Goal: Task Accomplishment & Management: Manage account settings

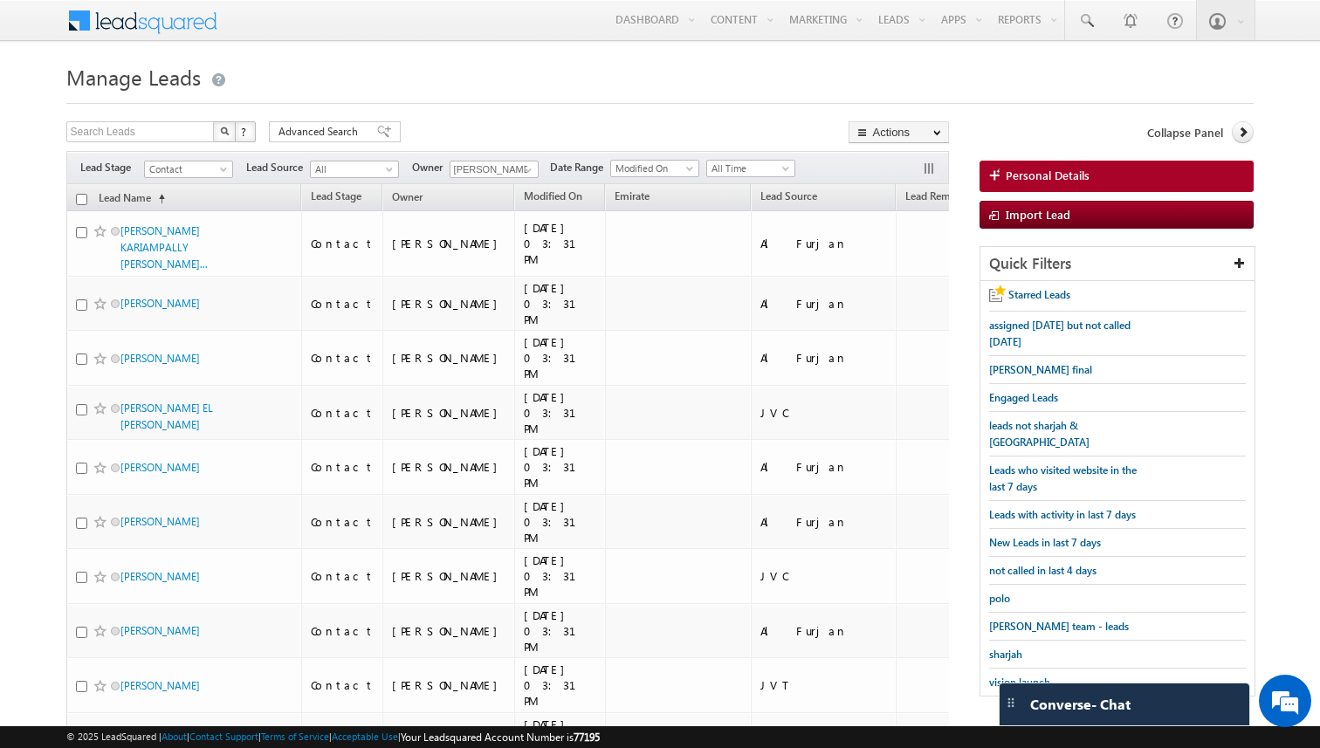
click at [84, 196] on input "checkbox" at bounding box center [81, 199] width 11 height 11
checkbox input "true"
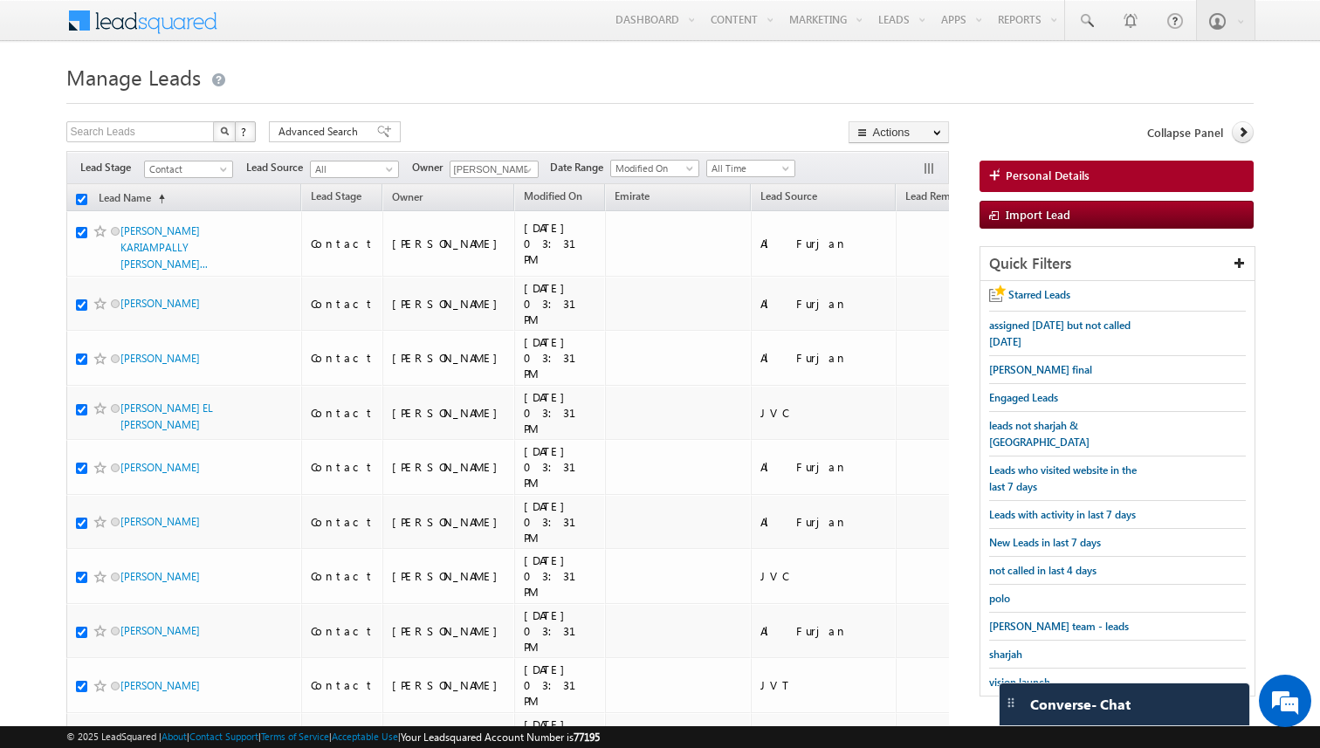
checkbox input "true"
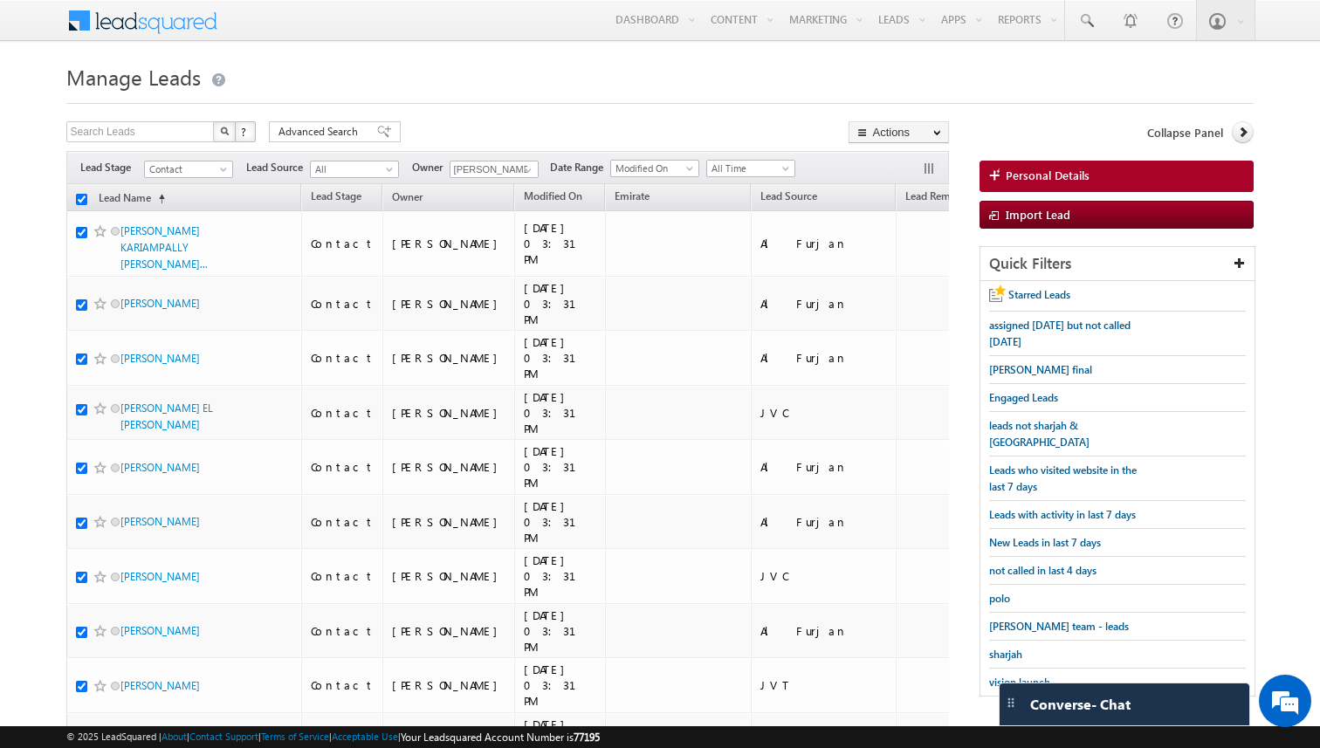
checkbox input "true"
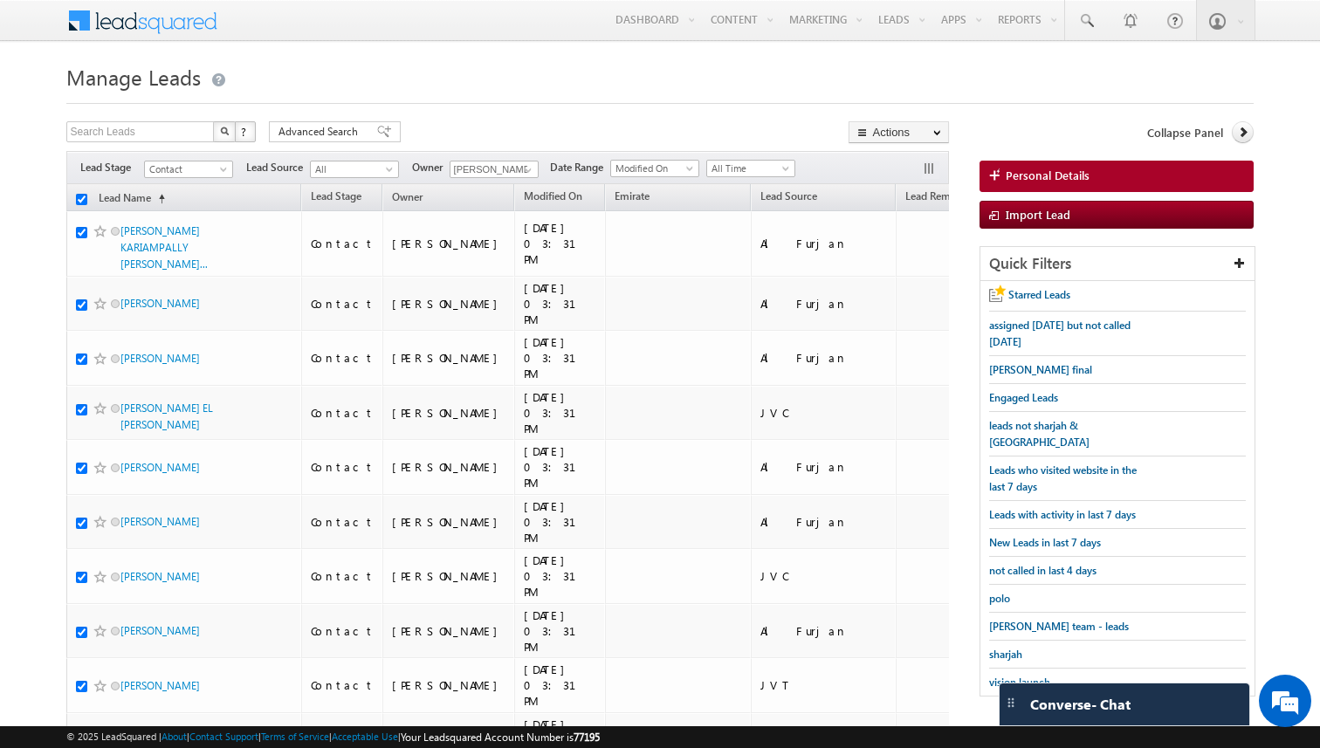
checkbox input "true"
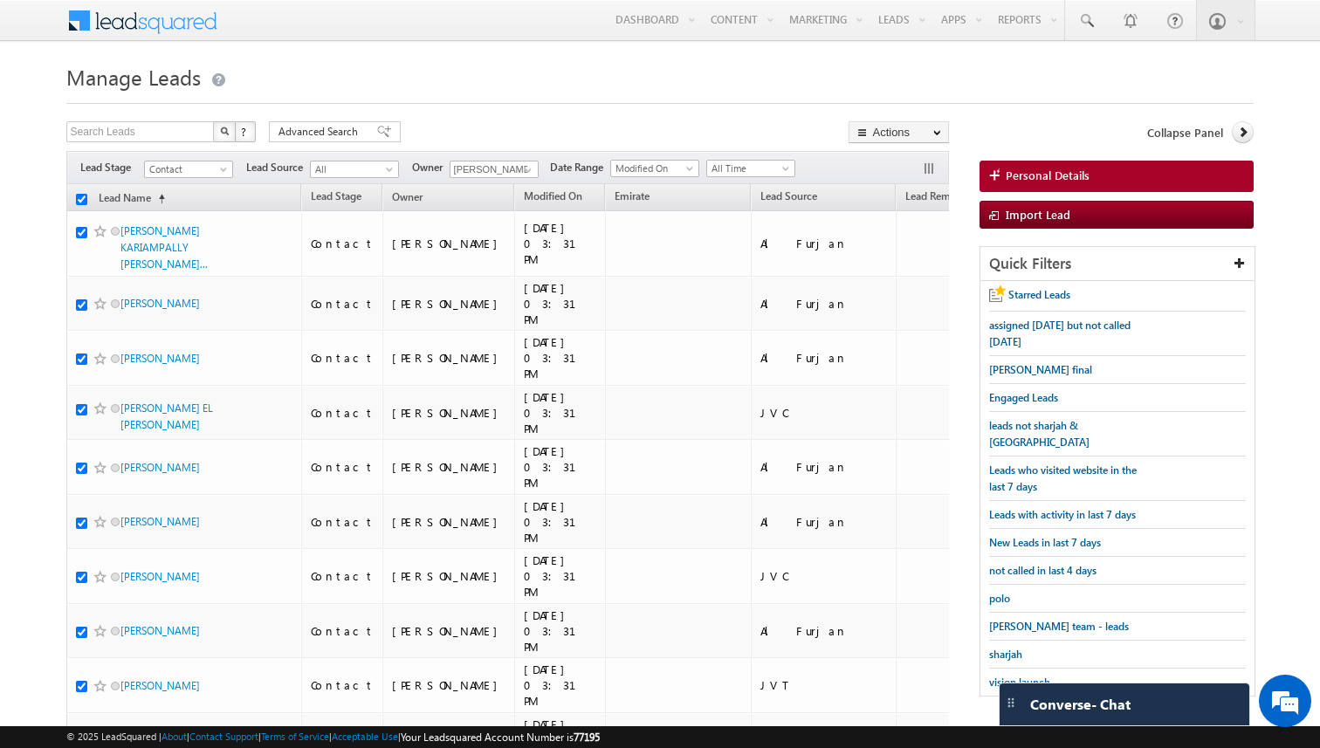
checkbox input "true"
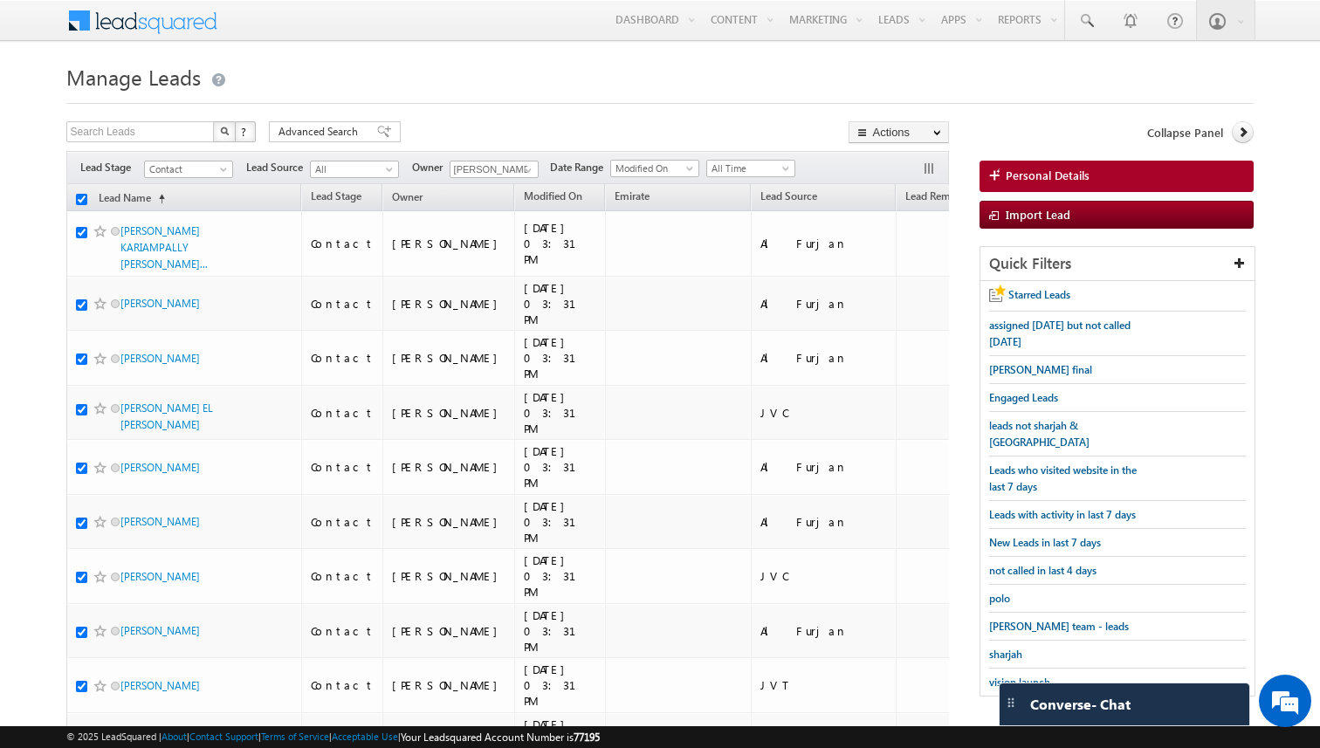
checkbox input "true"
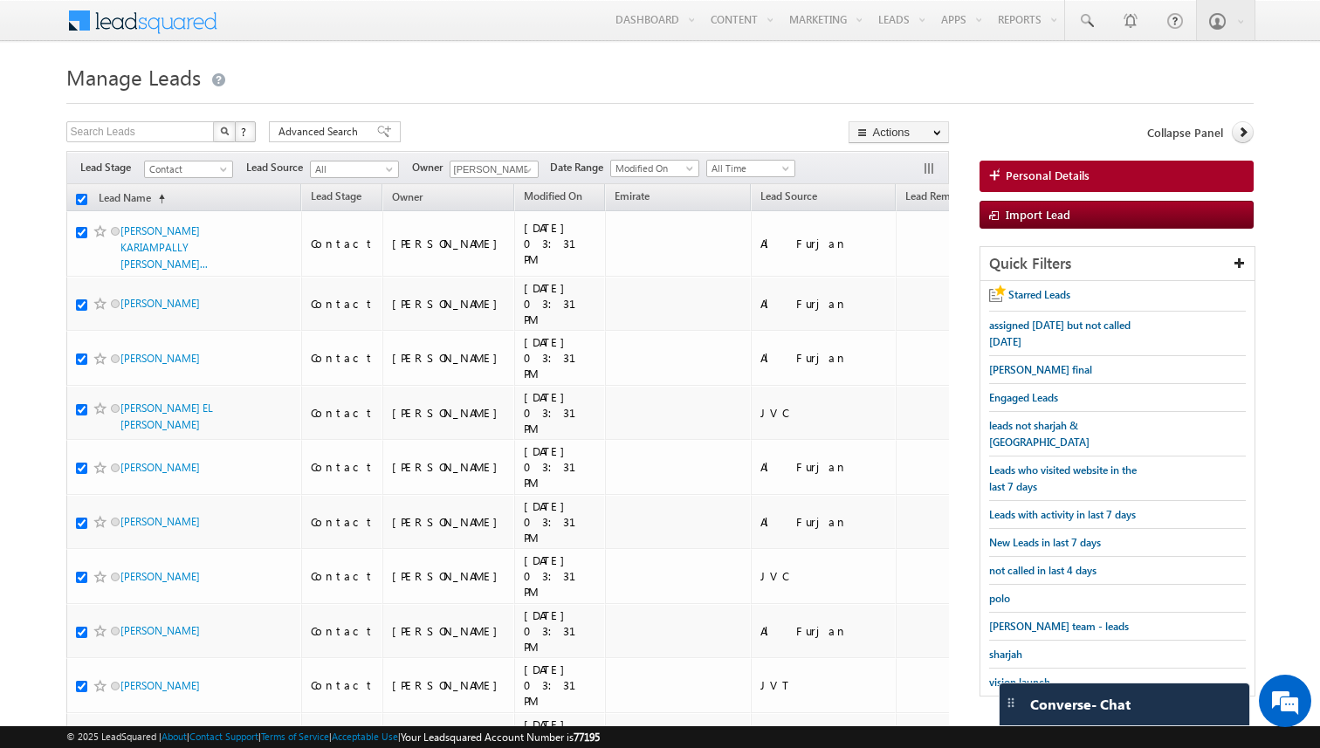
checkbox input "true"
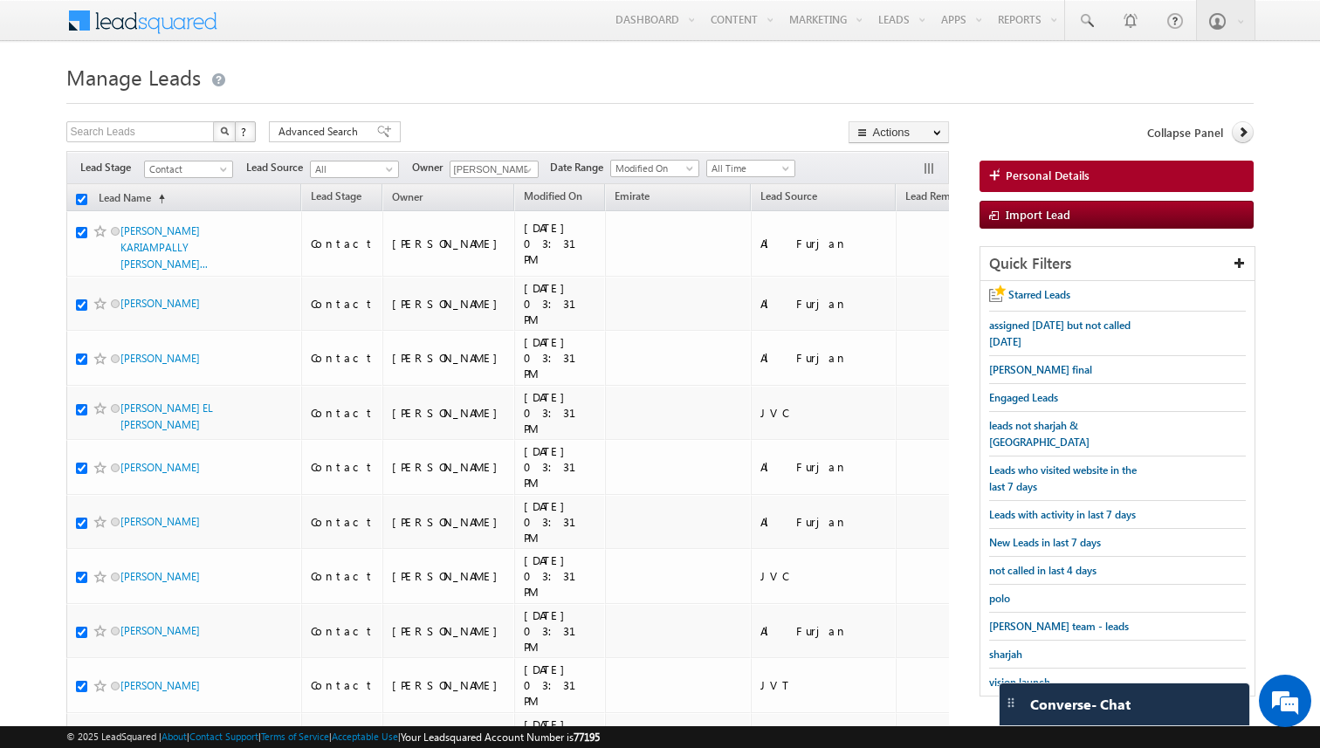
checkbox input "true"
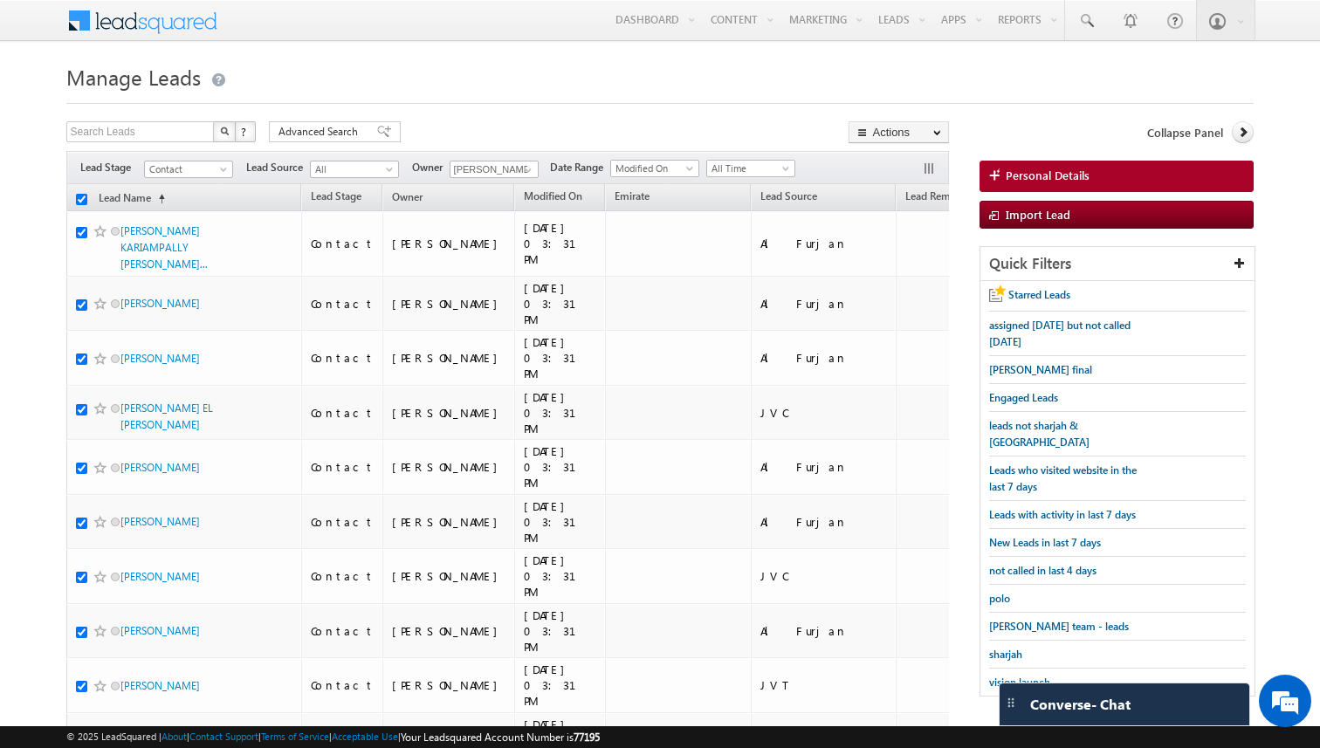
checkbox input "true"
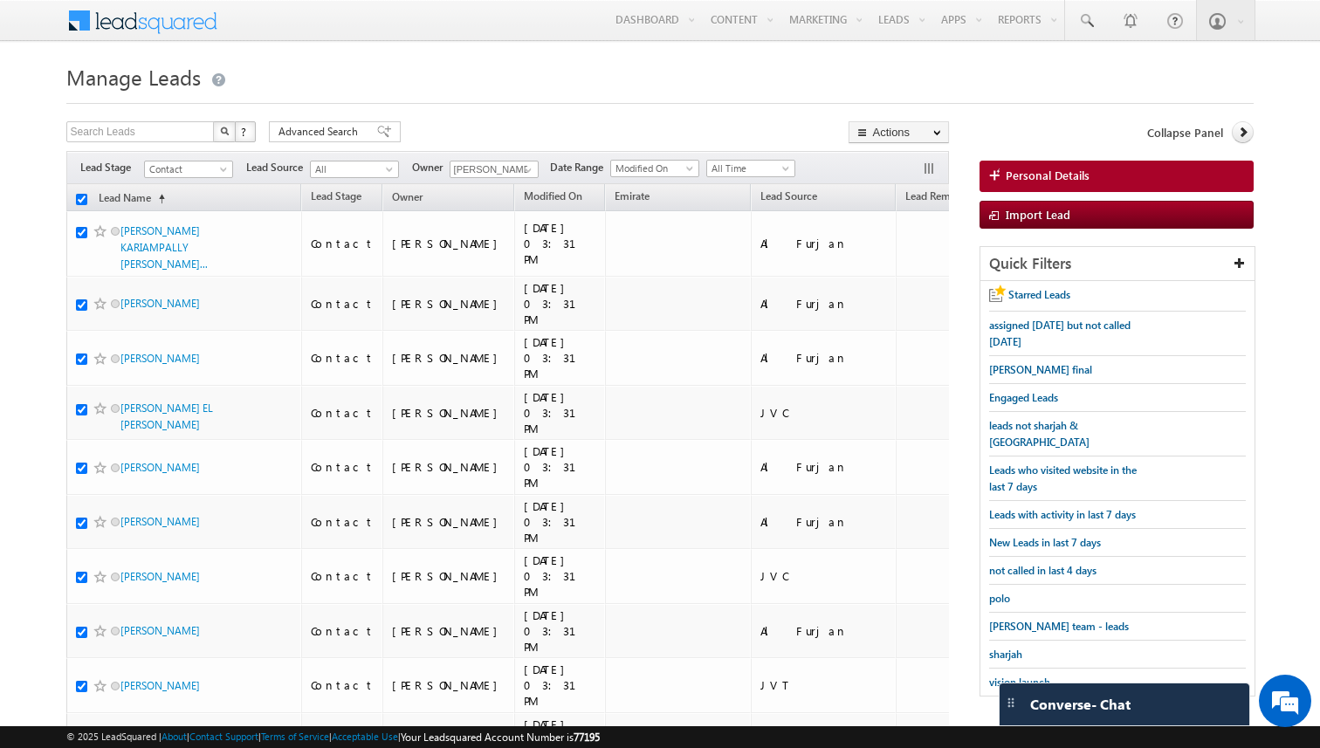
checkbox input "true"
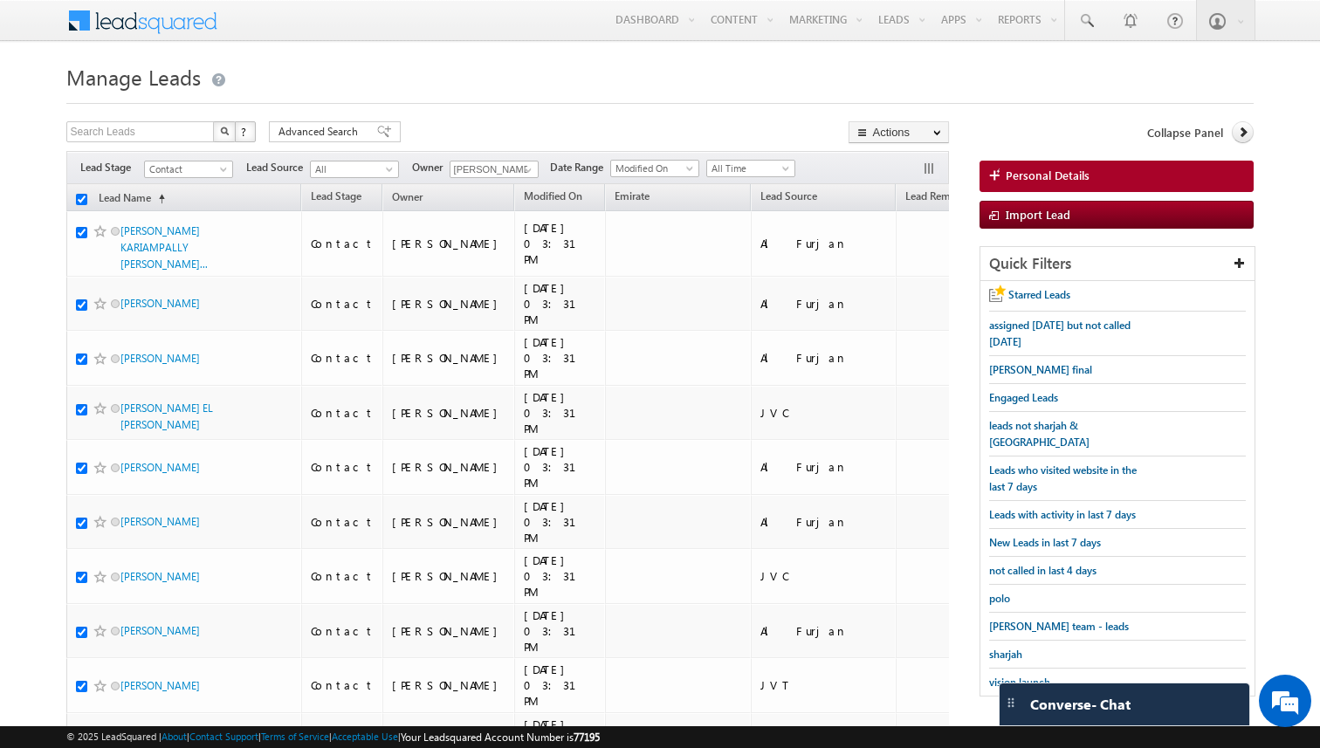
checkbox input "true"
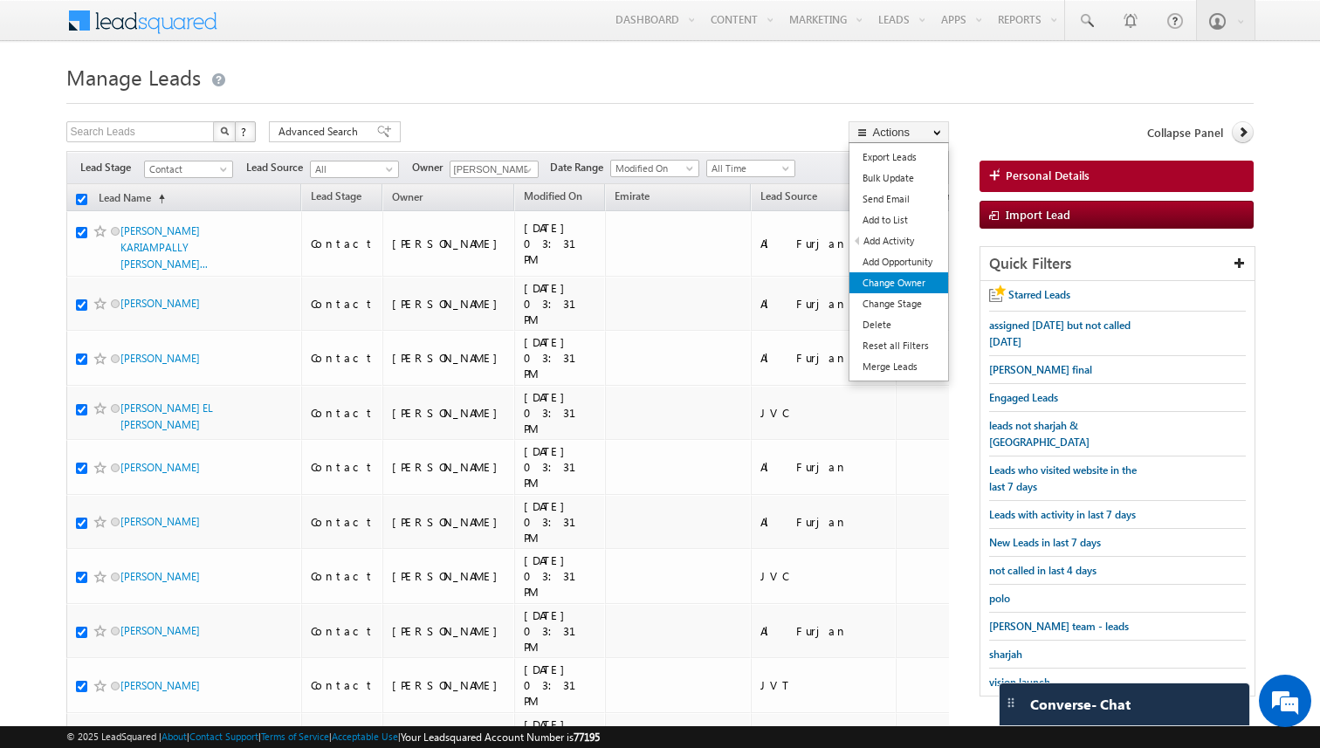
click at [906, 281] on link "Change Owner" at bounding box center [898, 282] width 99 height 21
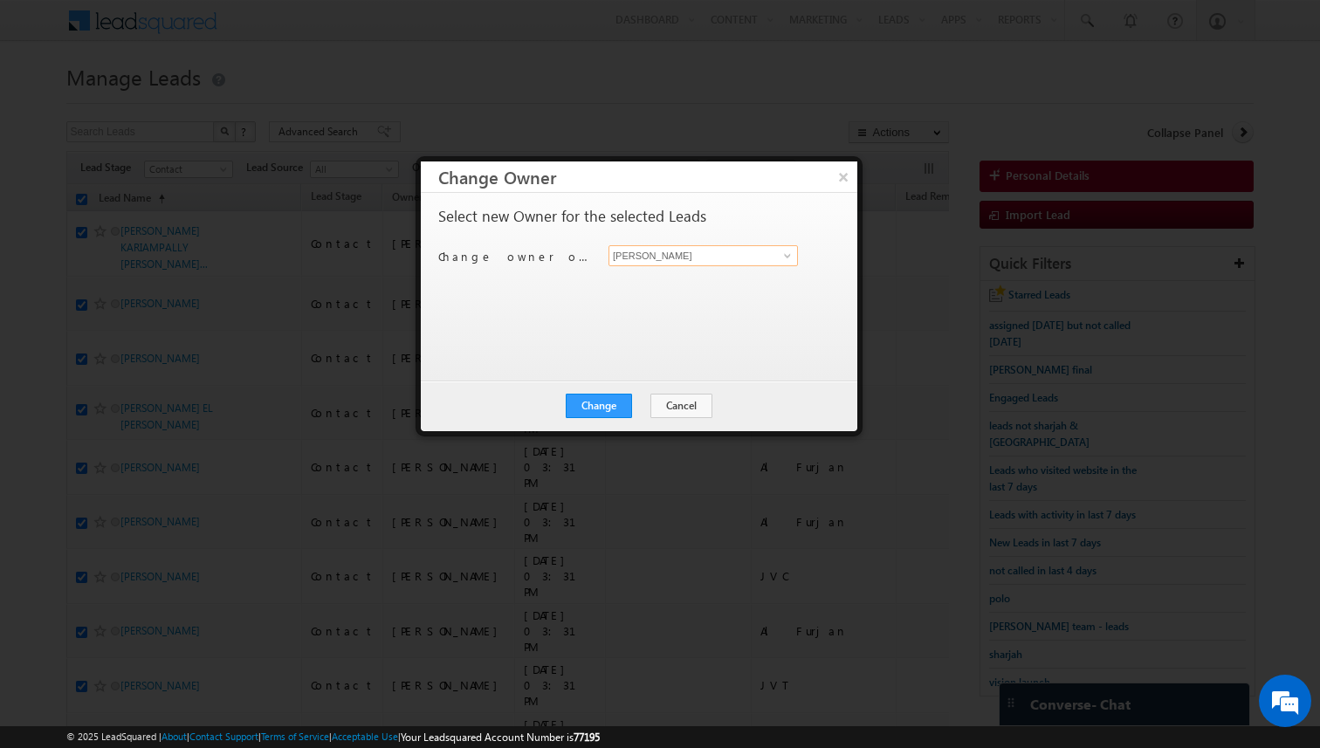
click at [684, 258] on input "[PERSON_NAME]" at bounding box center [702, 255] width 189 height 21
type input "[MEDICAL_DATA][PERSON_NAME]"
click at [615, 406] on button "Change" at bounding box center [599, 406] width 66 height 24
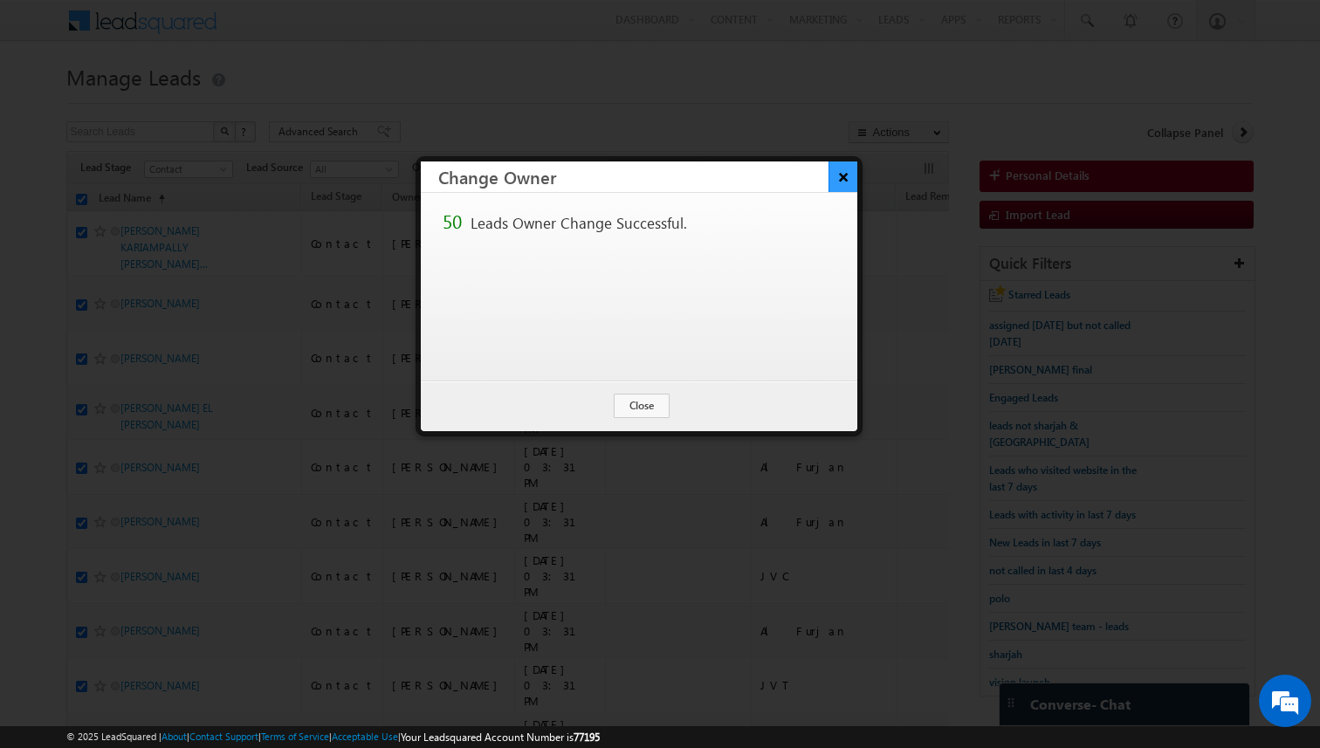
click at [841, 185] on button "×" at bounding box center [842, 176] width 29 height 31
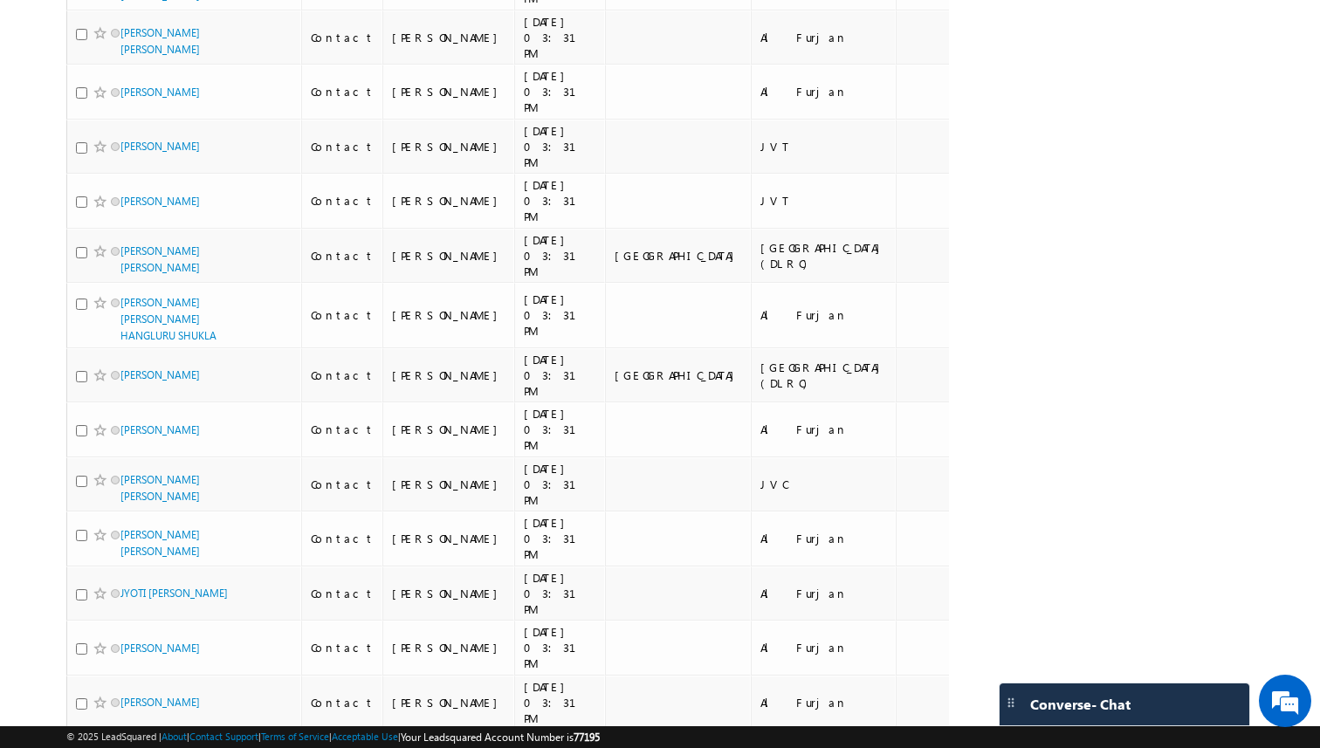
scroll to position [2521, 0]
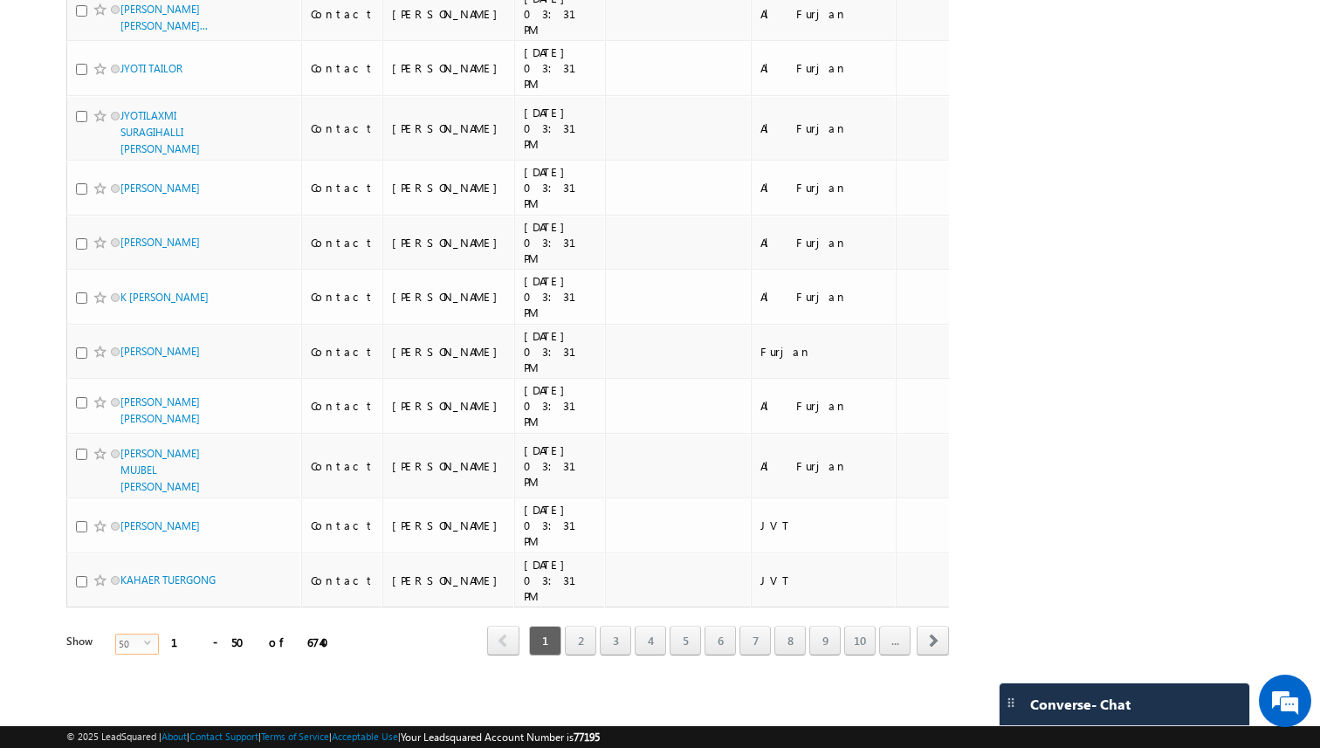
click at [144, 641] on span "select" at bounding box center [151, 643] width 14 height 8
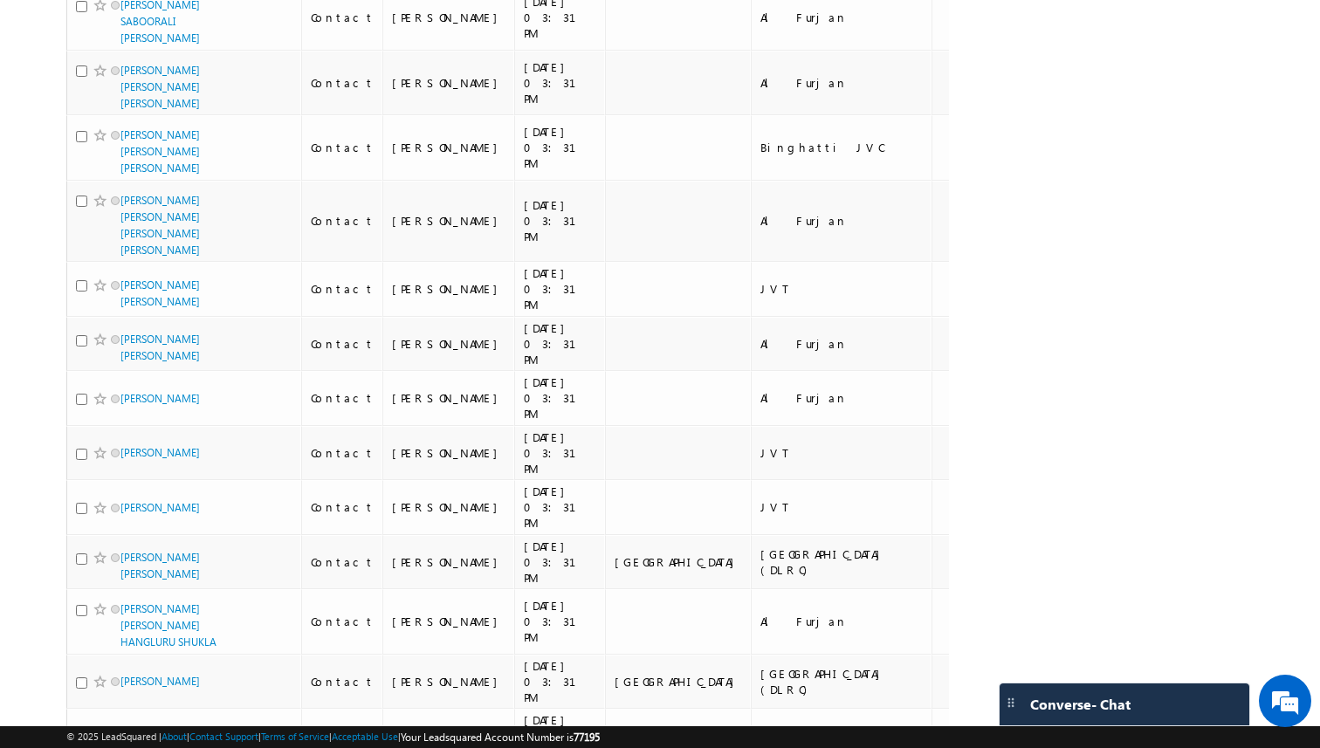
scroll to position [0, 0]
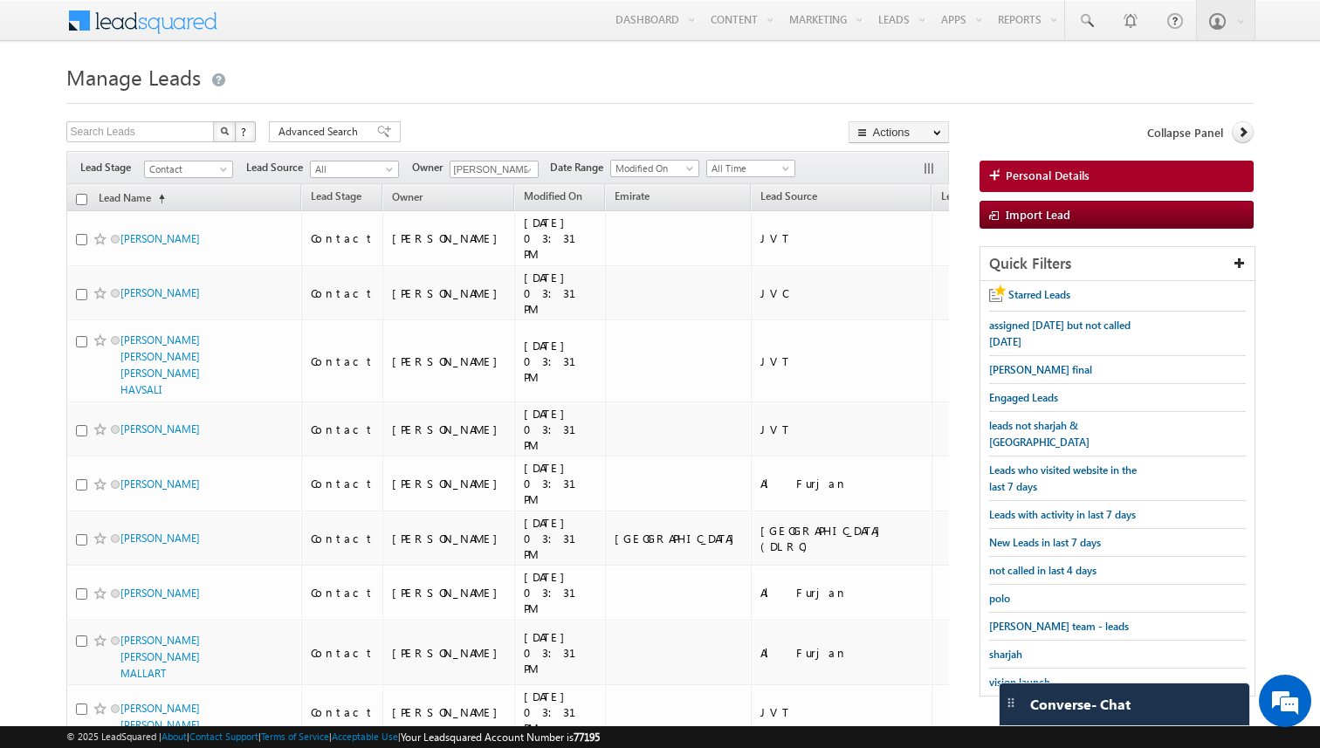
click at [77, 200] on input "checkbox" at bounding box center [81, 199] width 11 height 11
checkbox input "true"
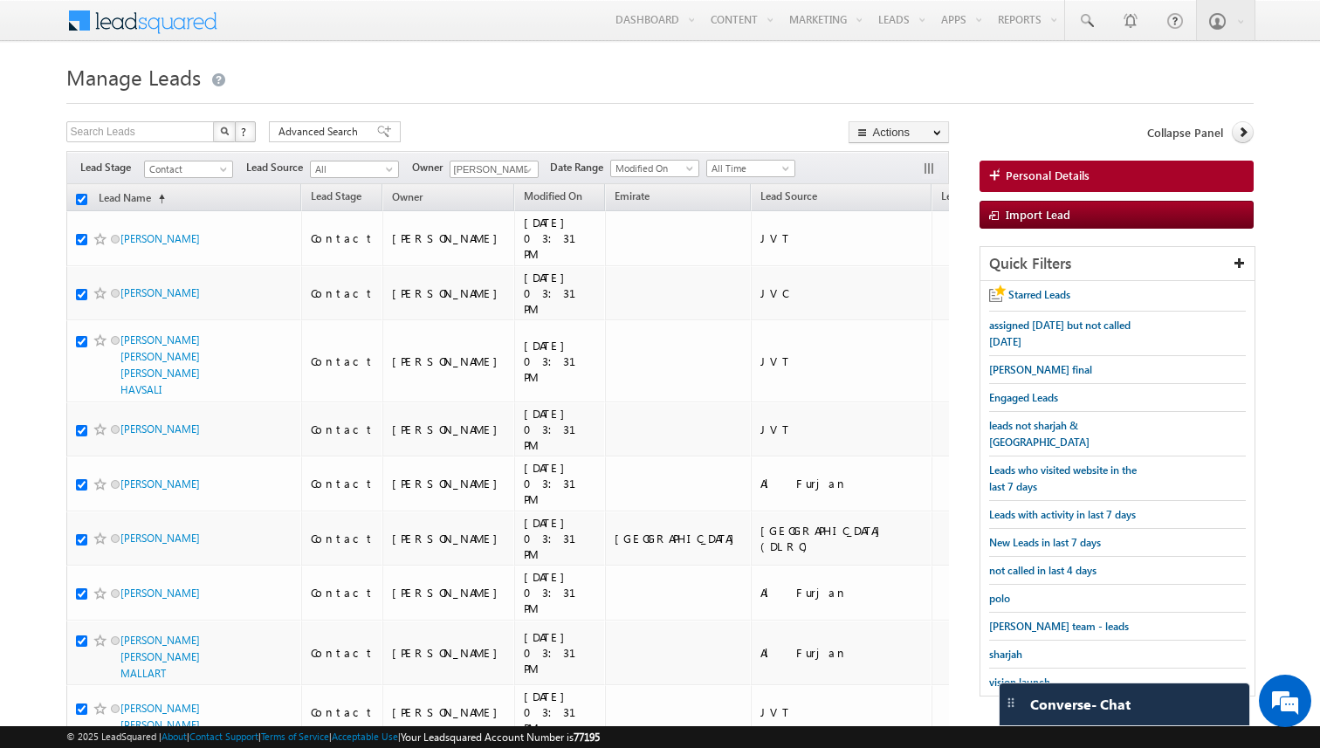
checkbox input "true"
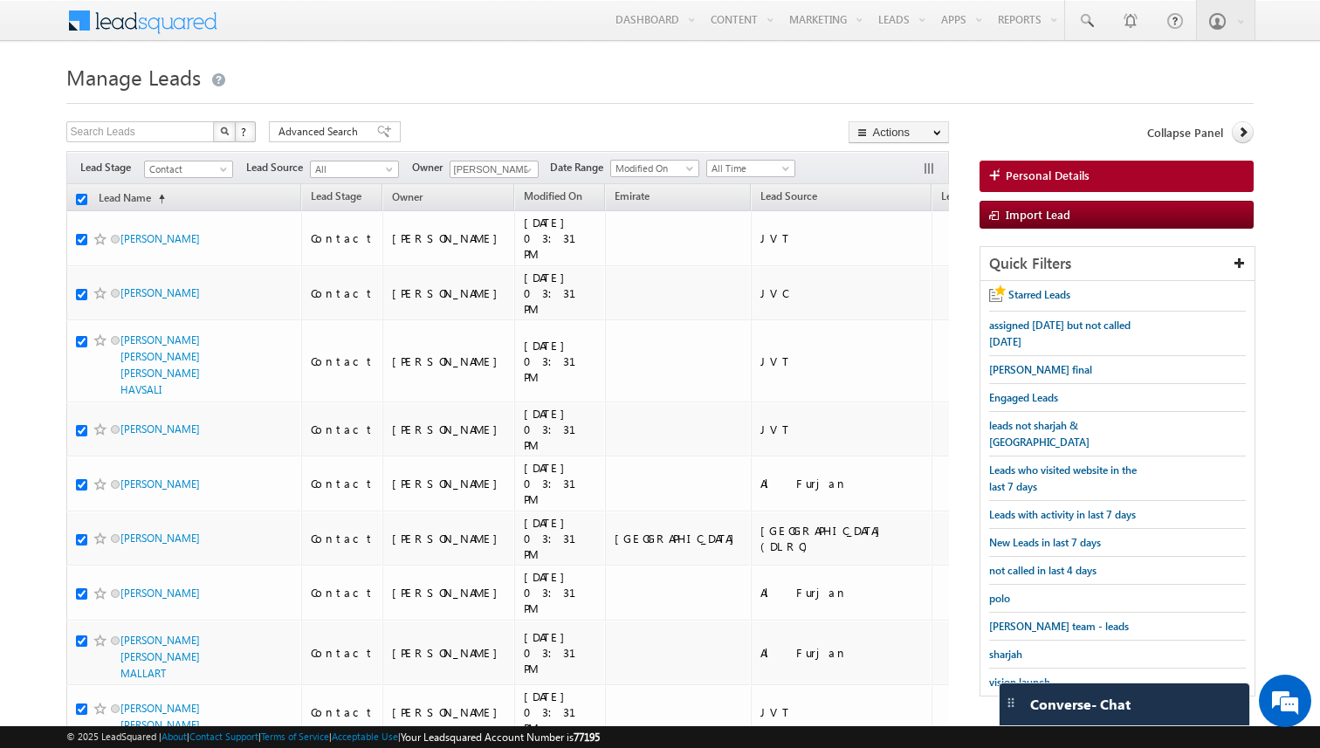
checkbox input "true"
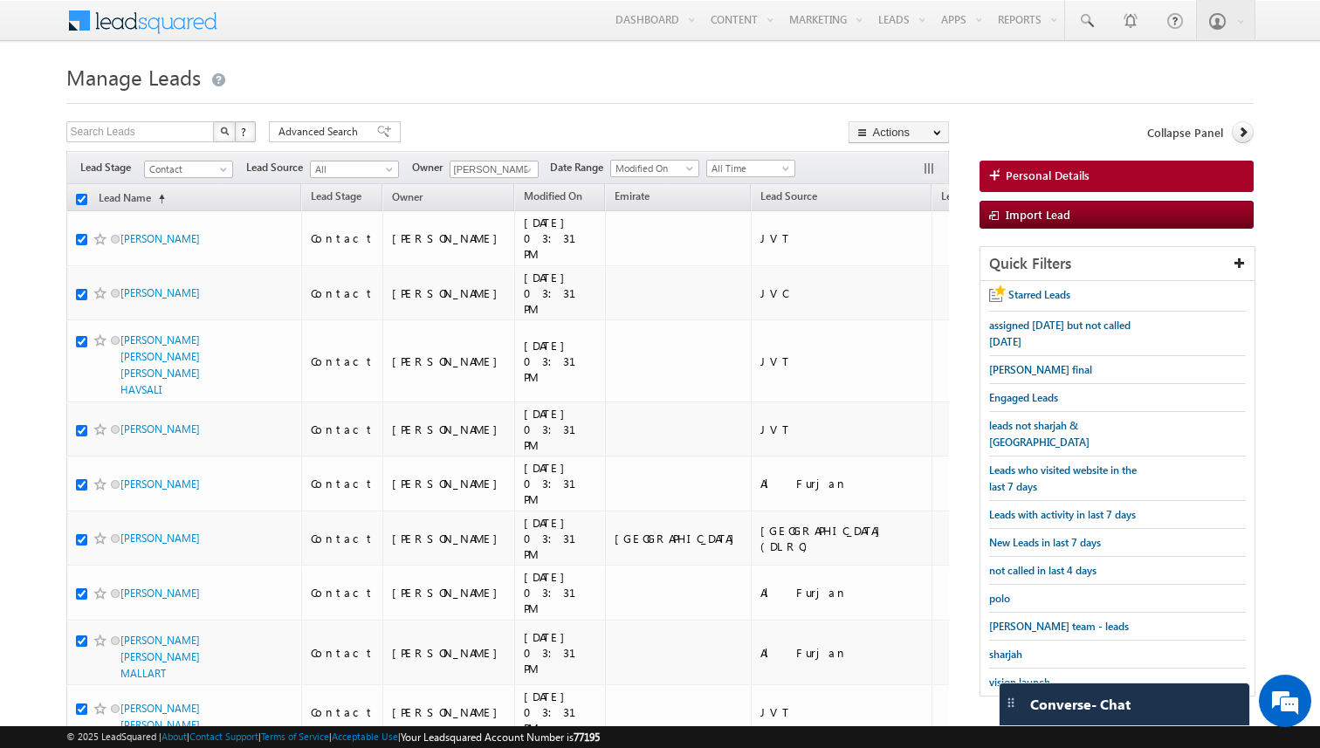
checkbox input "true"
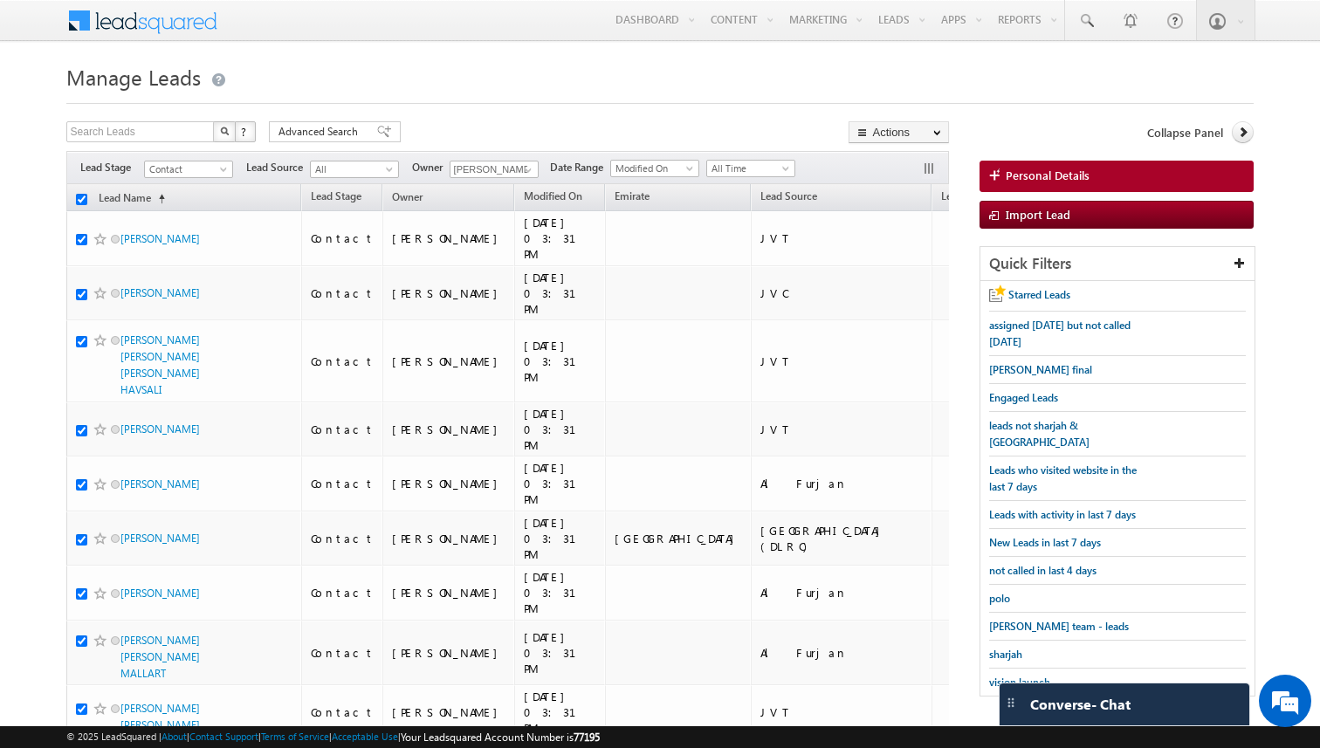
checkbox input "true"
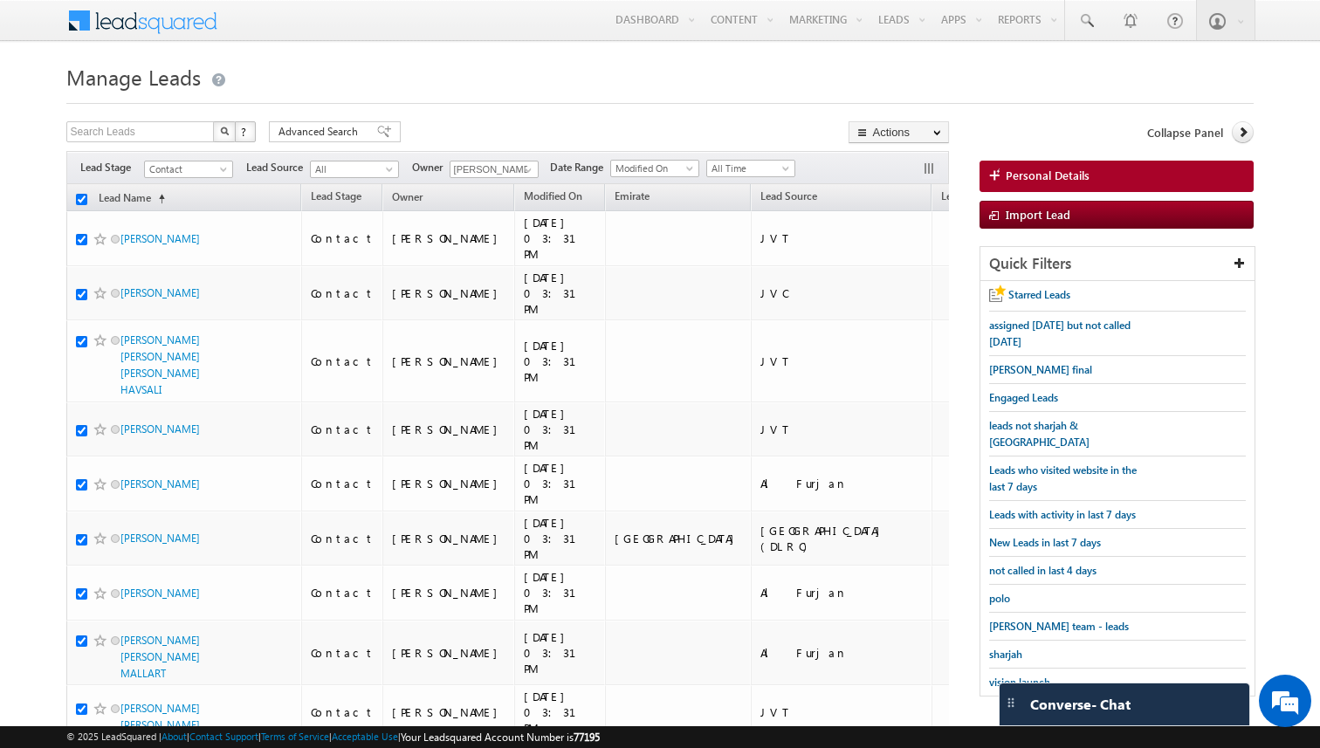
checkbox input "true"
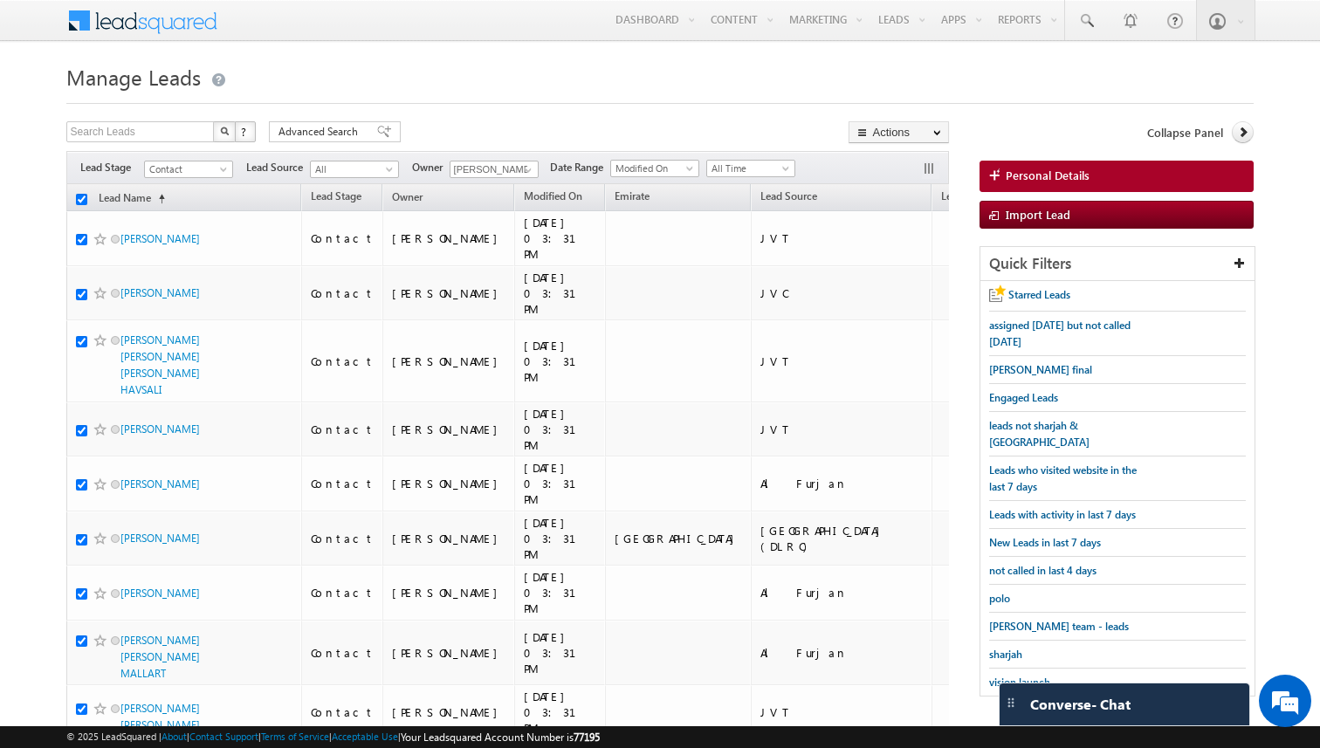
checkbox input "true"
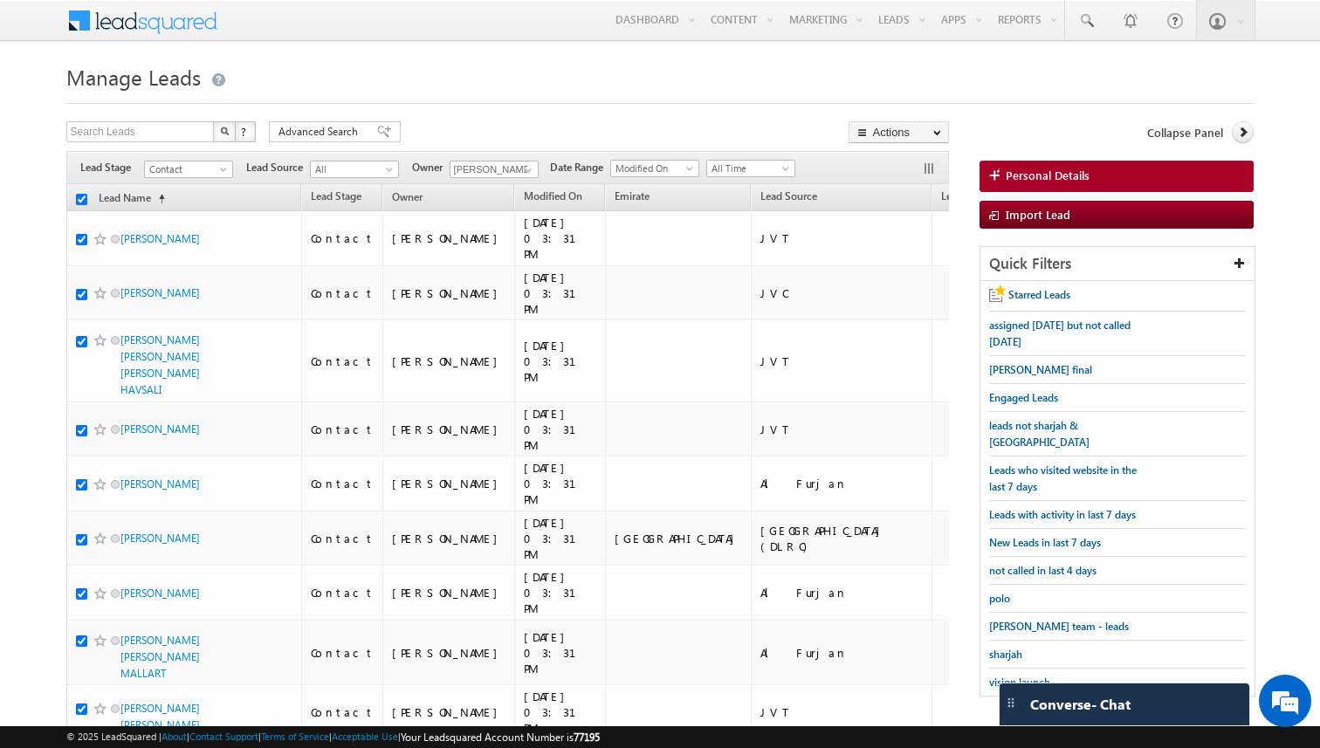
checkbox input "true"
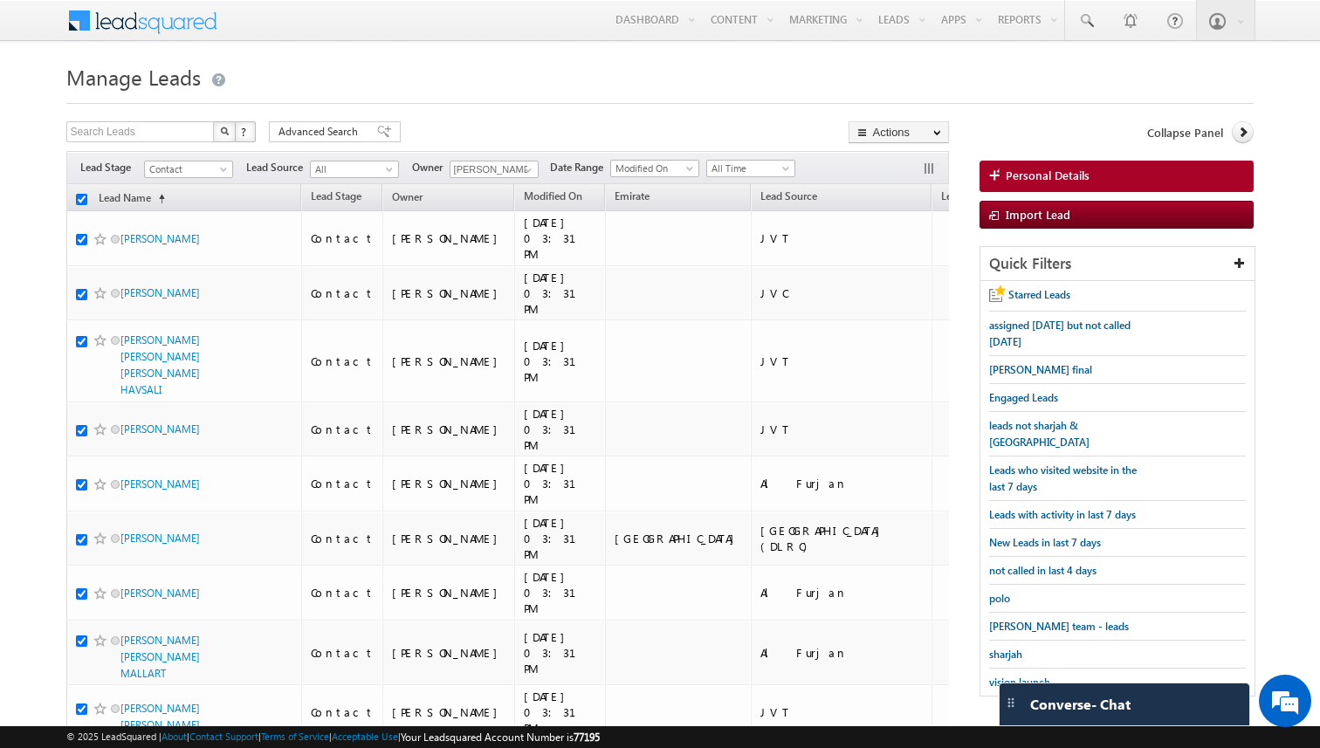
checkbox input "true"
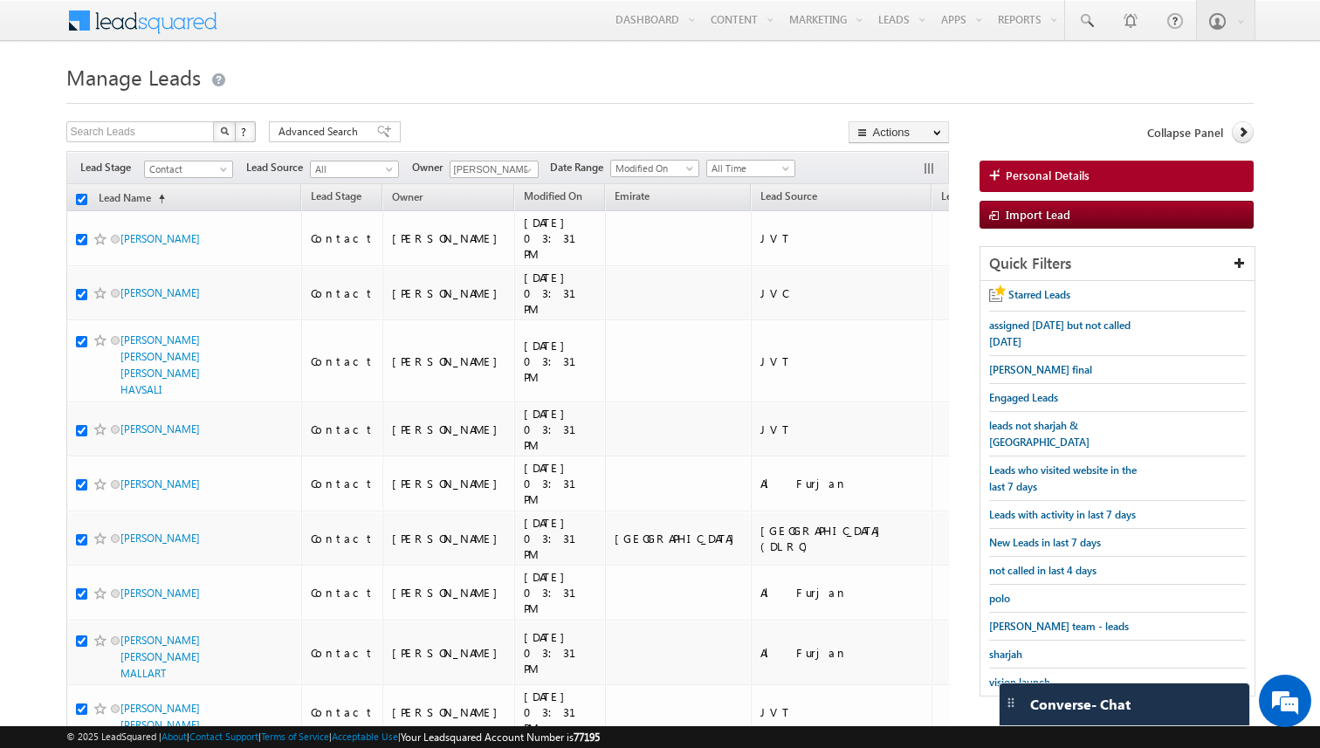
checkbox input "true"
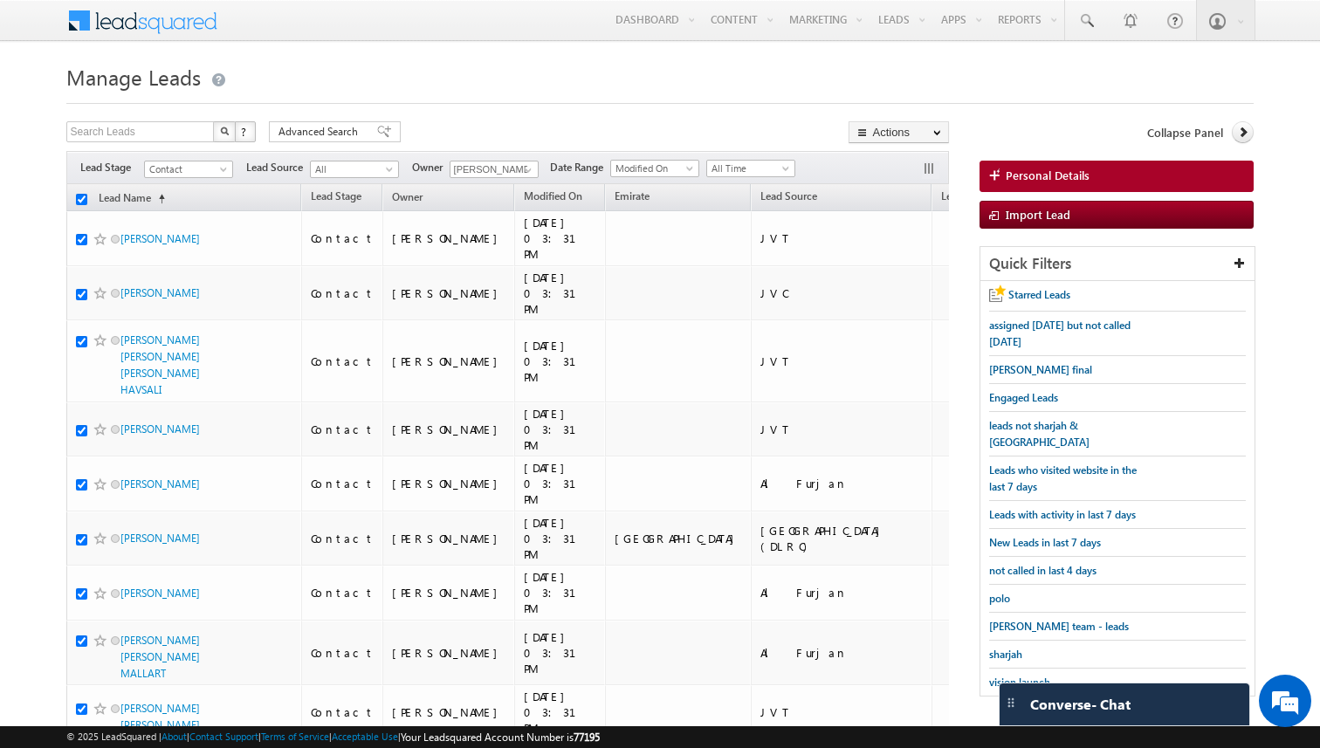
checkbox input "true"
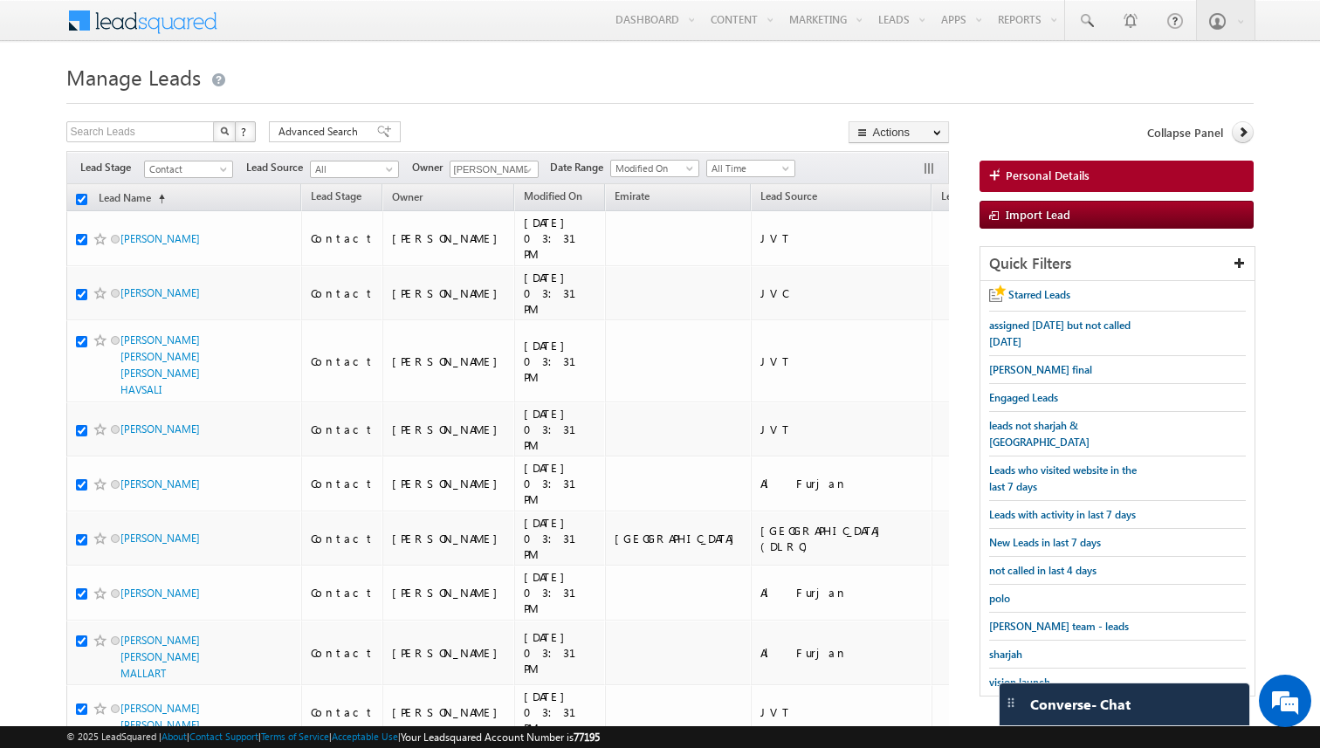
checkbox input "true"
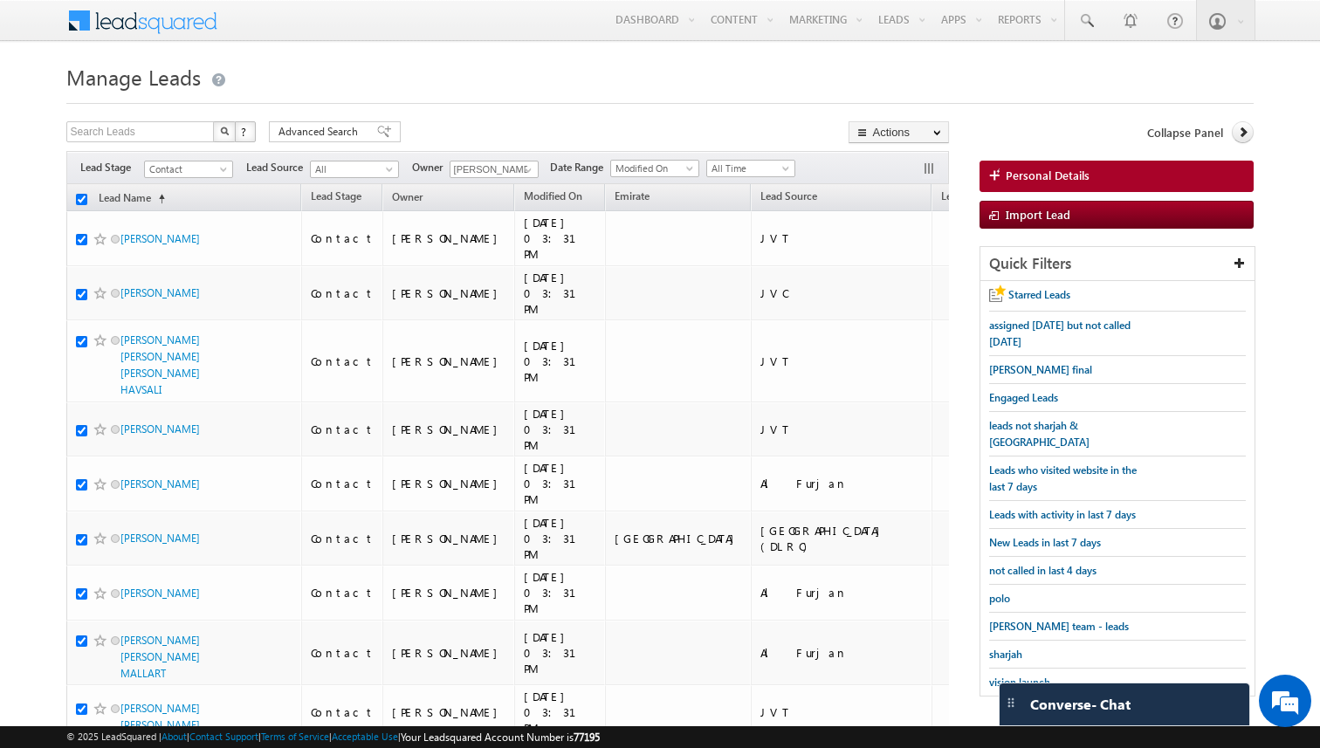
checkbox input "true"
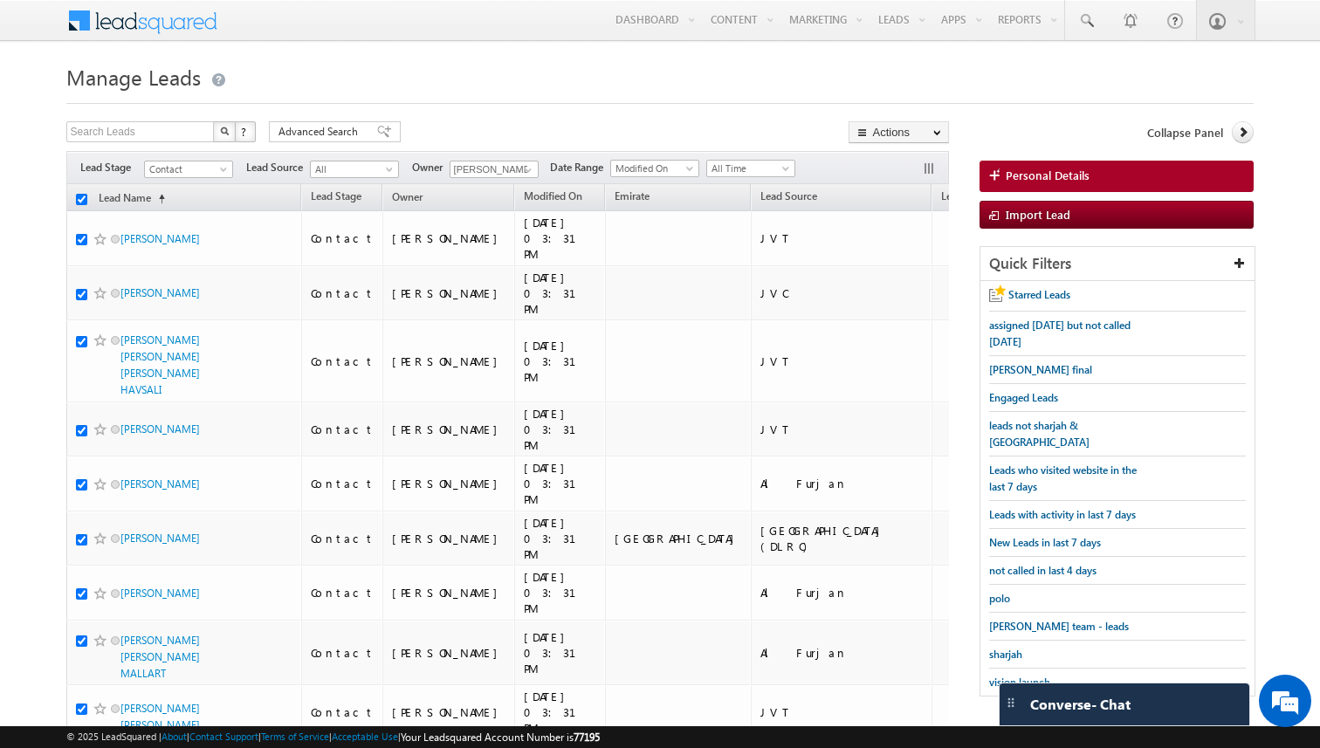
checkbox input "true"
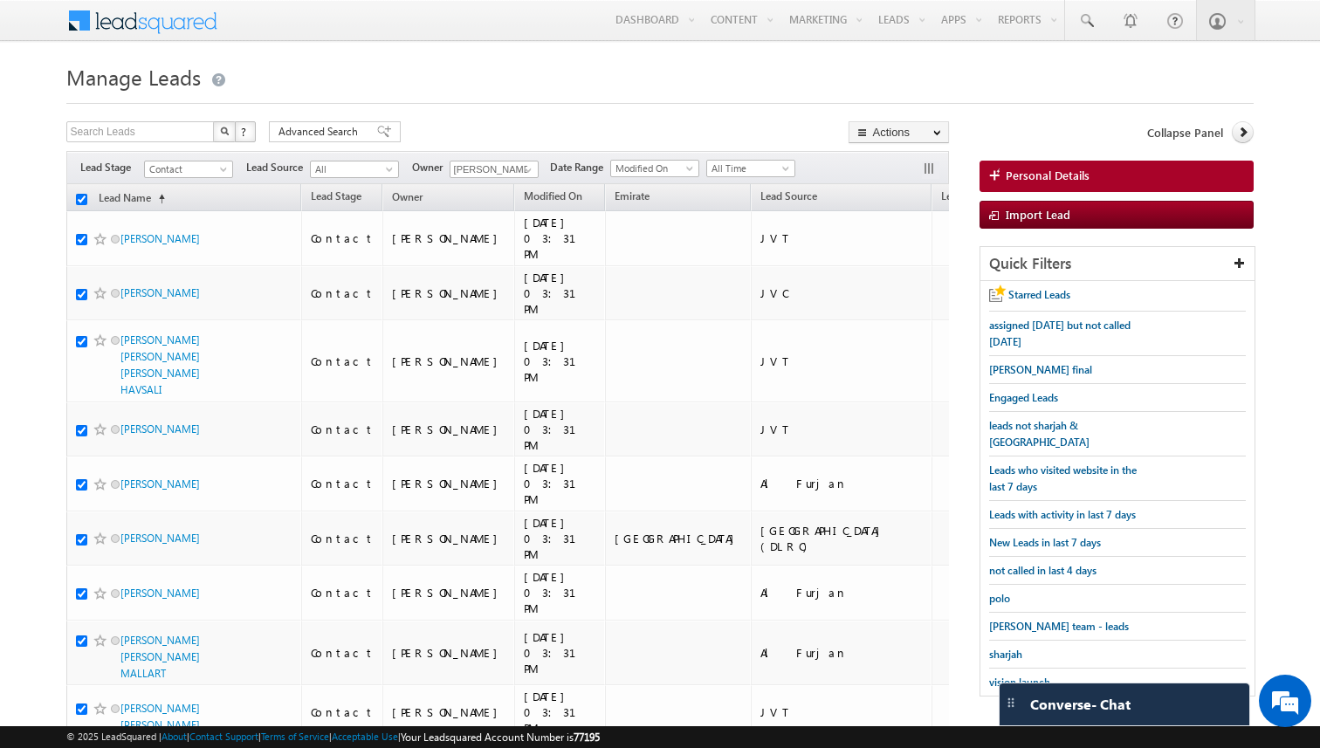
checkbox input "true"
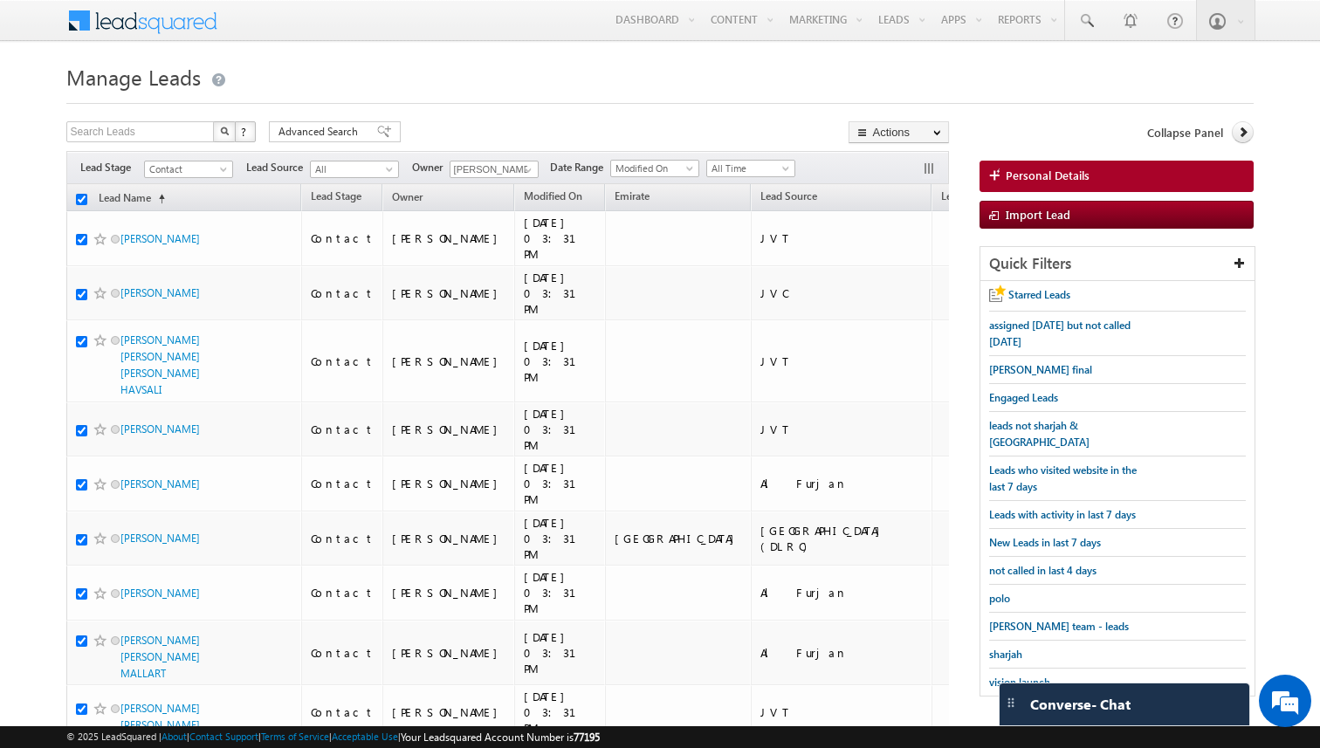
checkbox input "true"
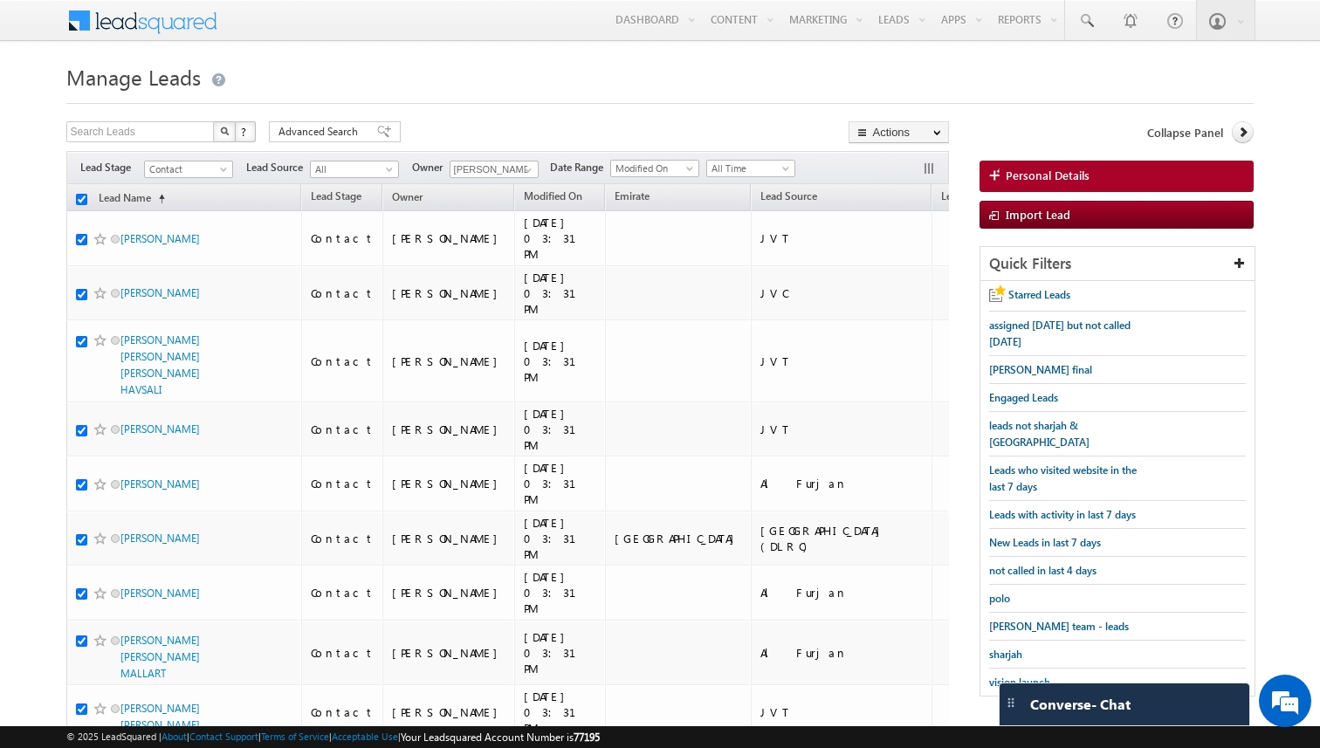
checkbox input "true"
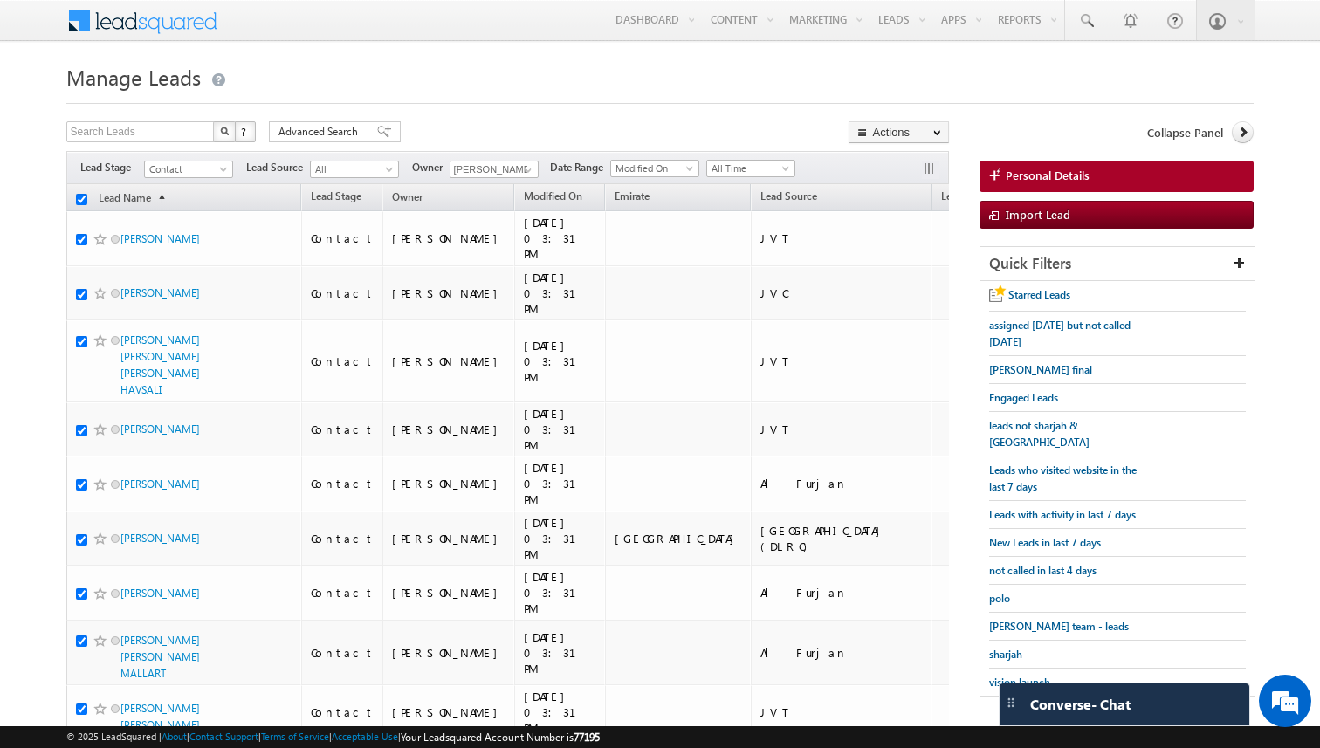
checkbox input "true"
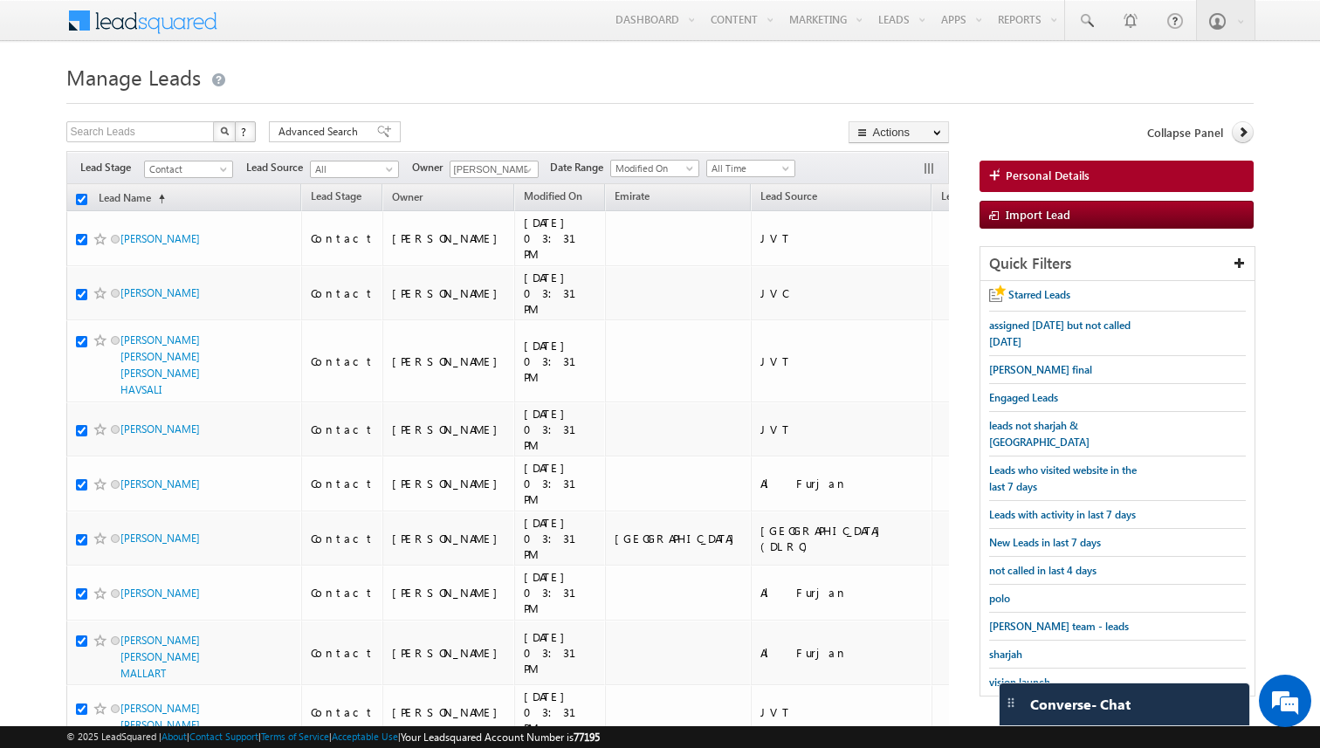
checkbox input "true"
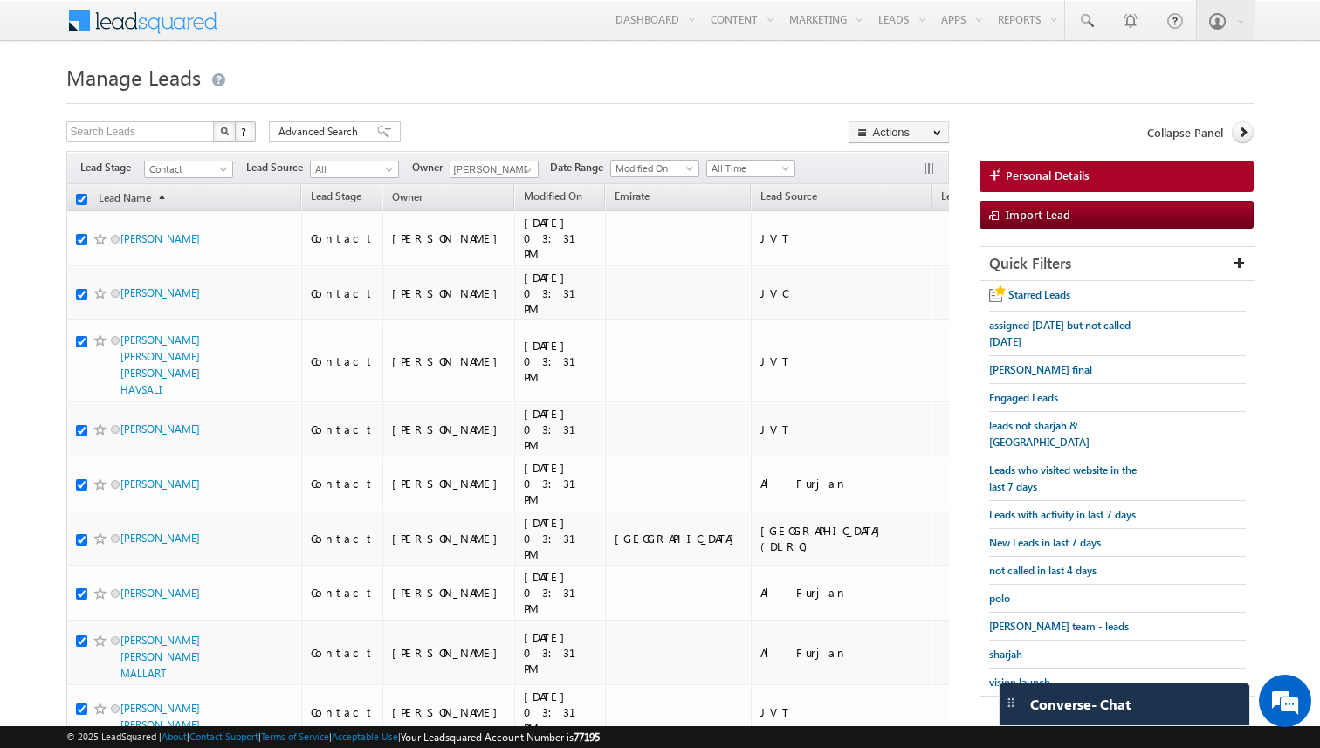
checkbox input "true"
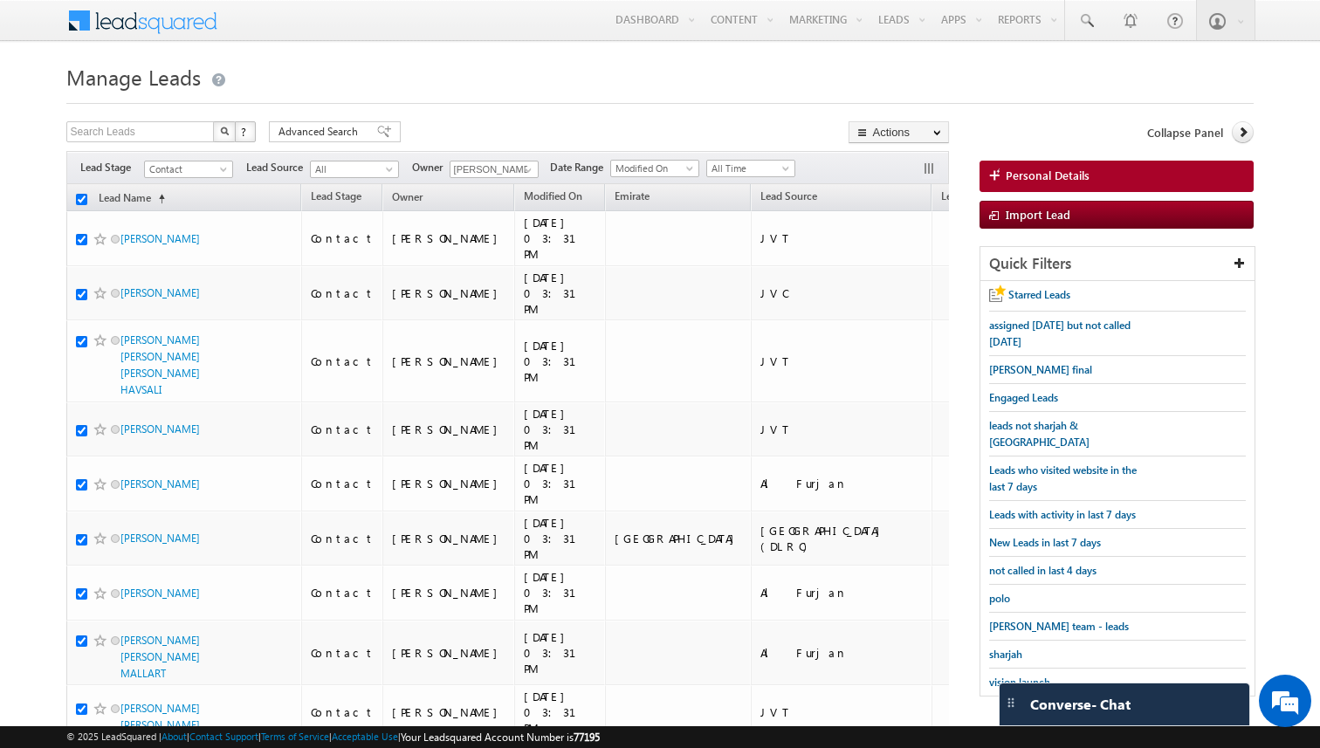
checkbox input "true"
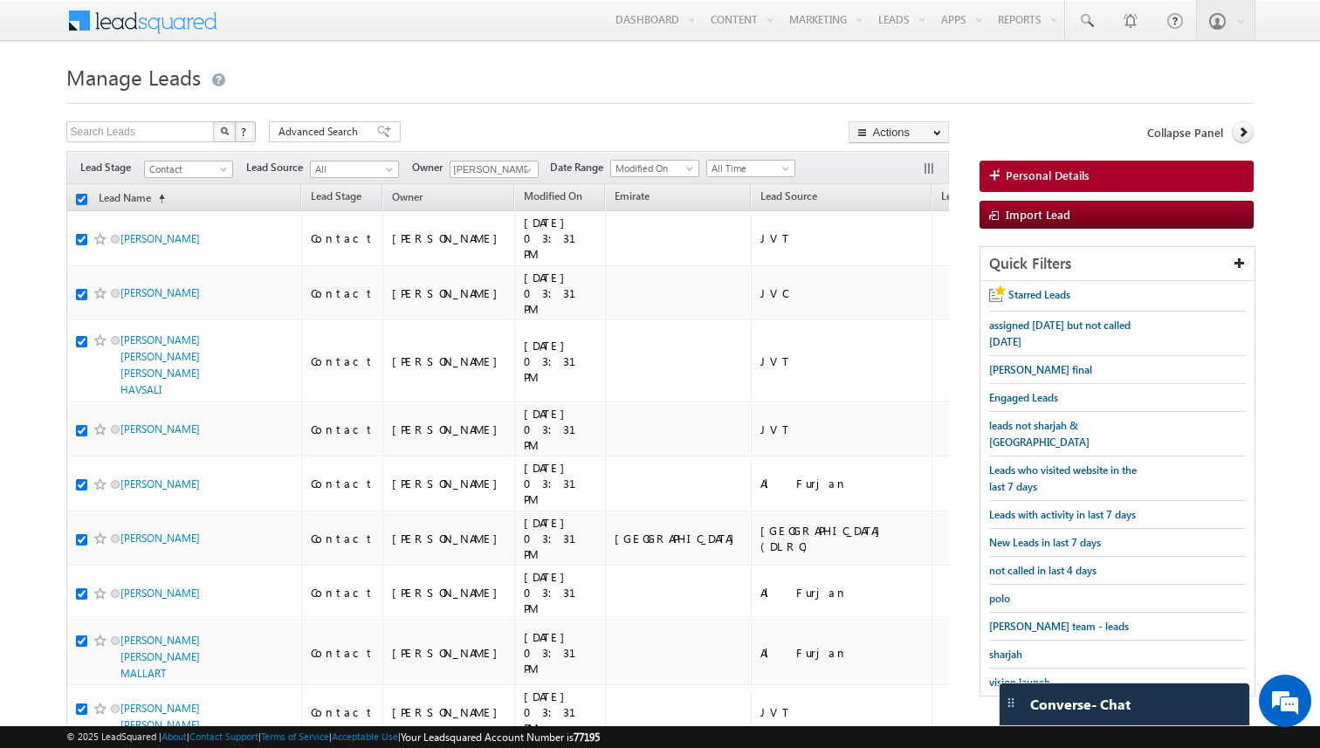
checkbox input "true"
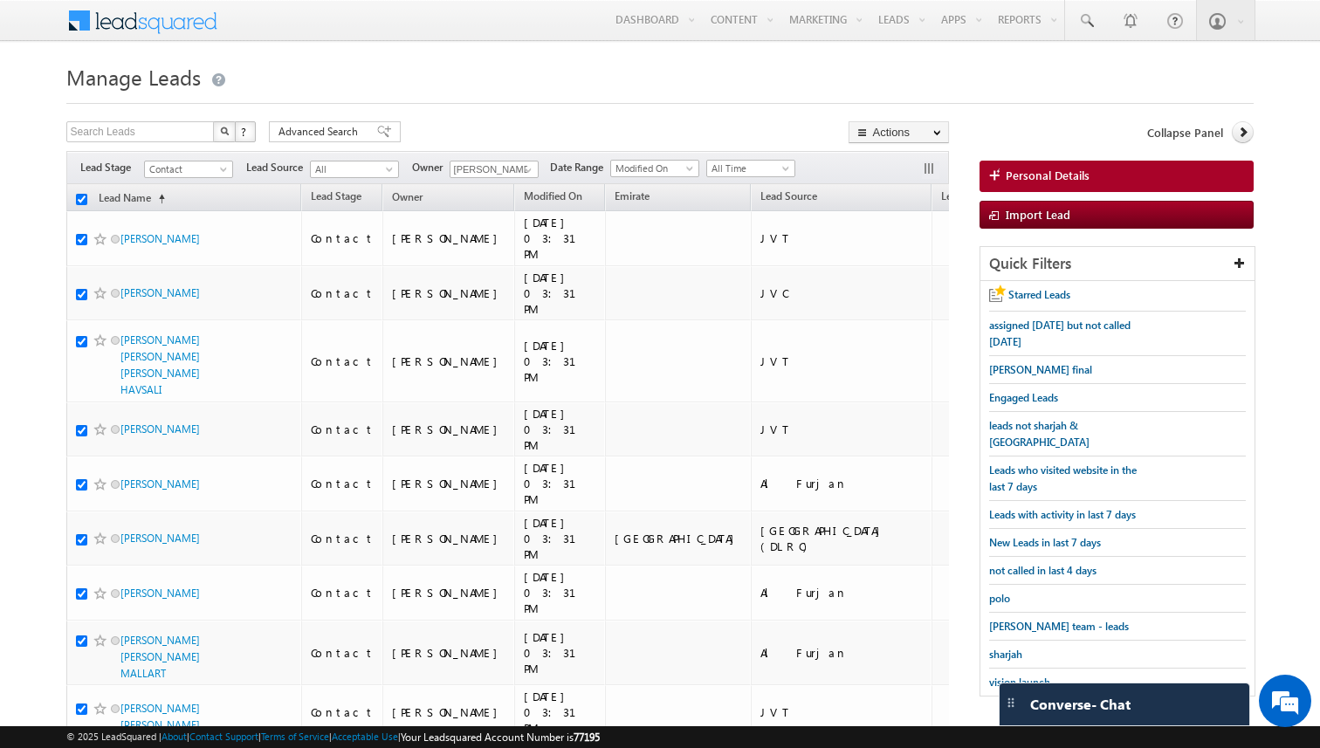
checkbox input "true"
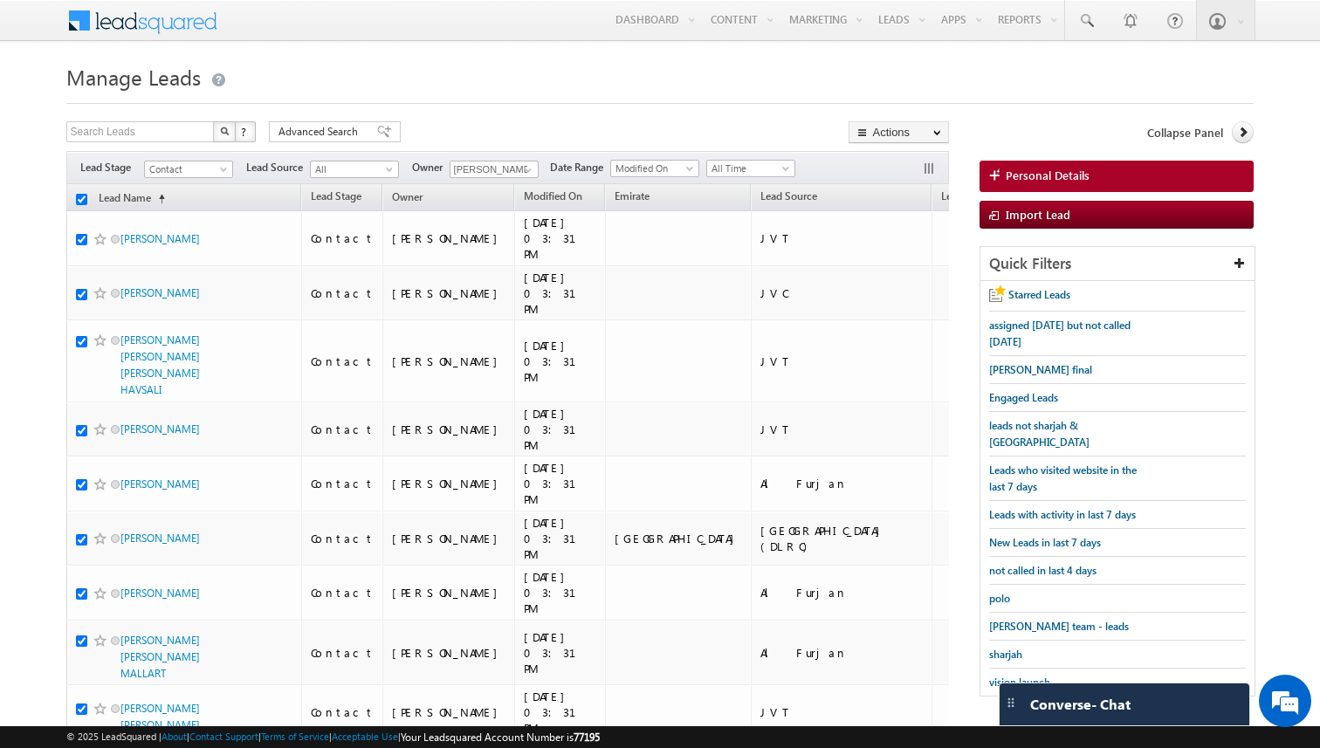
checkbox input "true"
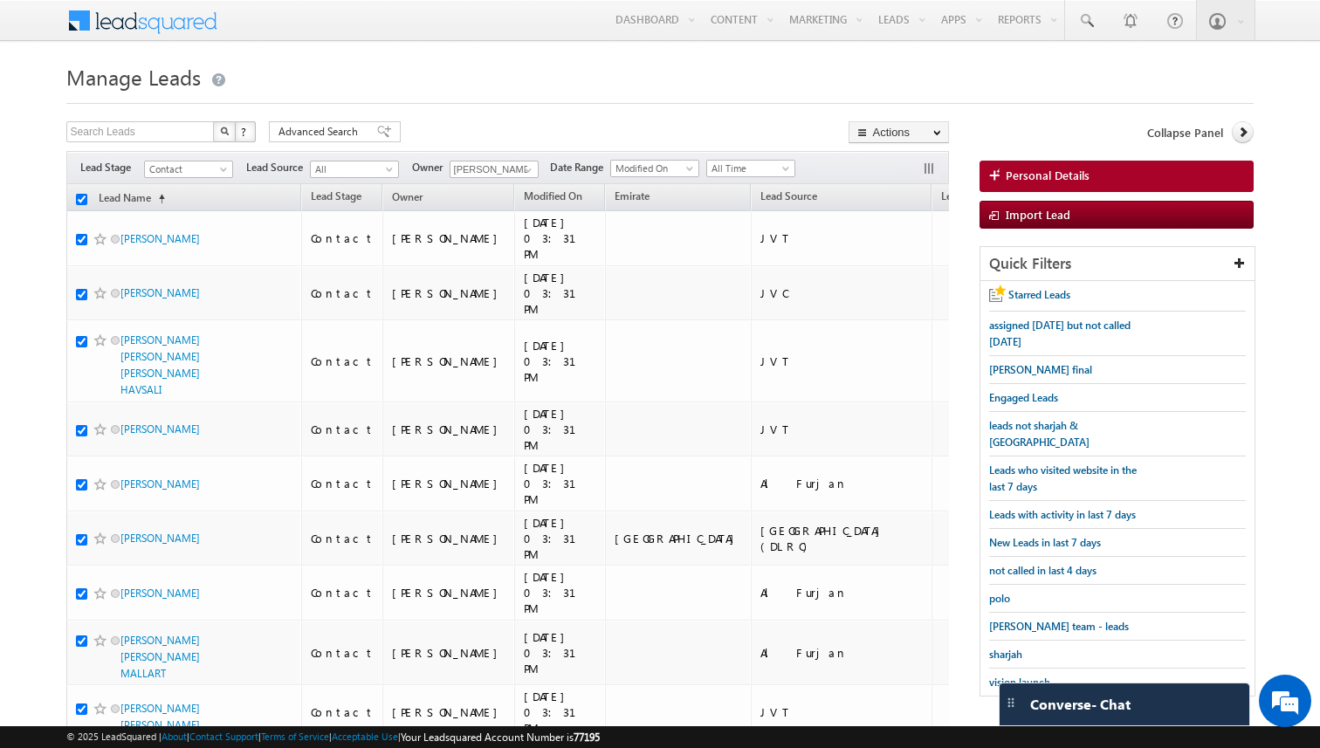
checkbox input "true"
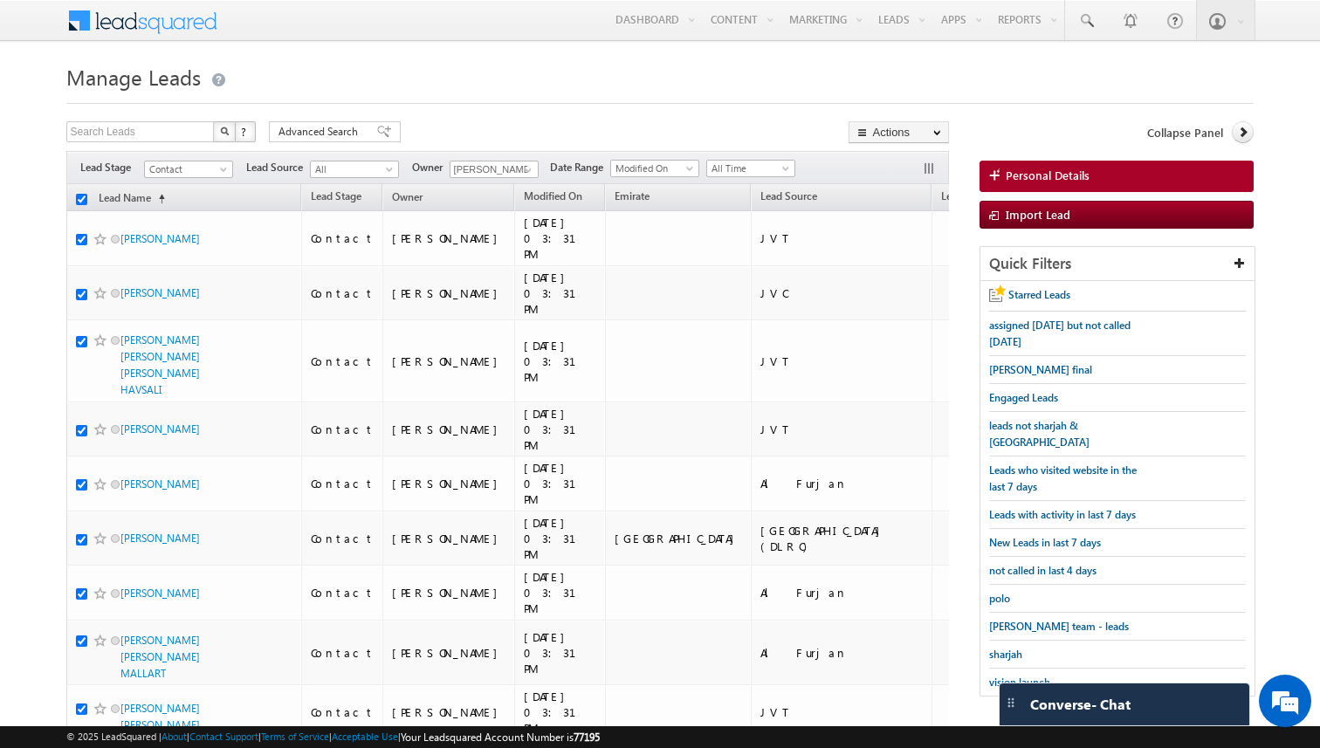
checkbox input "true"
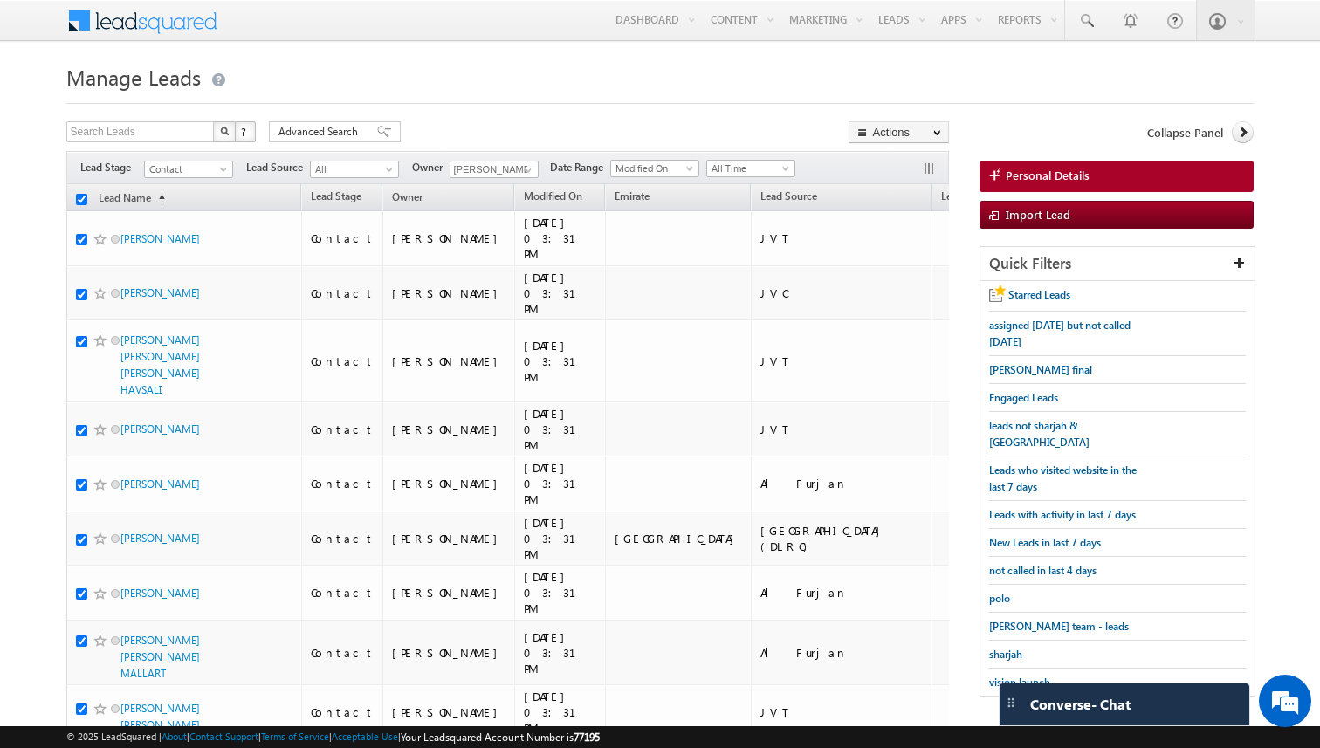
checkbox input "true"
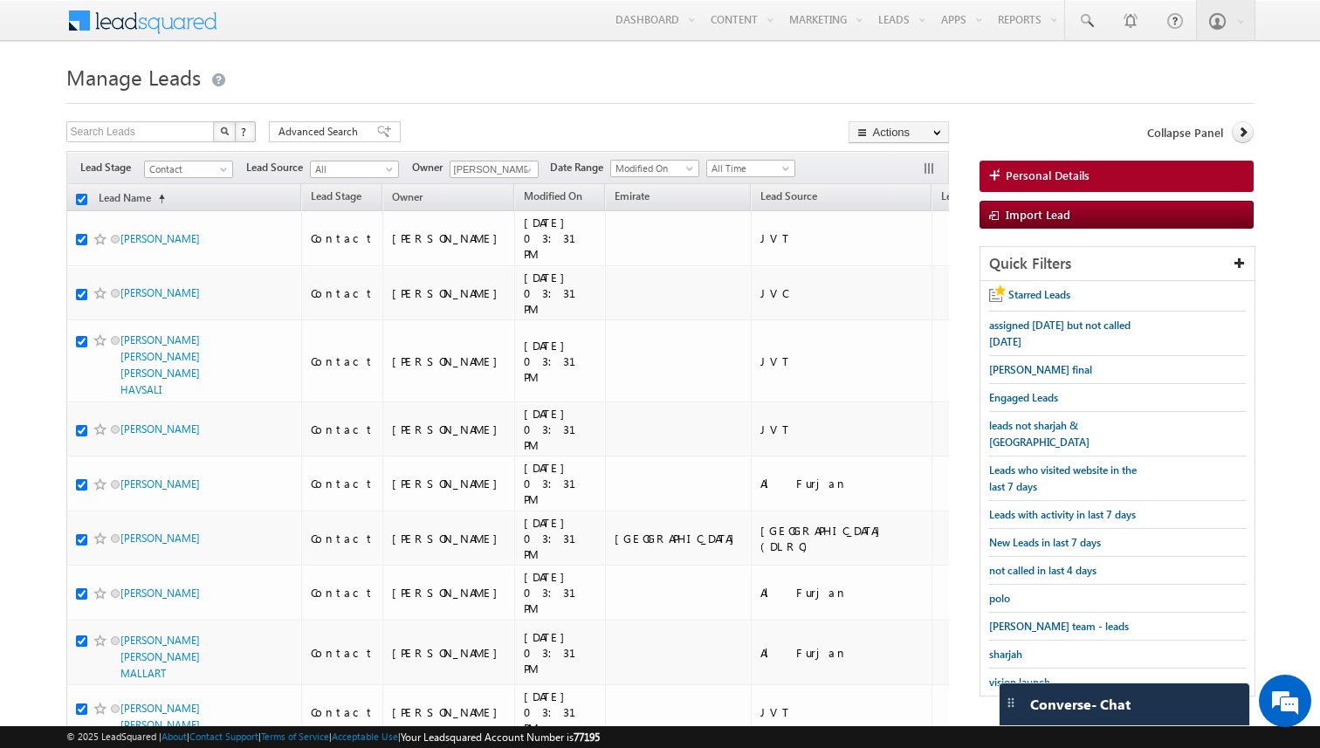
checkbox input "true"
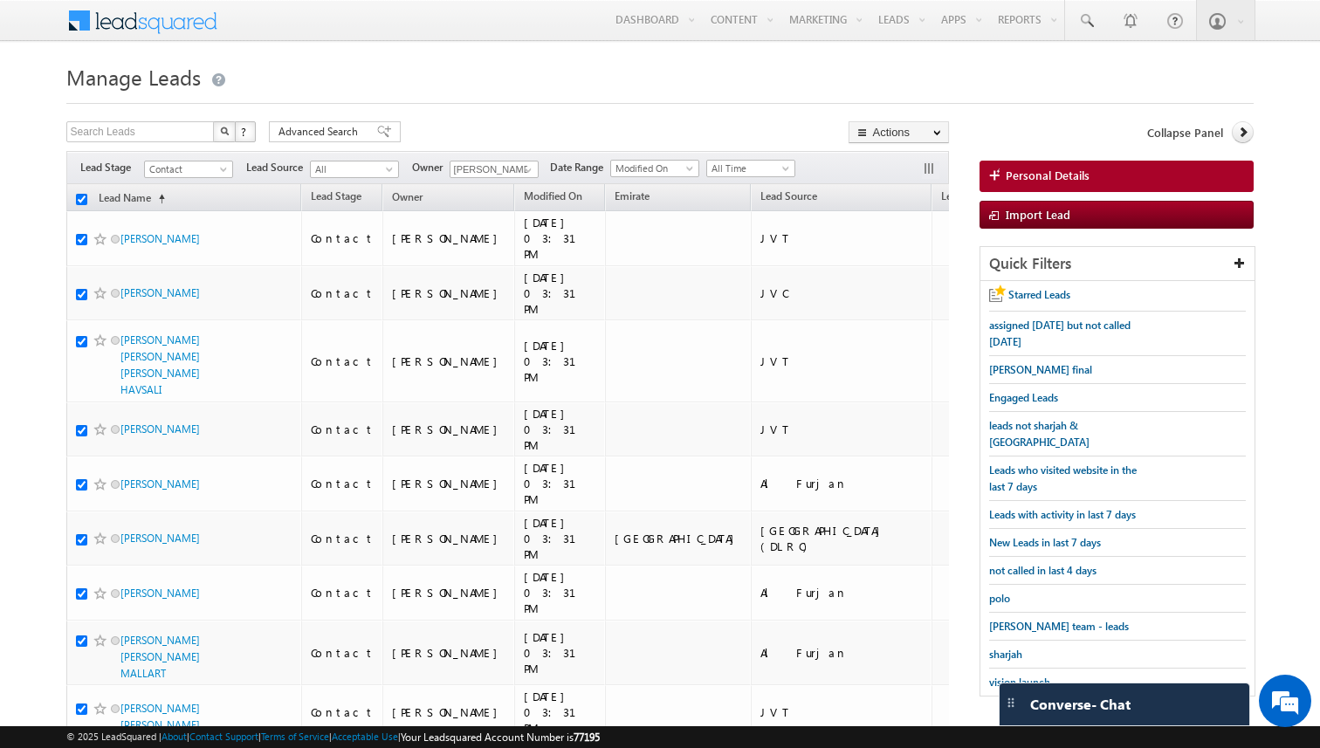
checkbox input "true"
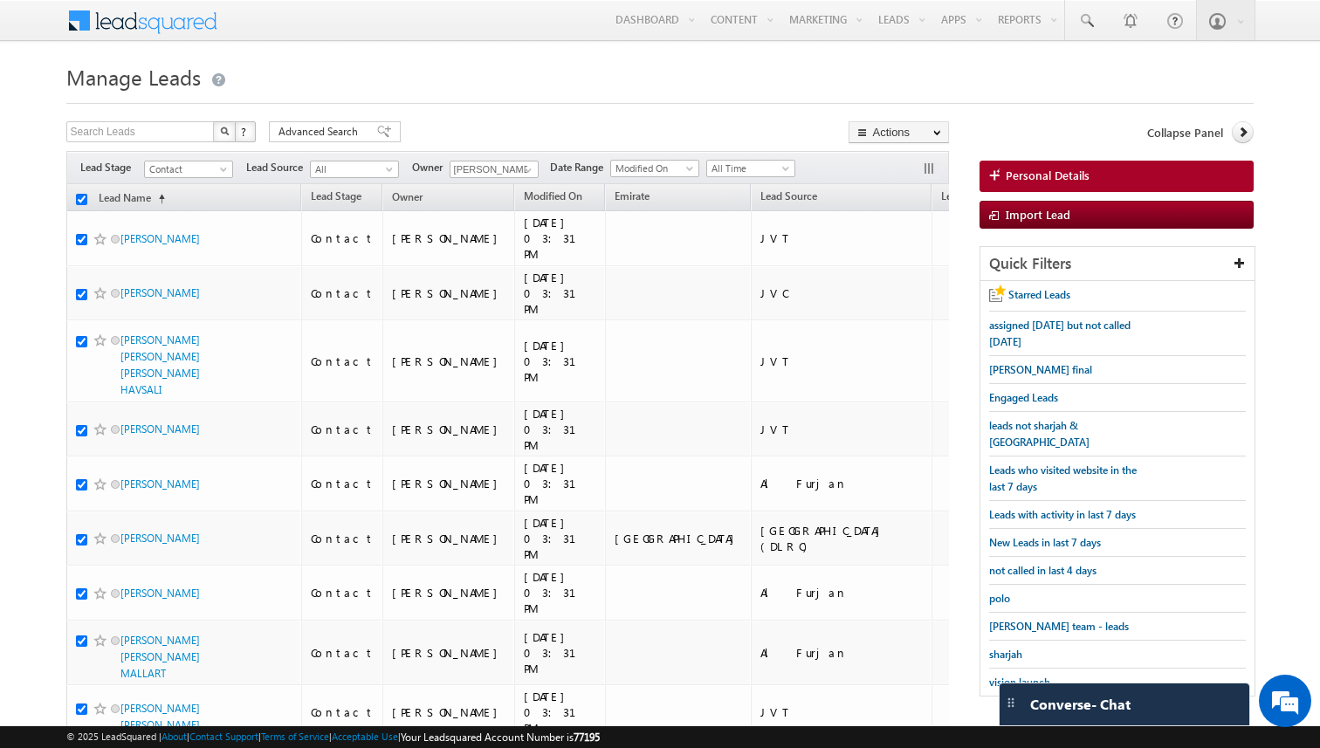
checkbox input "true"
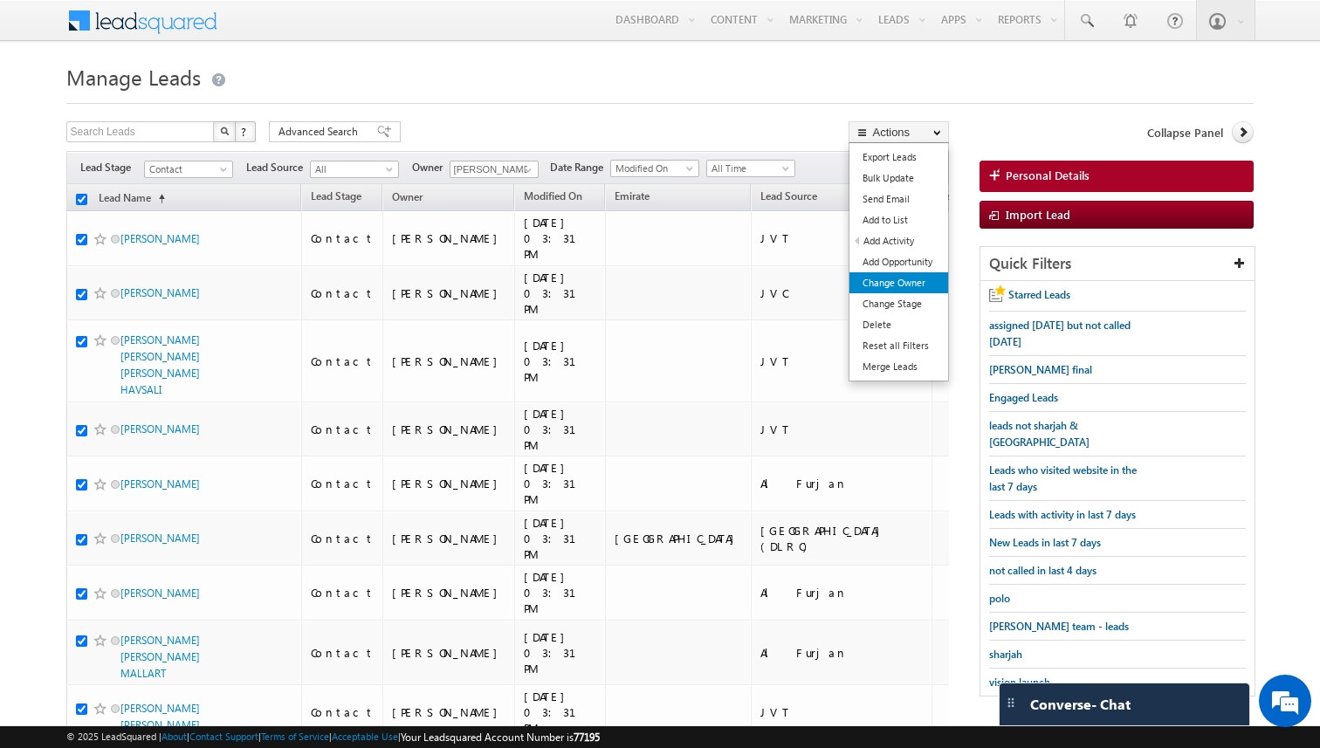
click at [896, 278] on link "Change Owner" at bounding box center [898, 282] width 99 height 21
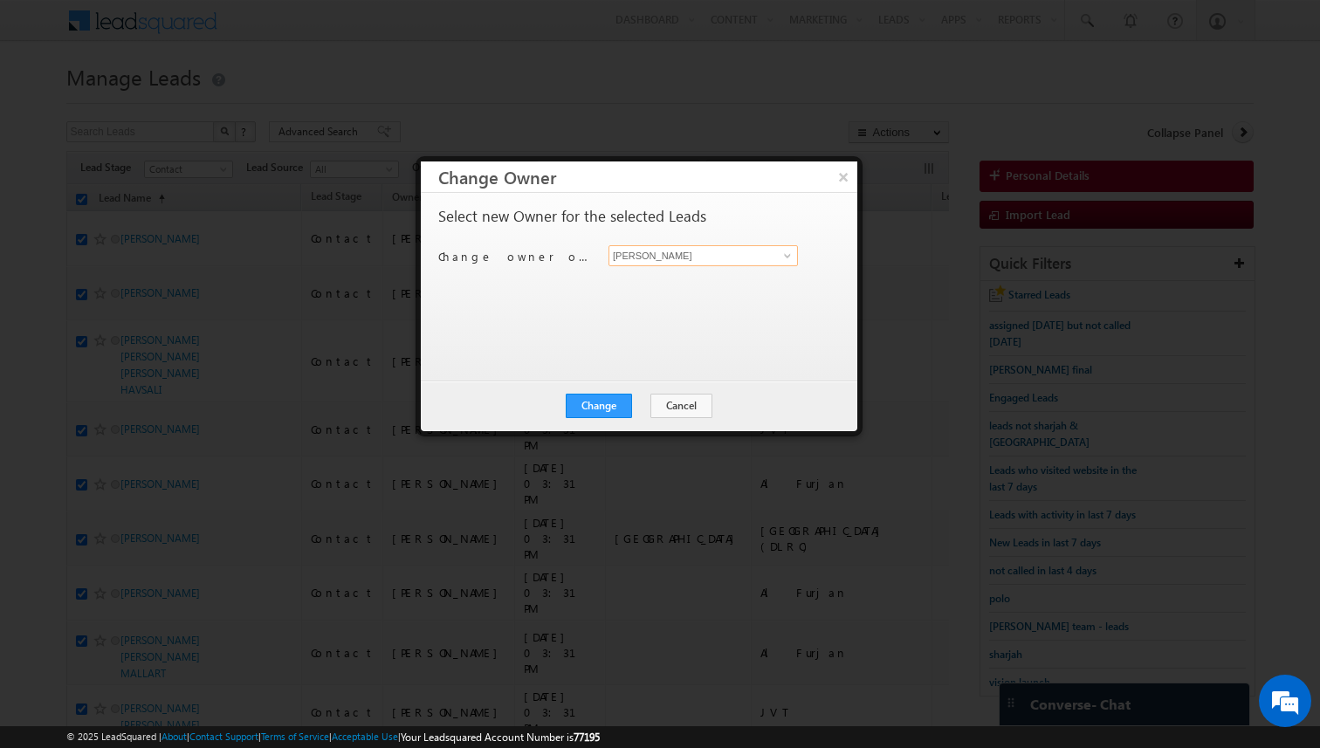
click at [682, 251] on input "[PERSON_NAME]" at bounding box center [702, 255] width 189 height 21
click at [621, 394] on button "Change" at bounding box center [599, 406] width 66 height 24
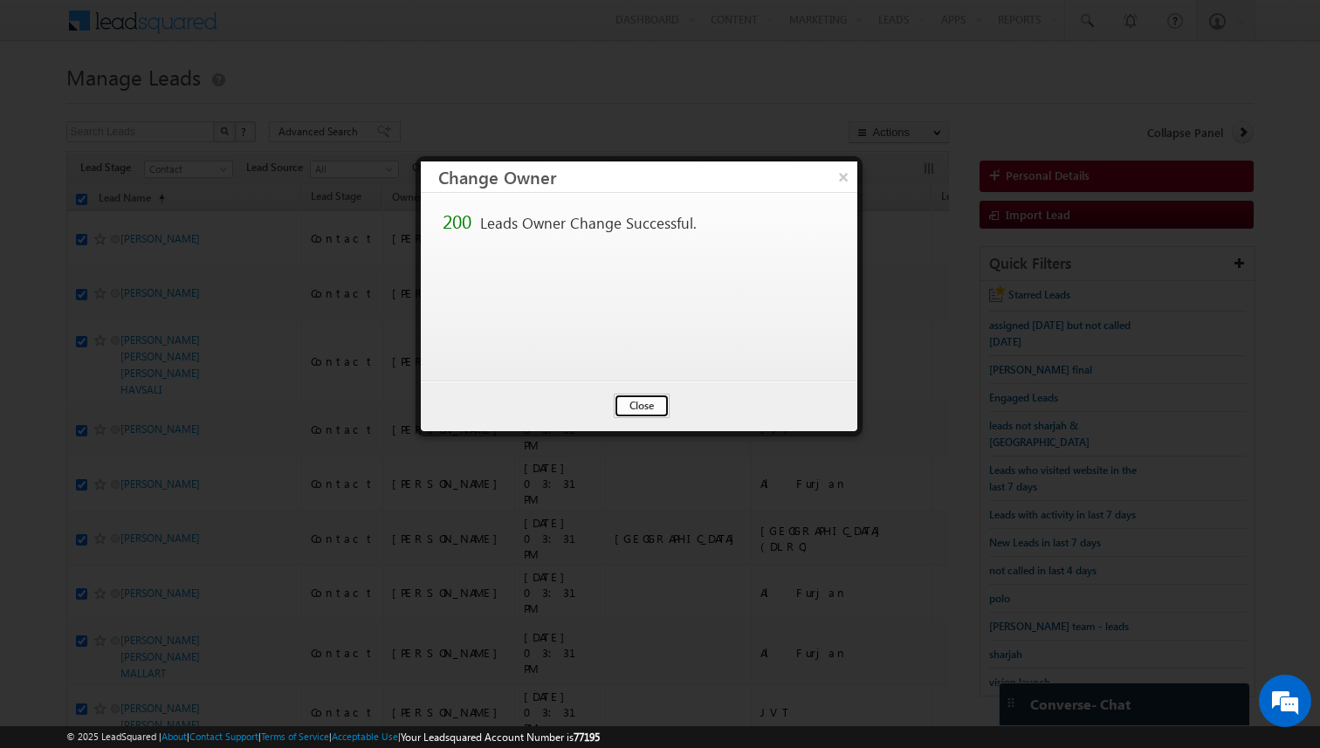
click at [641, 407] on button "Close" at bounding box center [642, 406] width 56 height 24
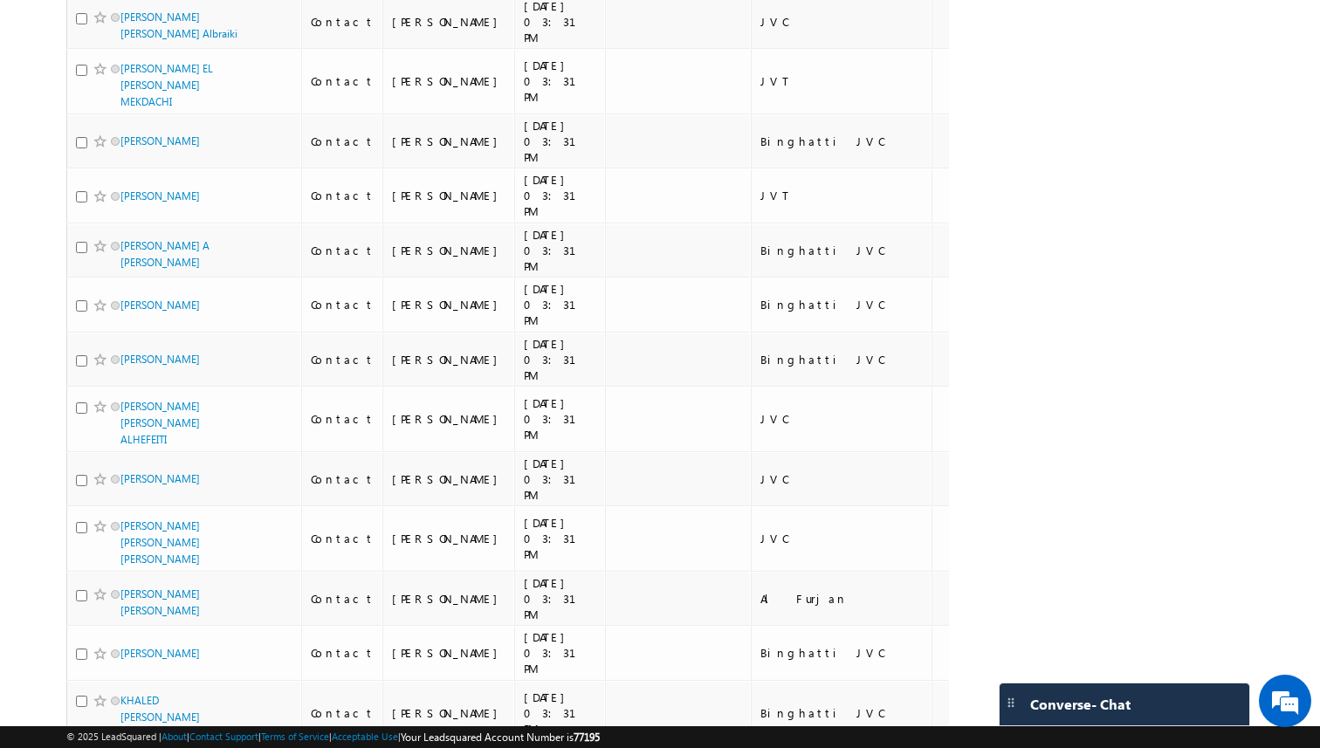
scroll to position [10901, 0]
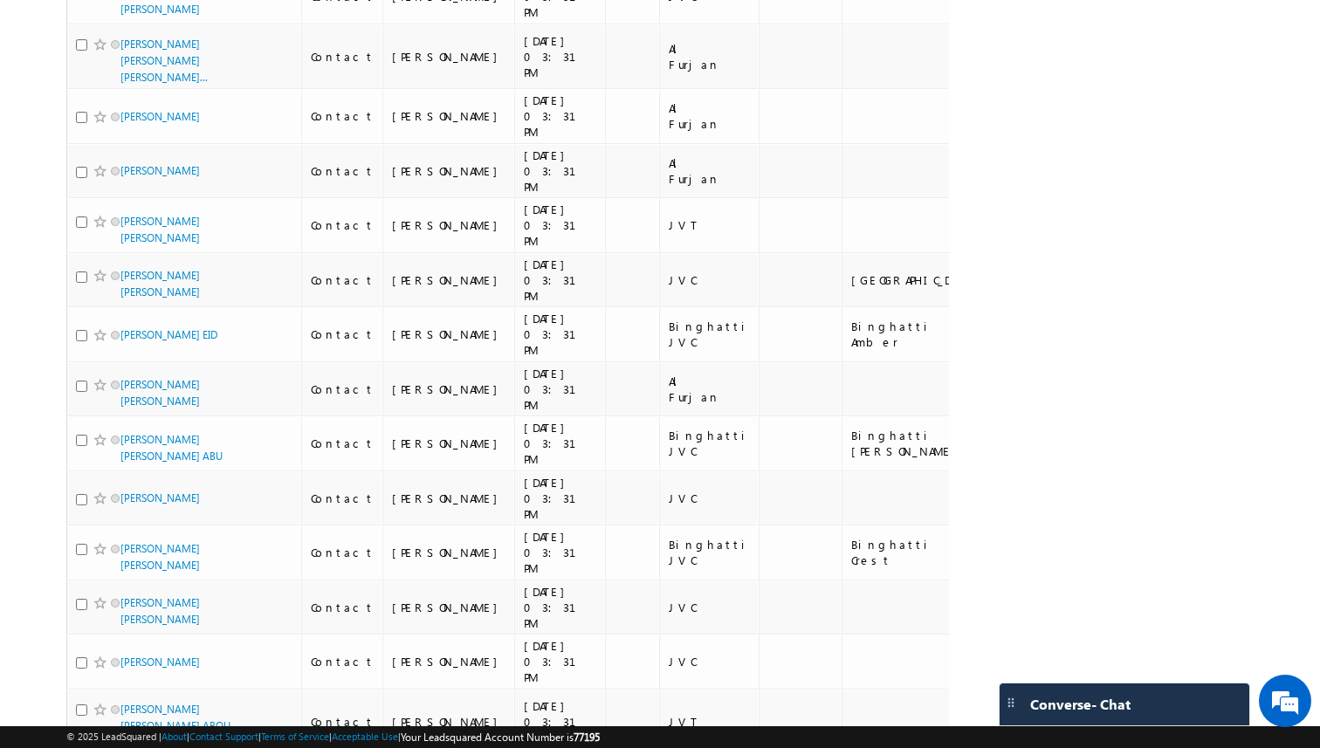
scroll to position [0, 0]
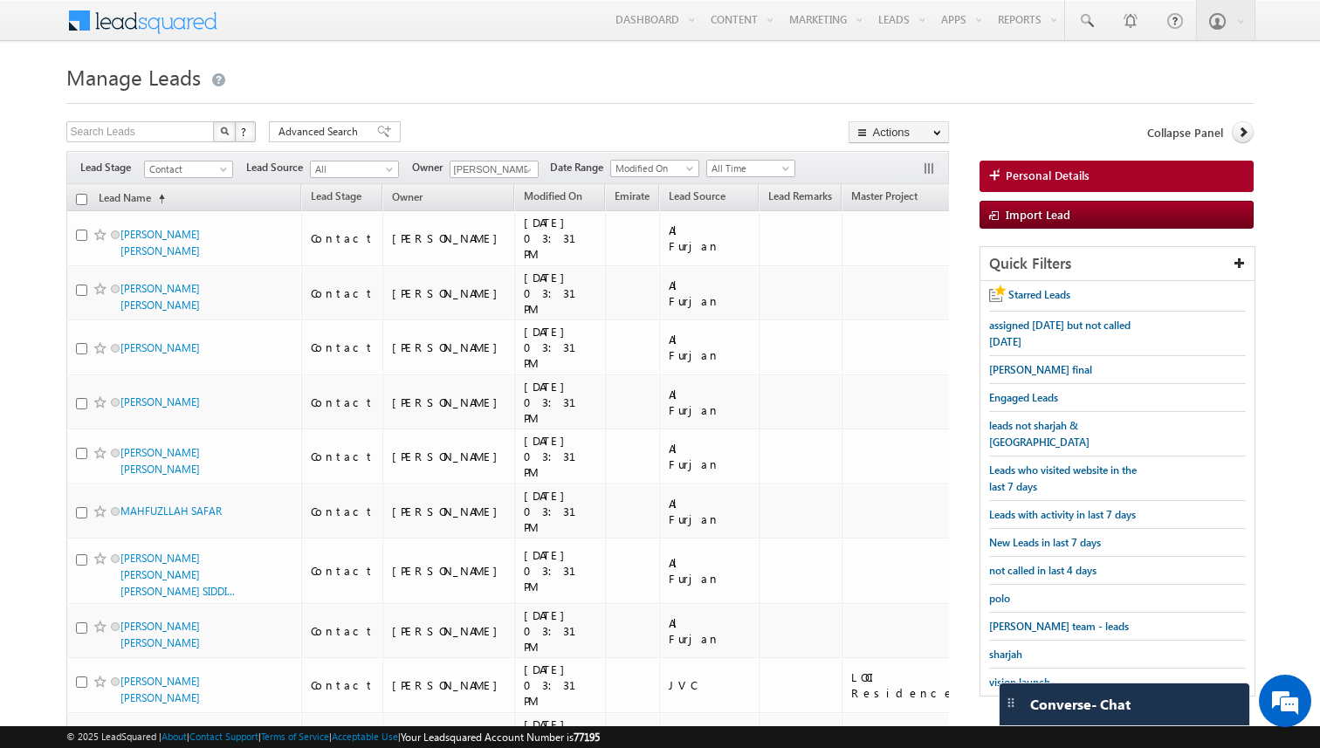
click at [80, 200] on input "checkbox" at bounding box center [81, 199] width 11 height 11
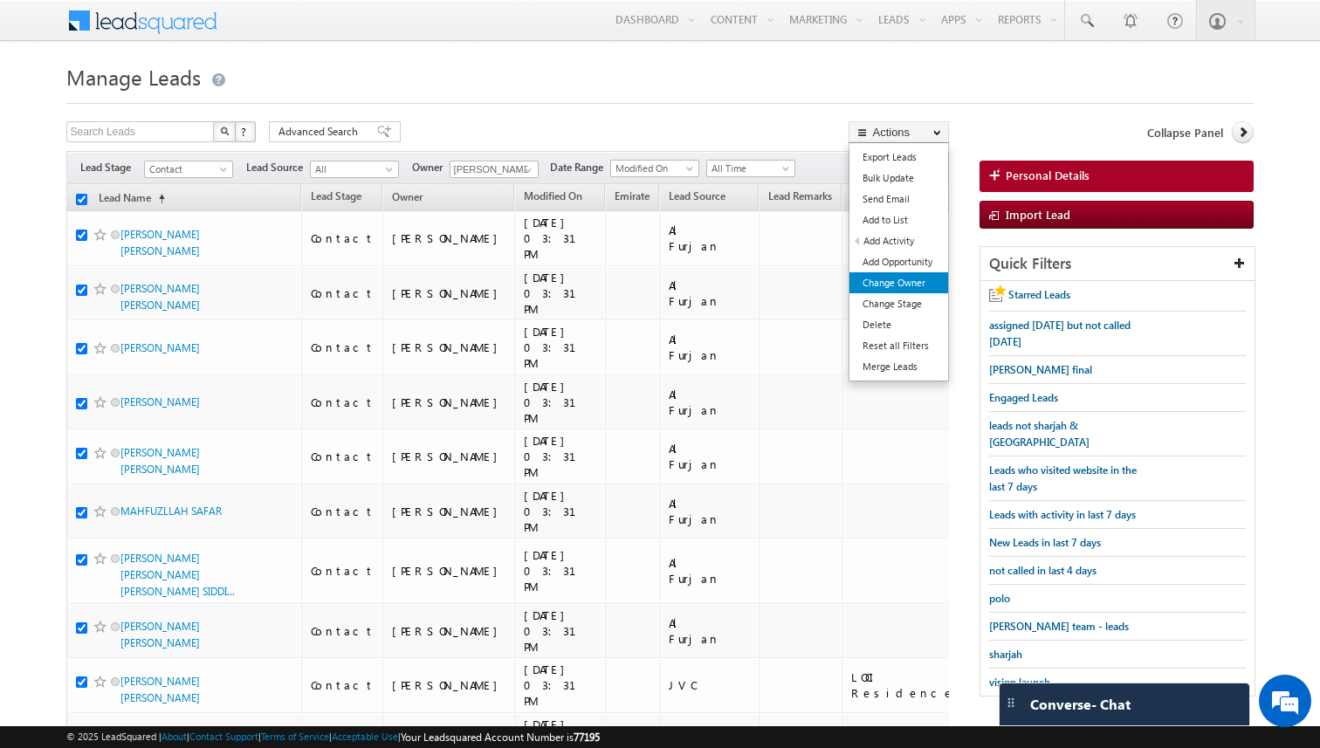
click at [901, 284] on link "Change Owner" at bounding box center [898, 282] width 99 height 21
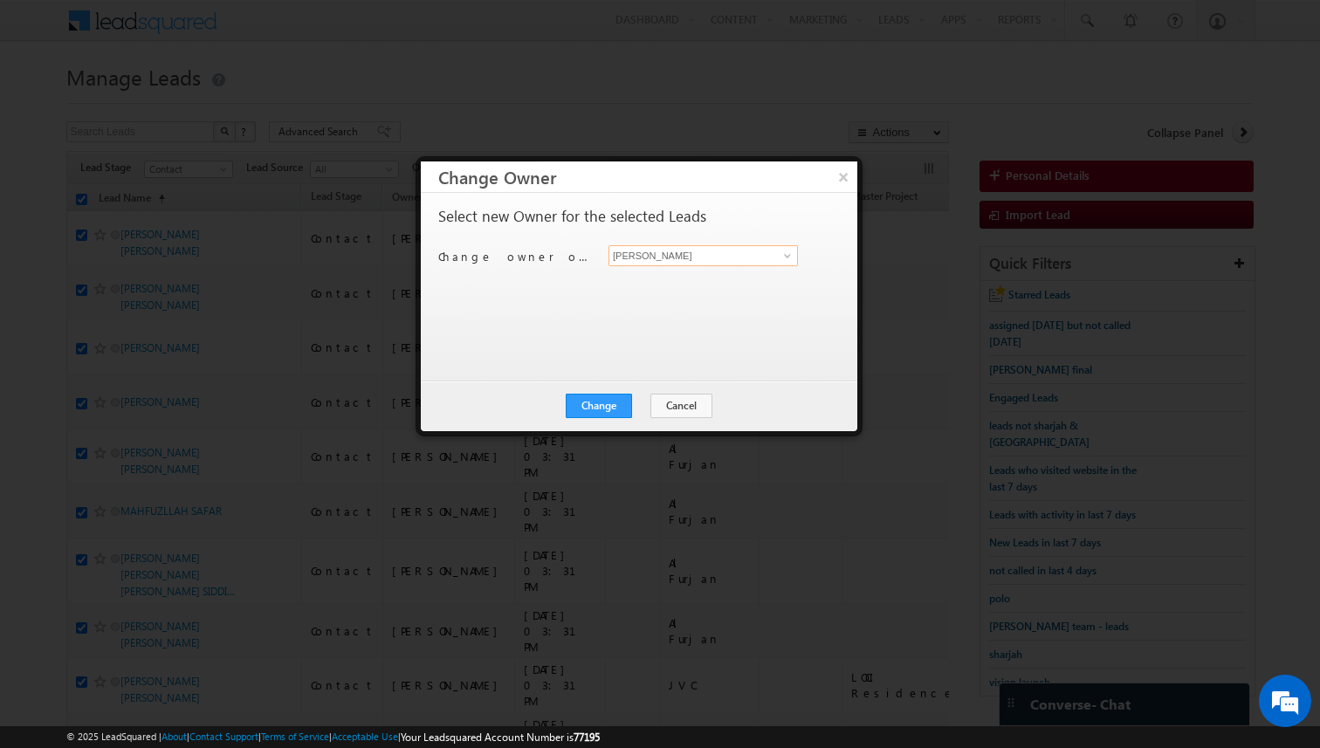
click at [656, 262] on input "[PERSON_NAME]" at bounding box center [702, 255] width 189 height 21
click at [628, 405] on button "Change" at bounding box center [599, 406] width 66 height 24
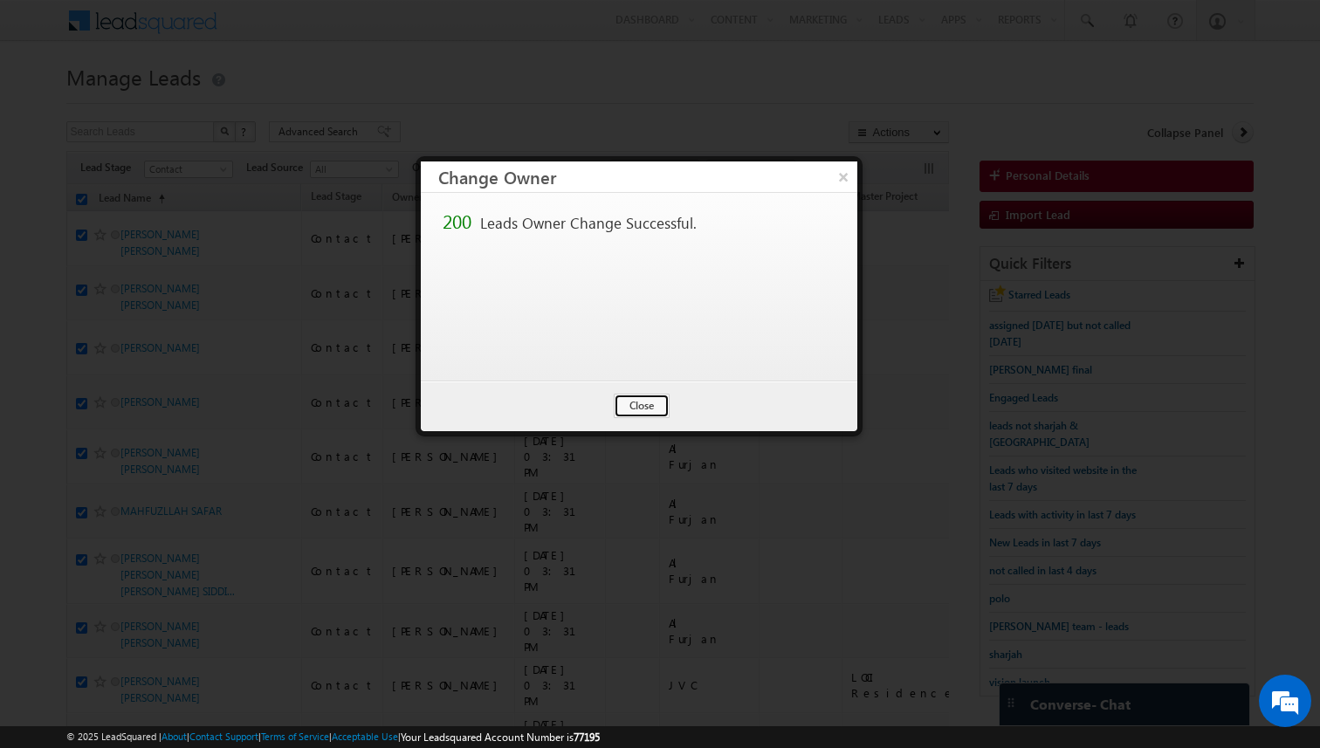
click at [627, 407] on button "Close" at bounding box center [642, 406] width 56 height 24
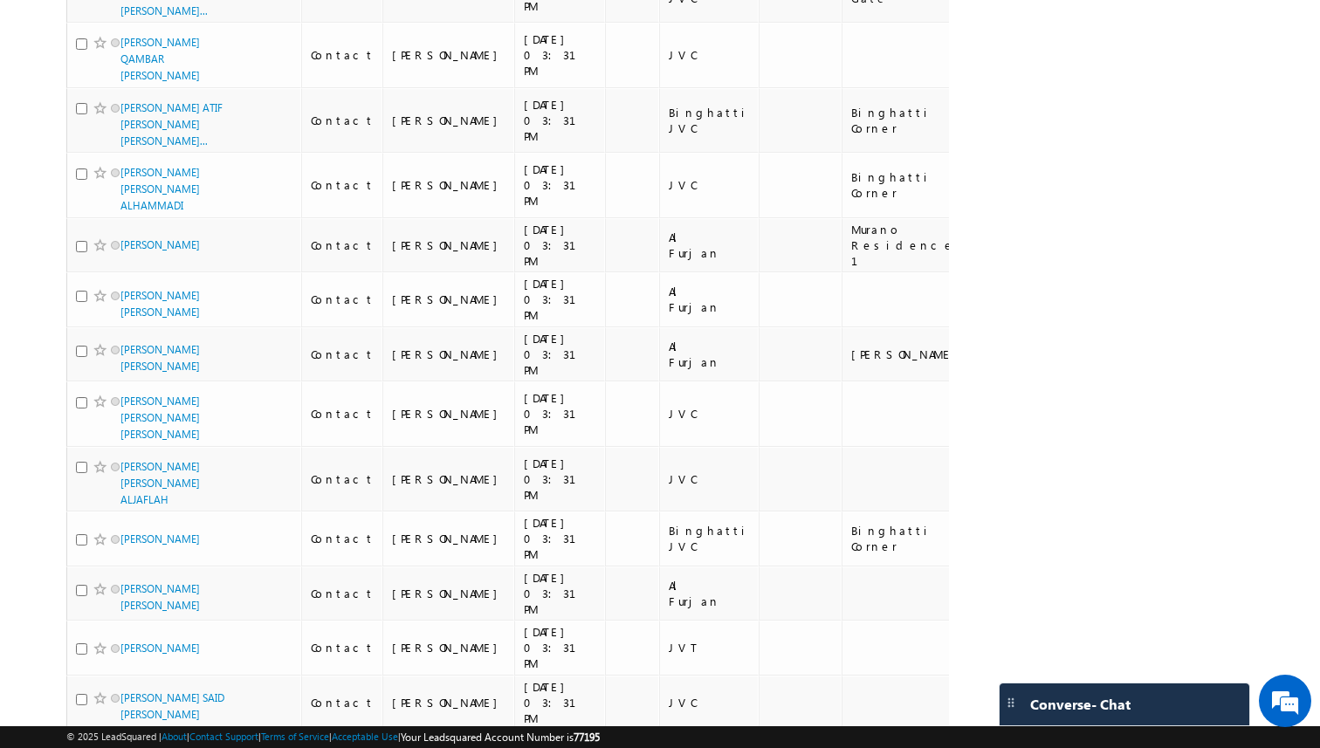
scroll to position [10641, 0]
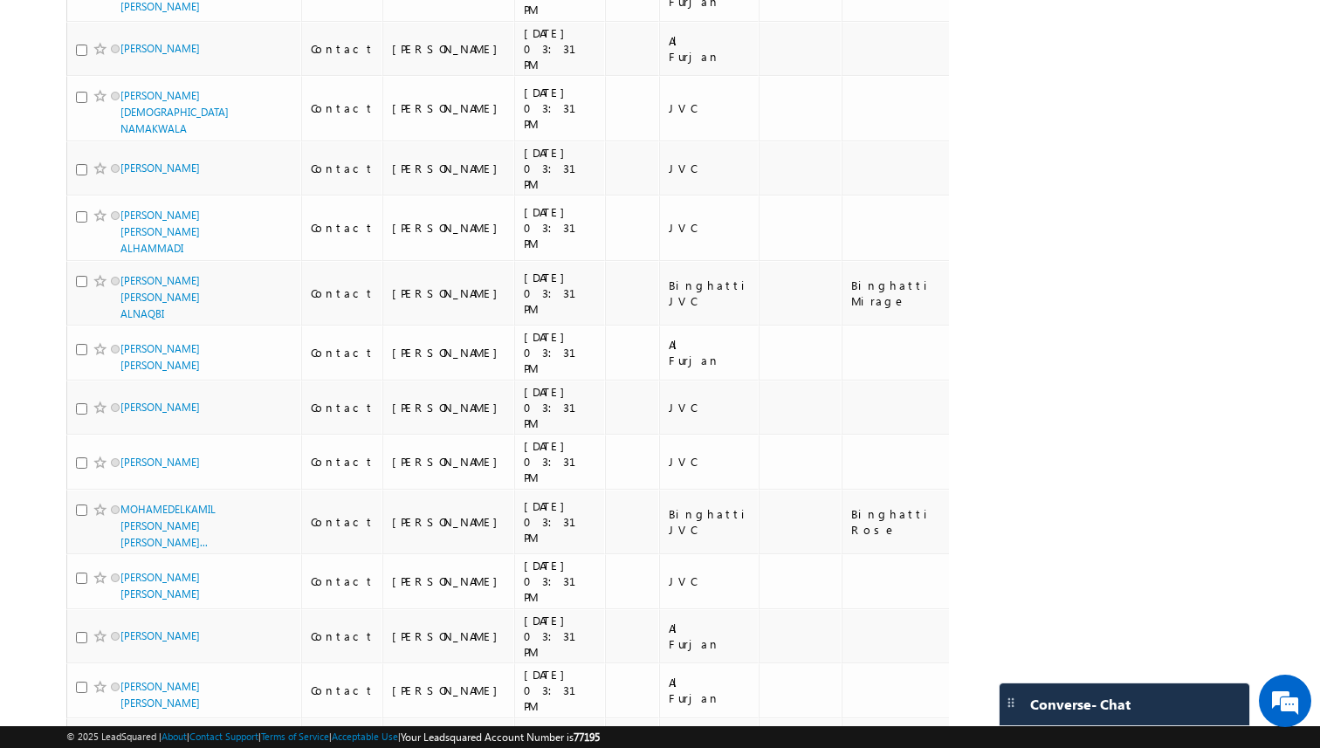
scroll to position [10971, 0]
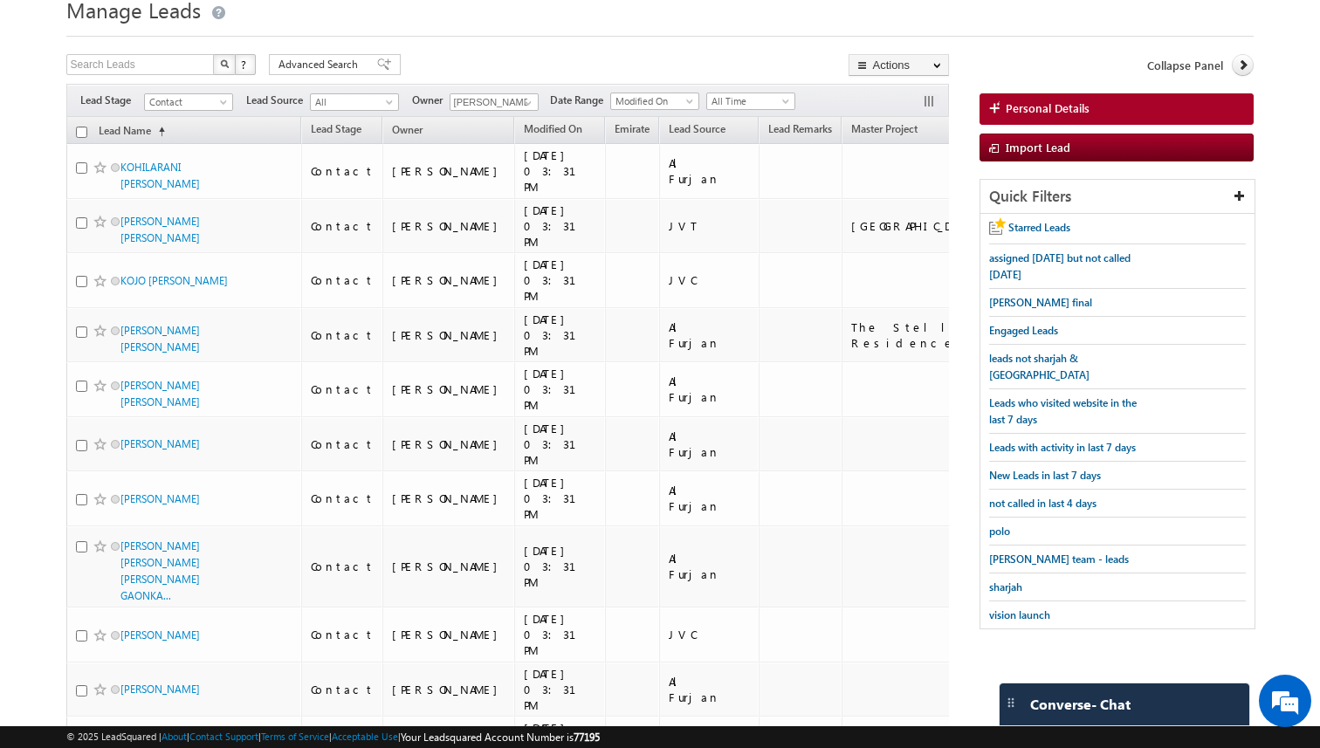
scroll to position [0, 0]
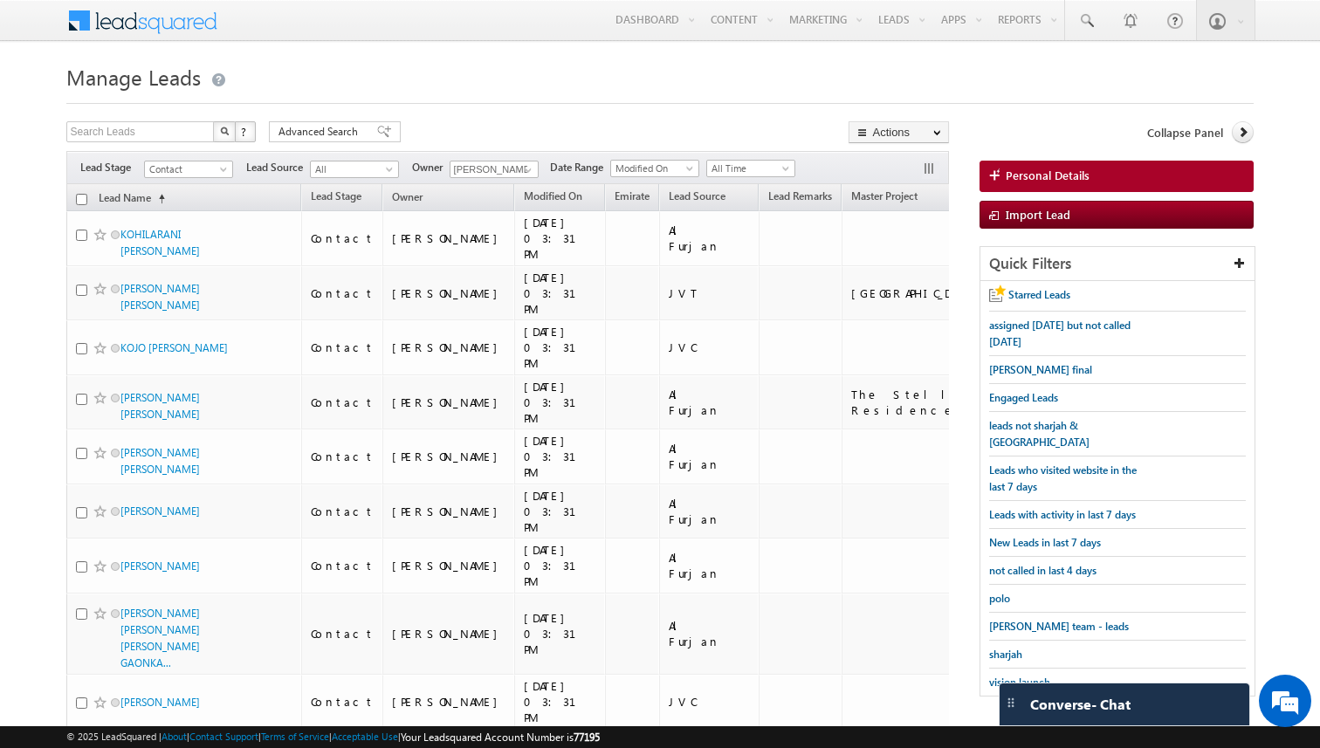
click at [80, 200] on input "checkbox" at bounding box center [81, 199] width 11 height 11
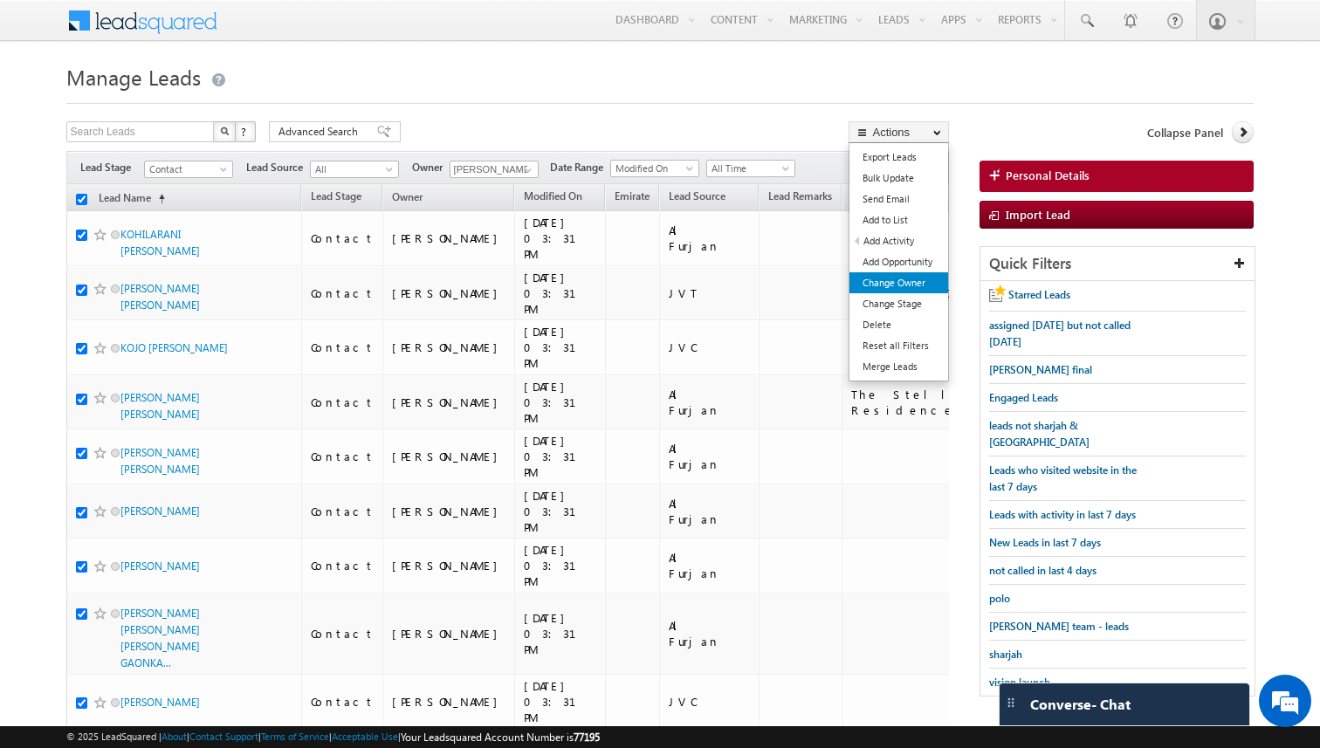
click at [905, 279] on link "Change Owner" at bounding box center [898, 282] width 99 height 21
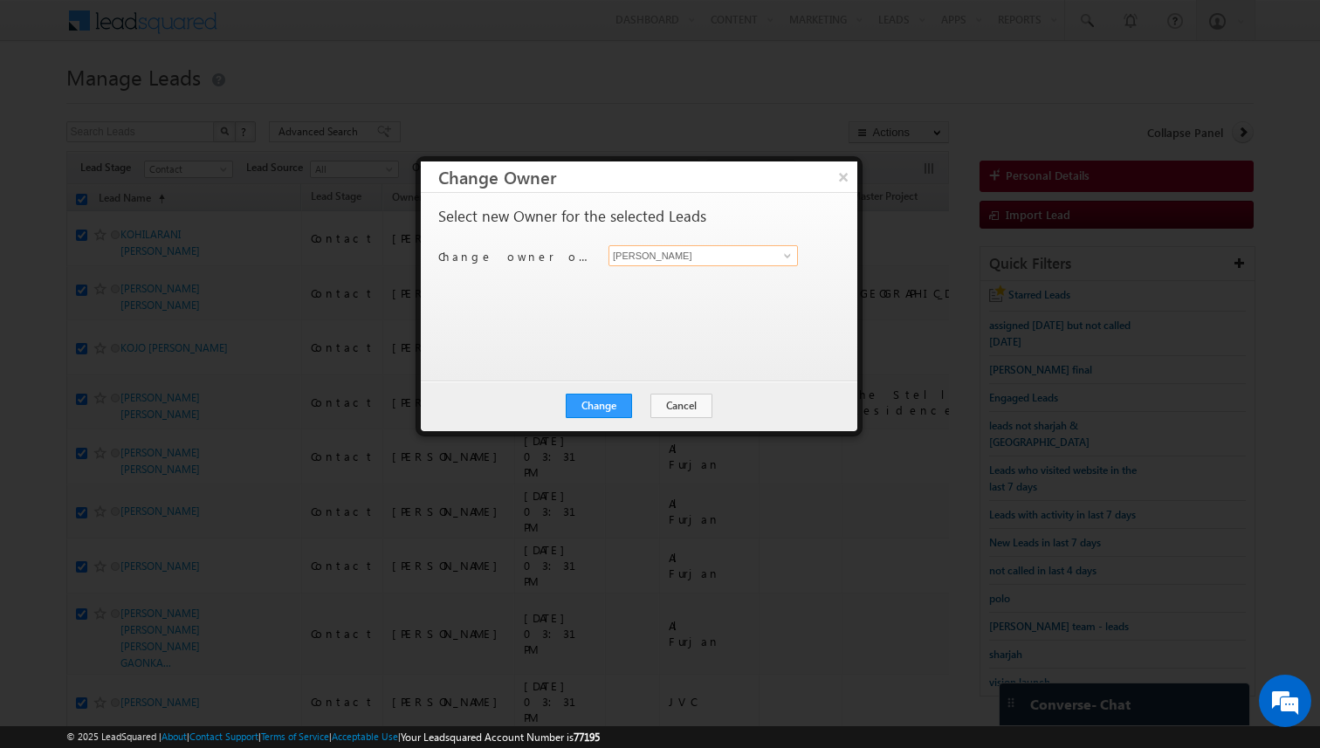
click at [685, 255] on input "[PERSON_NAME]" at bounding box center [702, 255] width 189 height 21
click at [605, 399] on button "Change" at bounding box center [599, 406] width 66 height 24
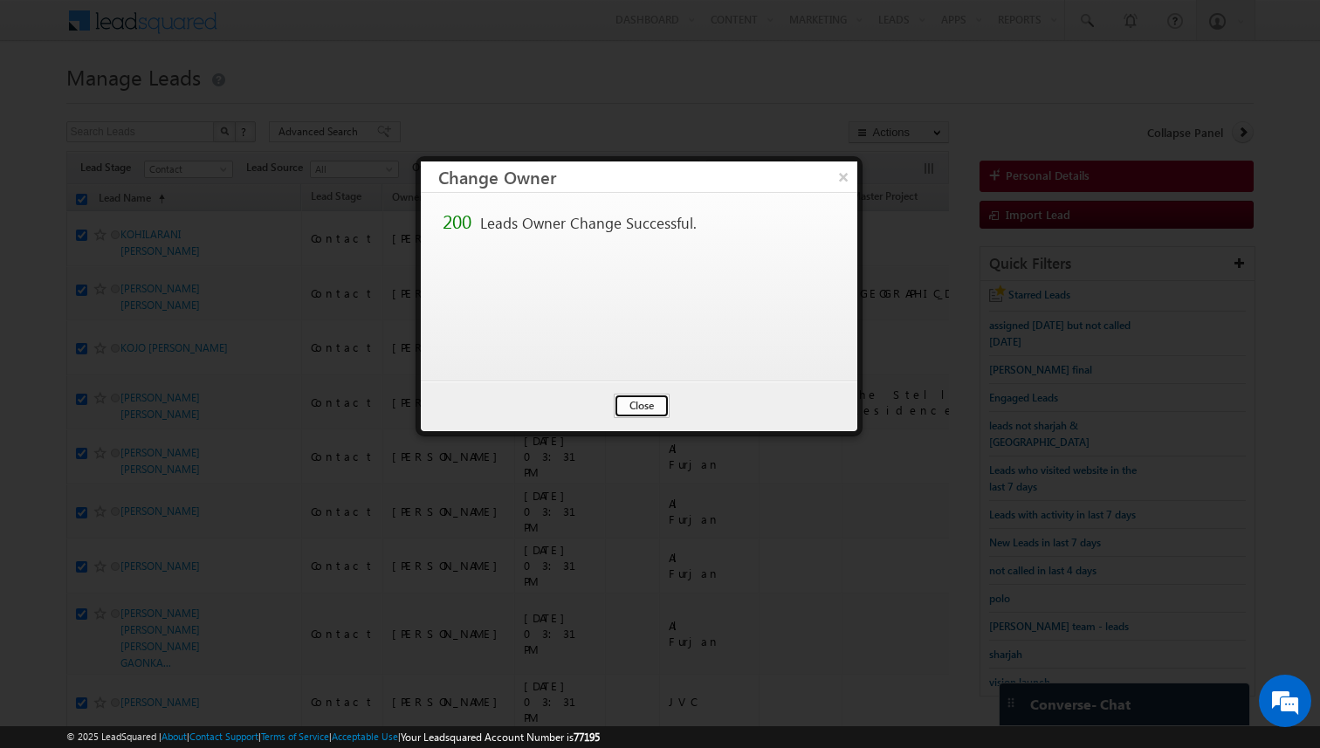
click at [654, 399] on button "Close" at bounding box center [642, 406] width 56 height 24
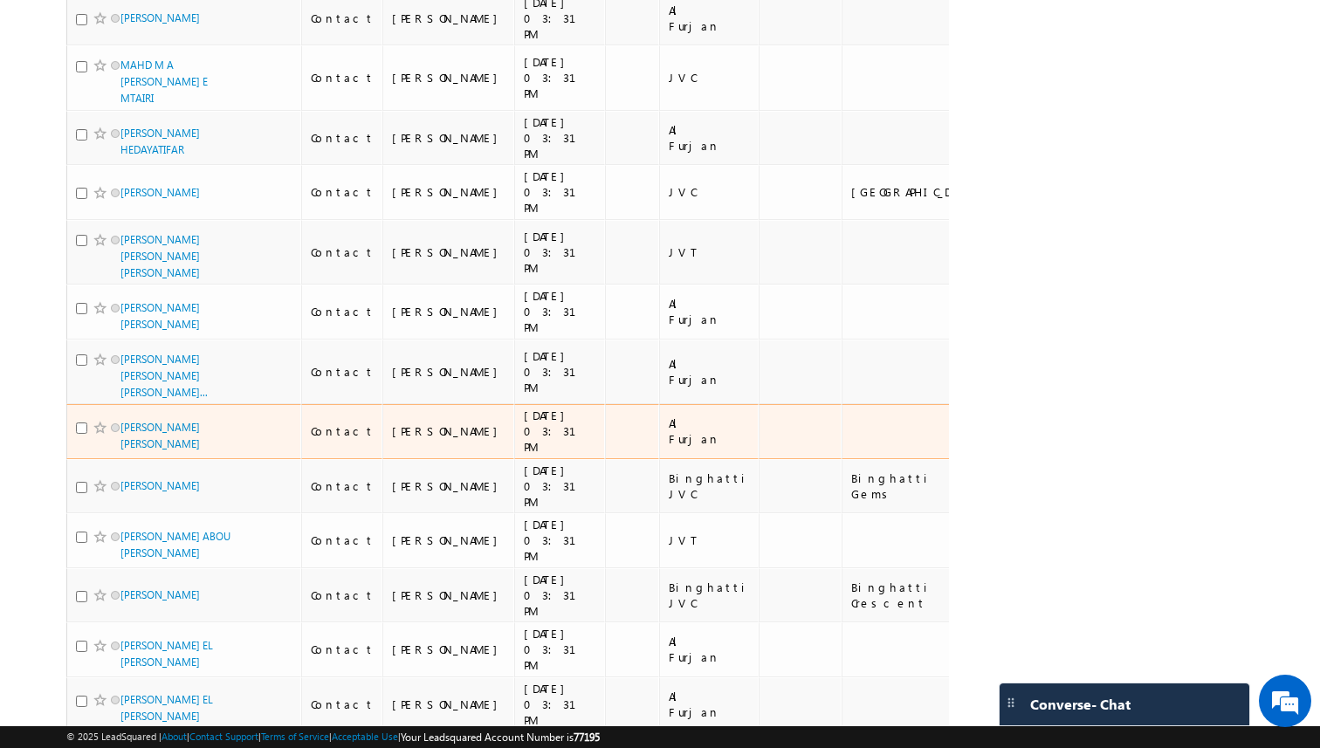
scroll to position [10704, 0]
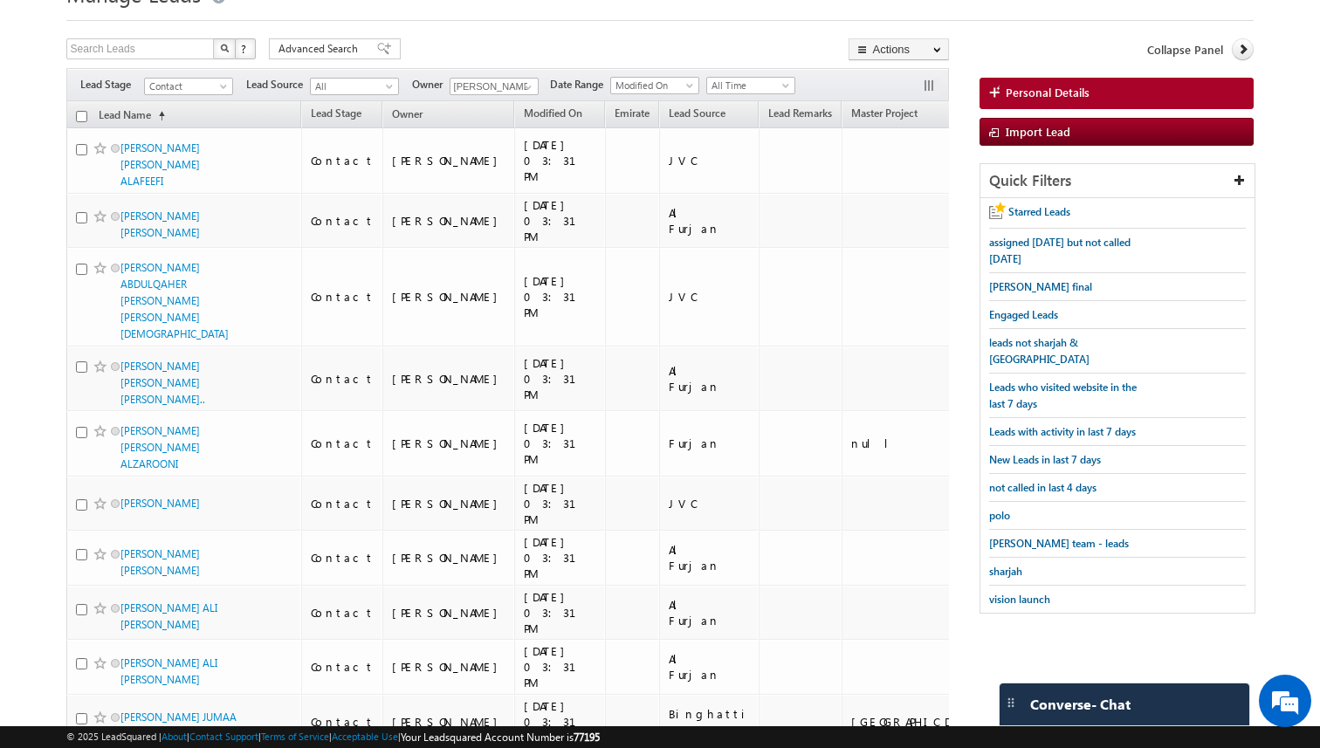
scroll to position [0, 0]
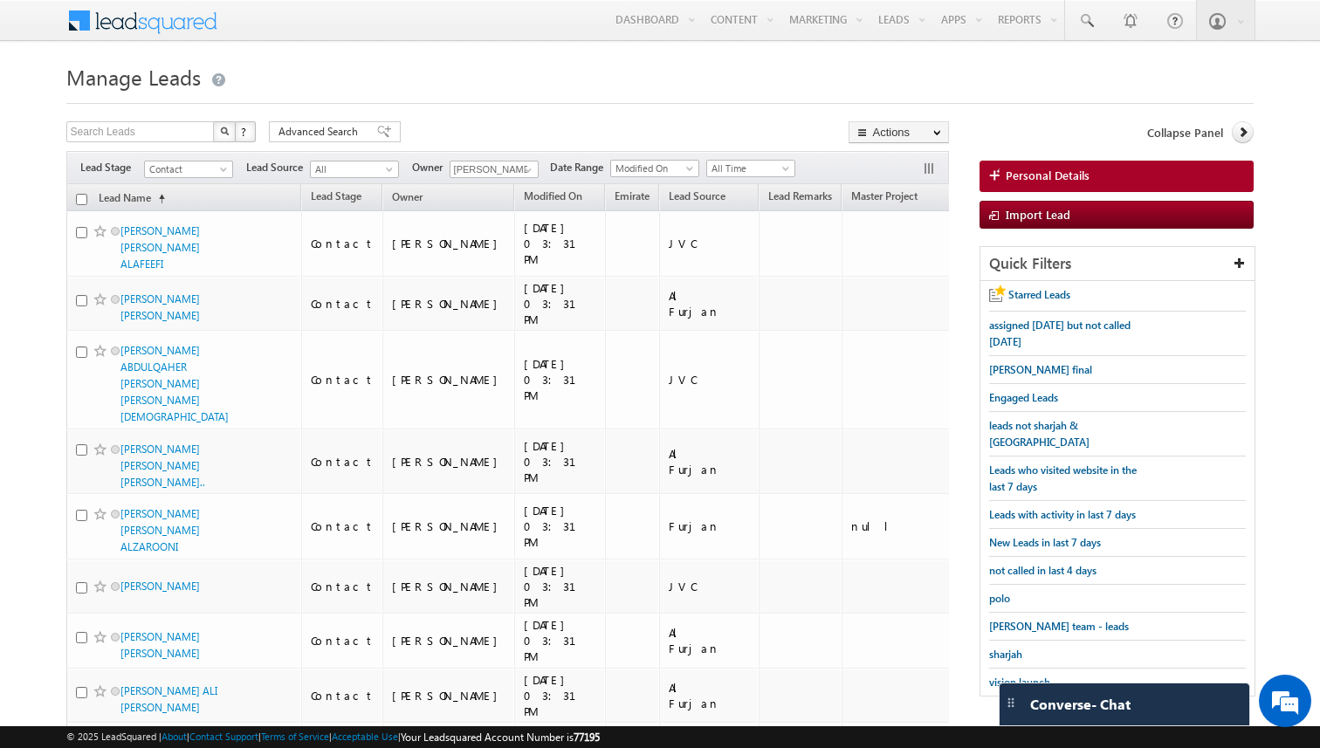
click at [83, 198] on input "checkbox" at bounding box center [81, 199] width 11 height 11
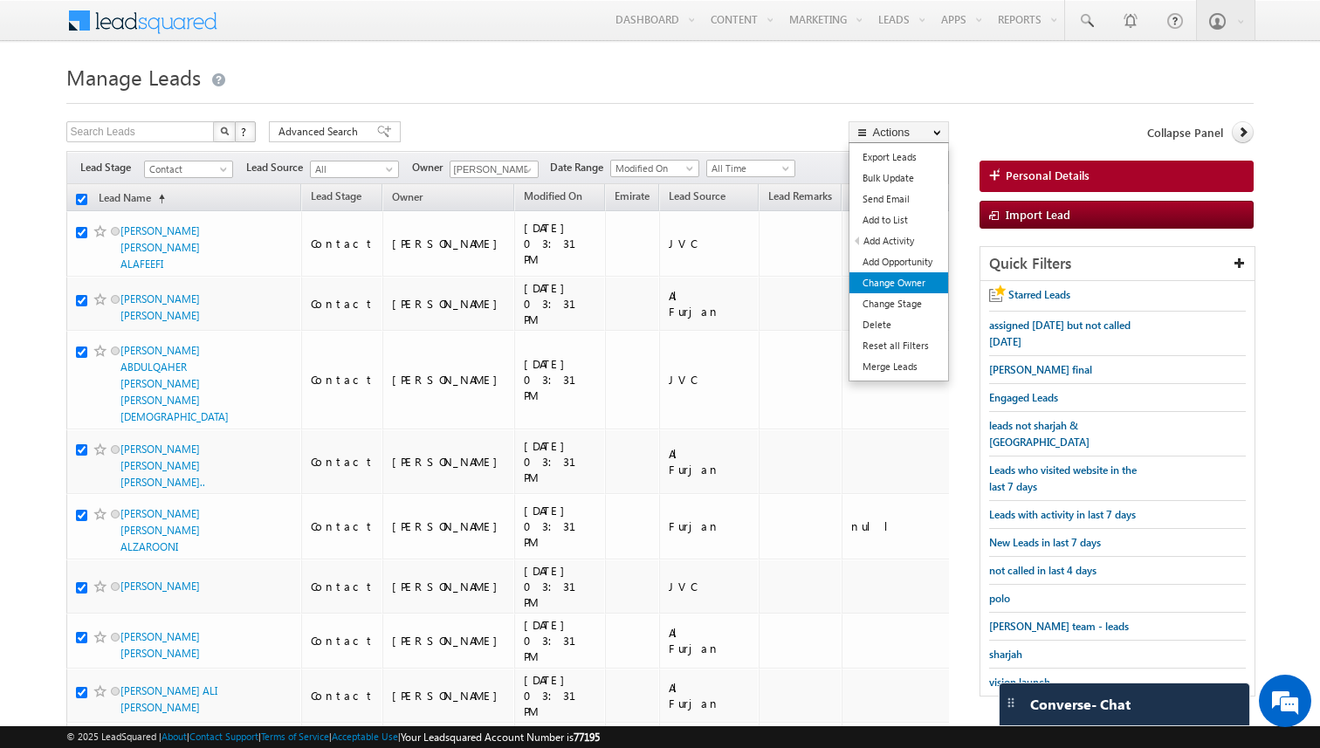
click at [911, 282] on link "Change Owner" at bounding box center [898, 282] width 99 height 21
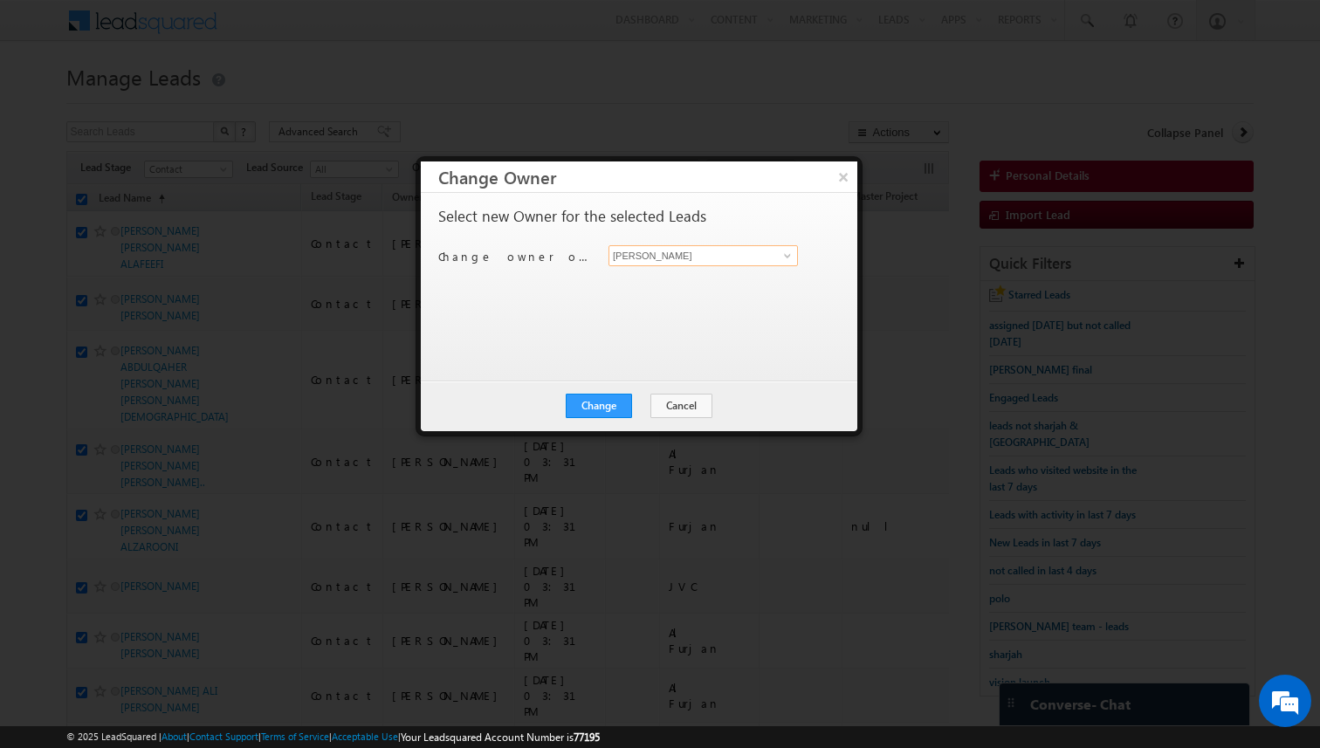
click at [694, 258] on input "[PERSON_NAME]" at bounding box center [702, 255] width 189 height 21
click at [615, 407] on button "Change" at bounding box center [599, 406] width 66 height 24
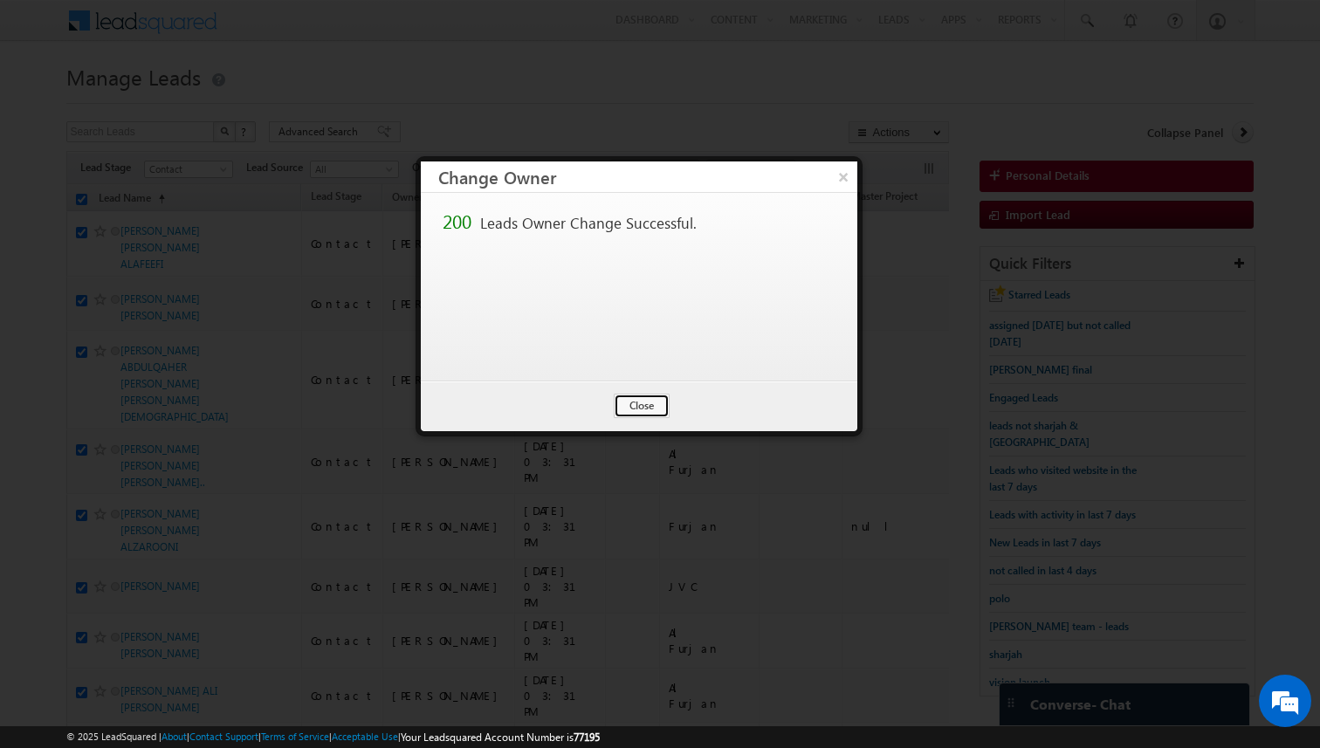
click at [640, 404] on button "Close" at bounding box center [642, 406] width 56 height 24
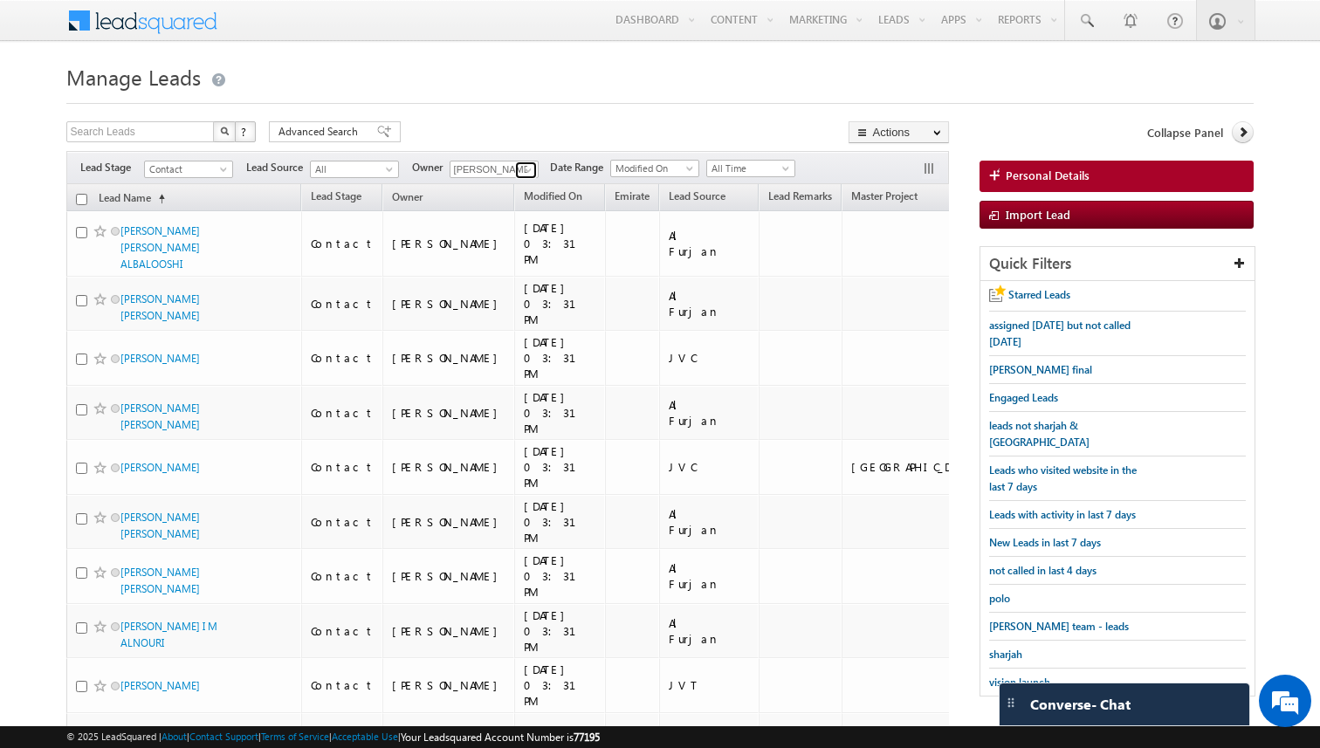
click at [528, 173] on span at bounding box center [528, 170] width 14 height 14
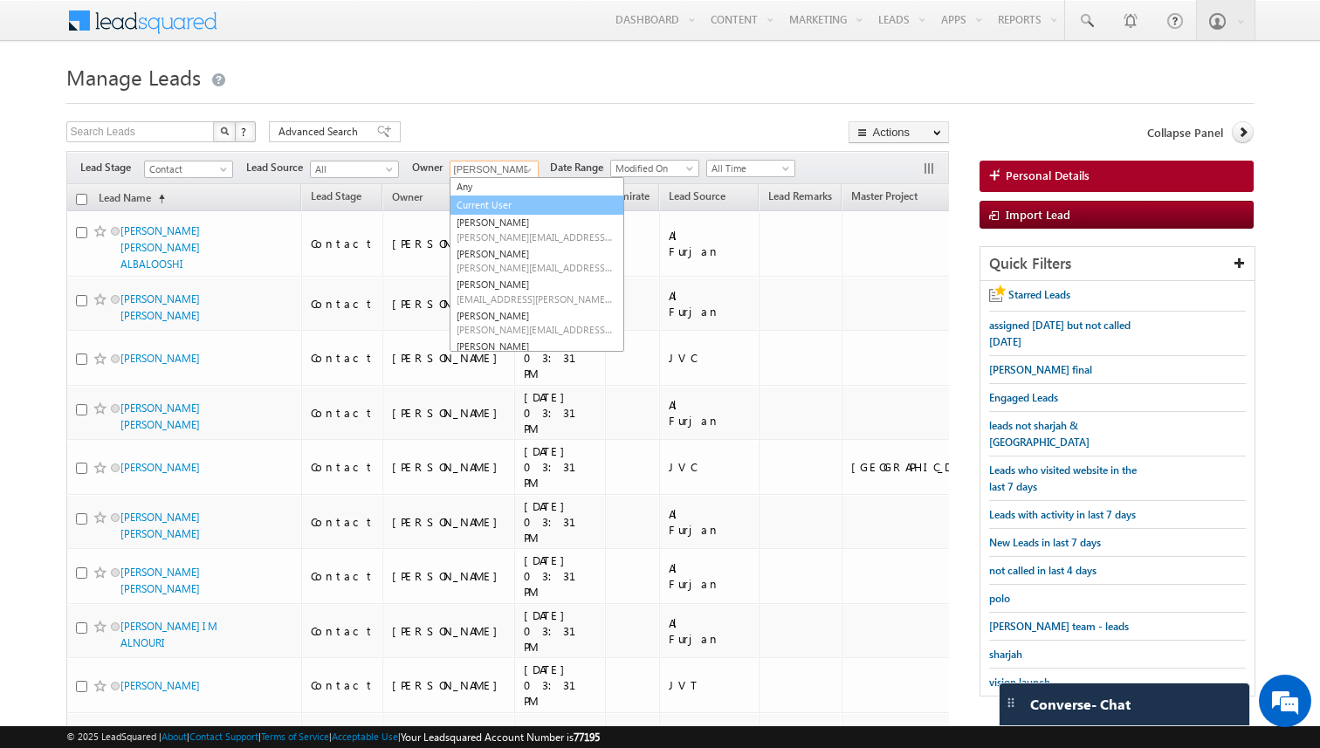
click at [504, 209] on link "Current User" at bounding box center [537, 206] width 175 height 20
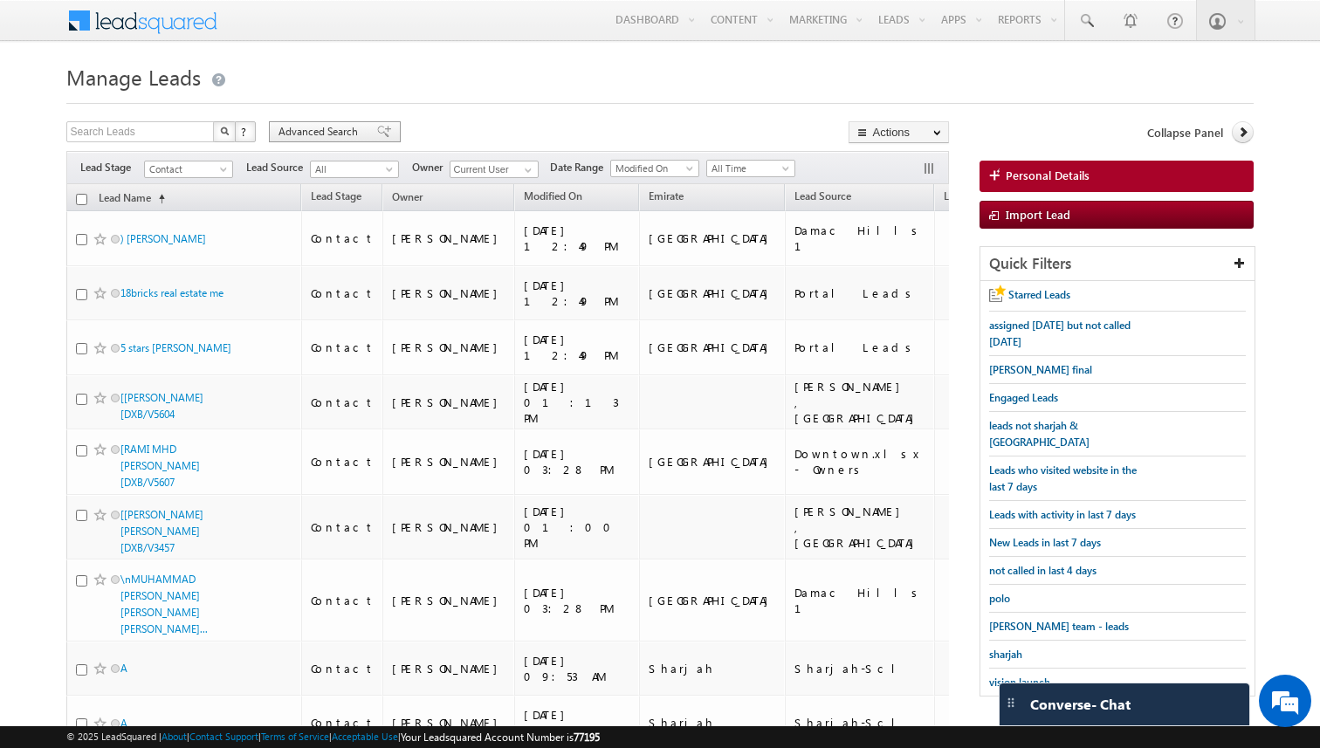
click at [355, 134] on span "Advanced Search" at bounding box center [320, 132] width 85 height 16
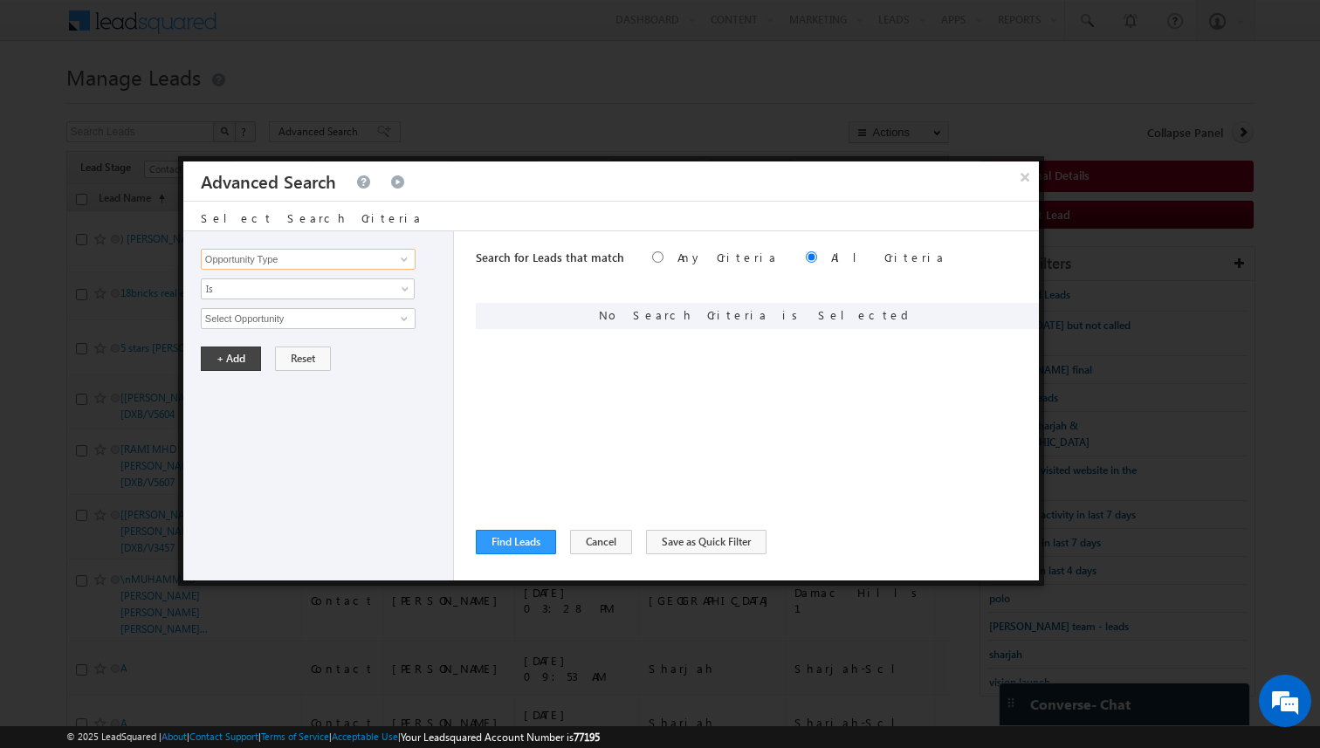
click at [354, 259] on input "Opportunity Type" at bounding box center [308, 259] width 215 height 21
click at [297, 291] on span "Is" at bounding box center [296, 289] width 189 height 16
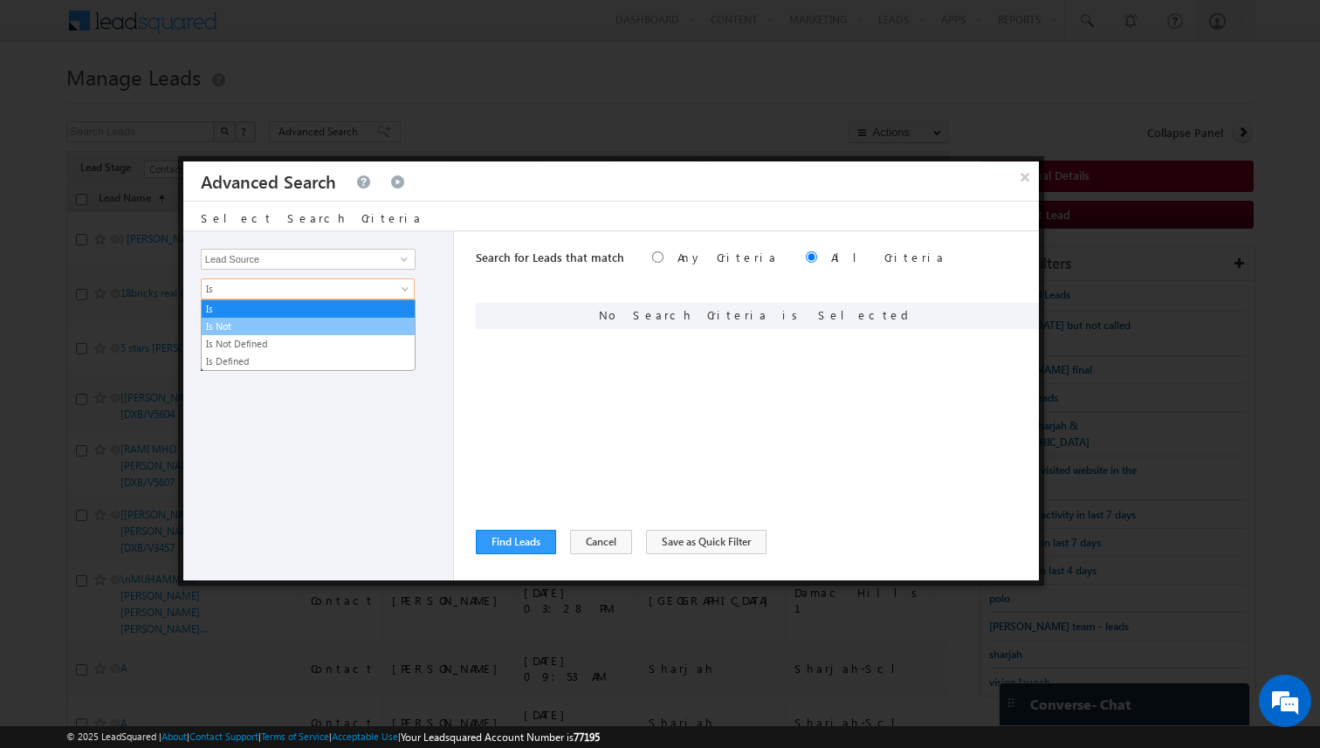
click at [272, 319] on link "Is Not" at bounding box center [308, 327] width 213 height 16
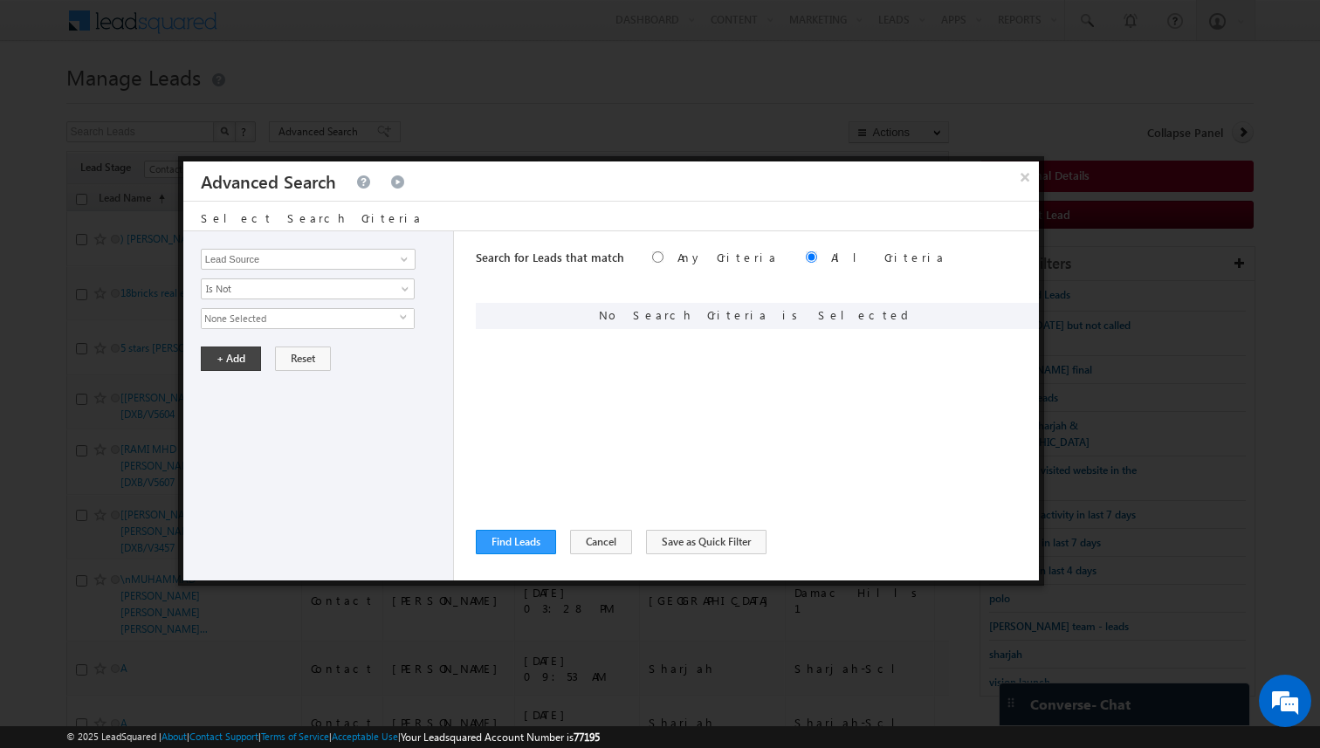
click at [271, 319] on span "None Selected" at bounding box center [301, 318] width 198 height 19
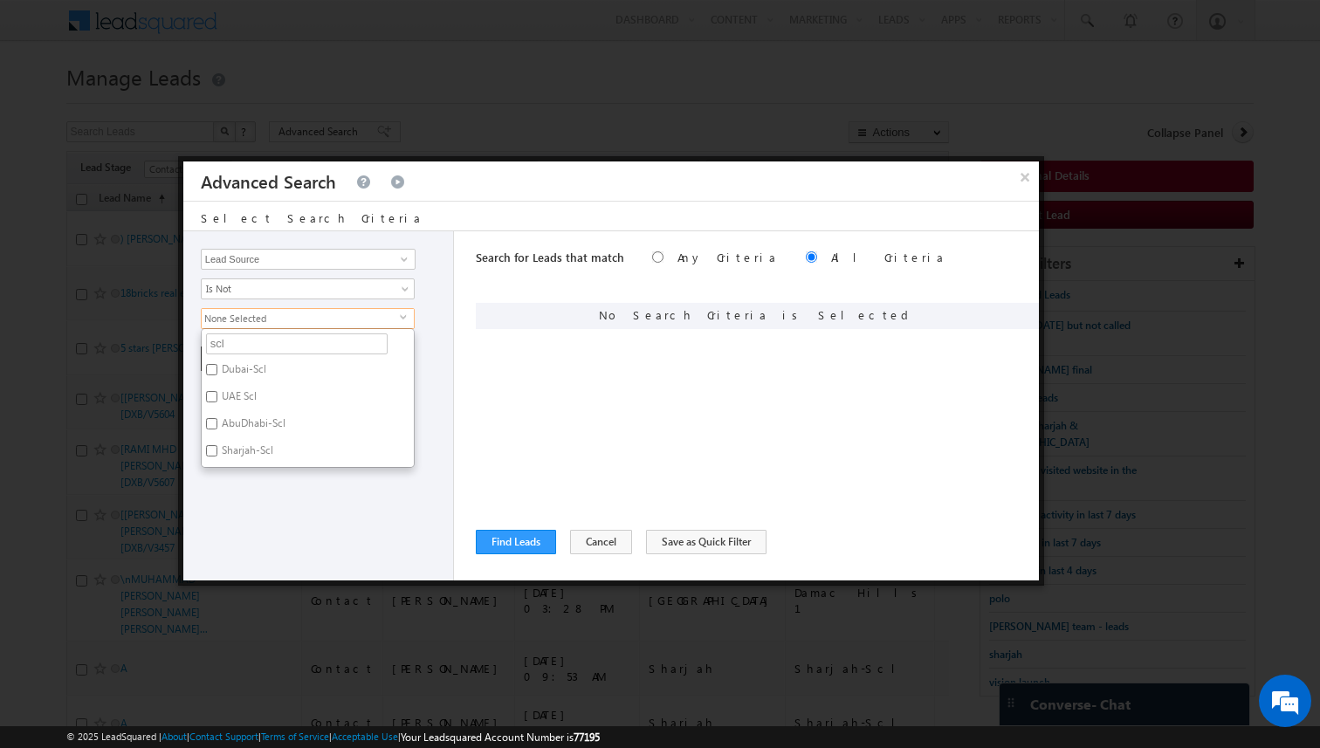
click at [236, 448] on label "Sharjah-Scl" at bounding box center [246, 453] width 89 height 27
click at [217, 448] on input "Sharjah-Scl" at bounding box center [211, 450] width 11 height 11
click at [246, 347] on input "scl" at bounding box center [297, 343] width 182 height 21
click at [246, 402] on label "Portal Leads" at bounding box center [248, 399] width 93 height 27
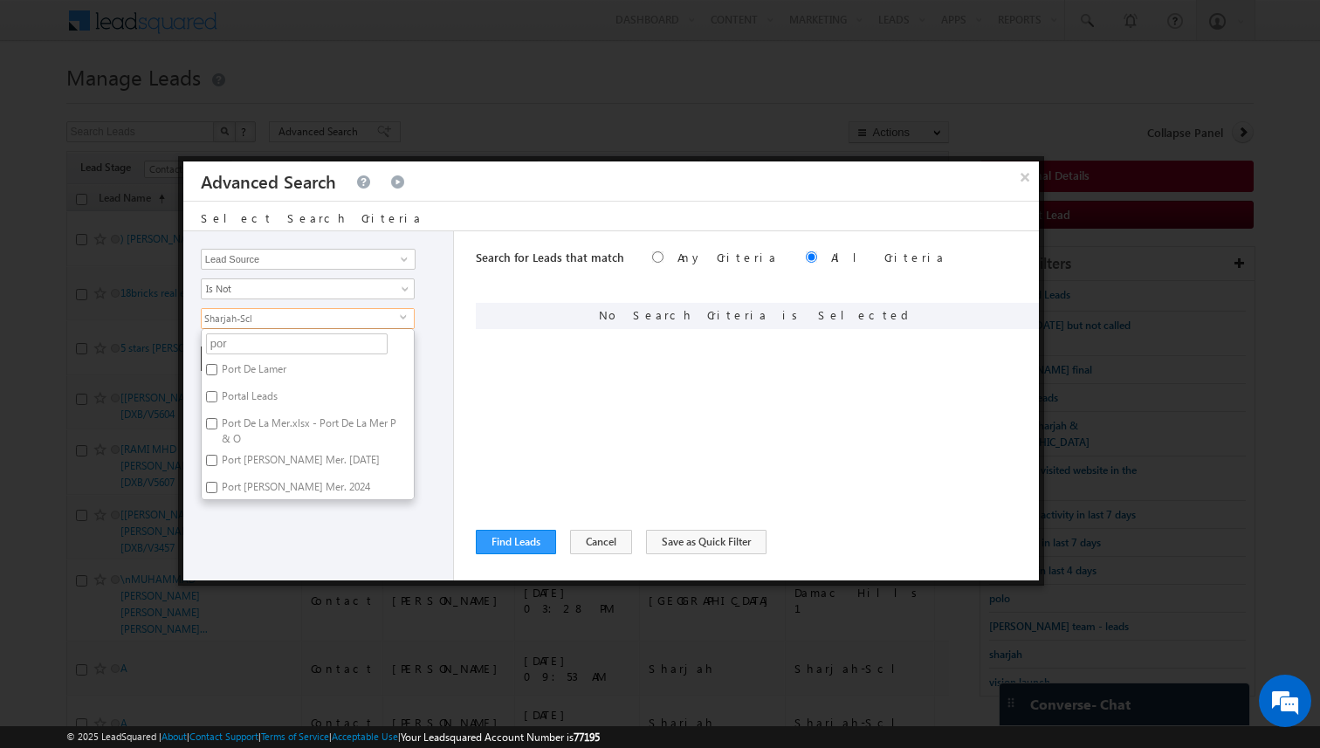
click at [217, 402] on input "Portal Leads" at bounding box center [211, 396] width 11 height 11
click at [447, 388] on div "Opportunity Type Lead Activity Task Sales Group Prospect Id Address 1 Address 2…" at bounding box center [318, 405] width 271 height 349
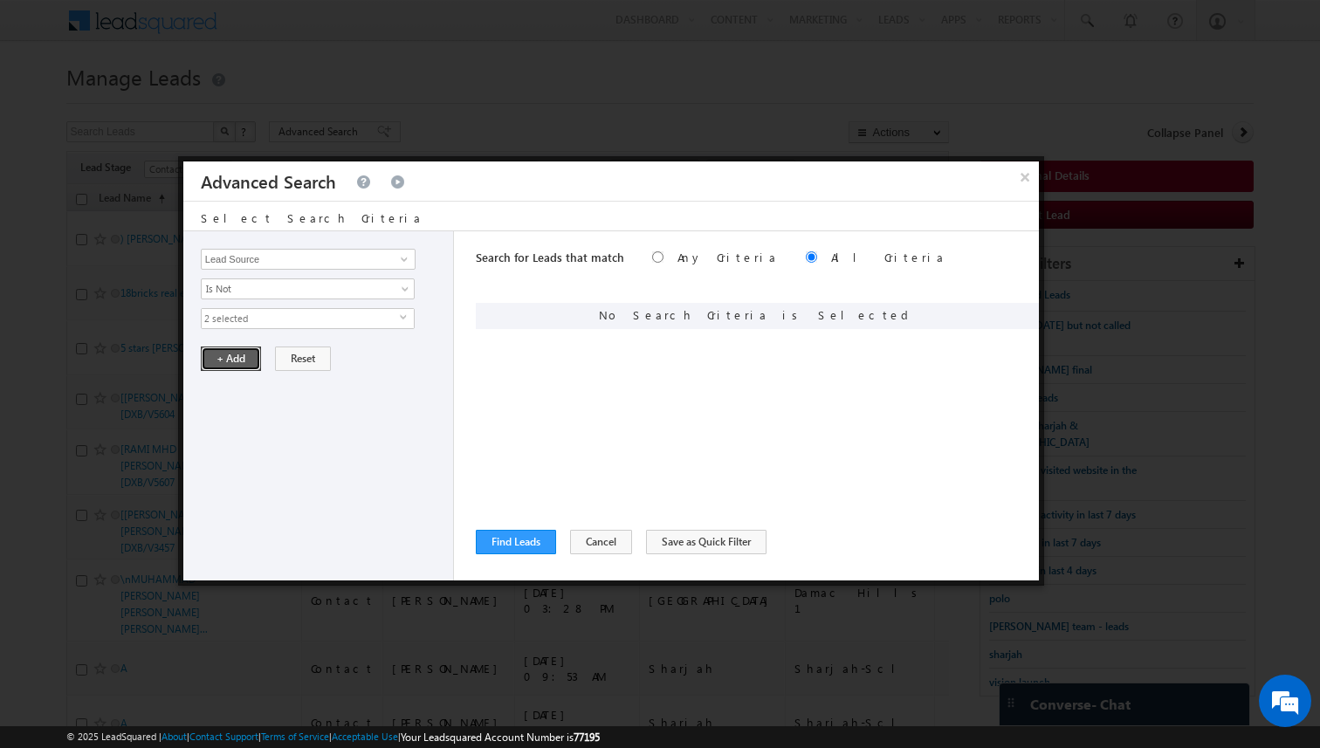
click at [230, 362] on button "+ Add" at bounding box center [231, 359] width 60 height 24
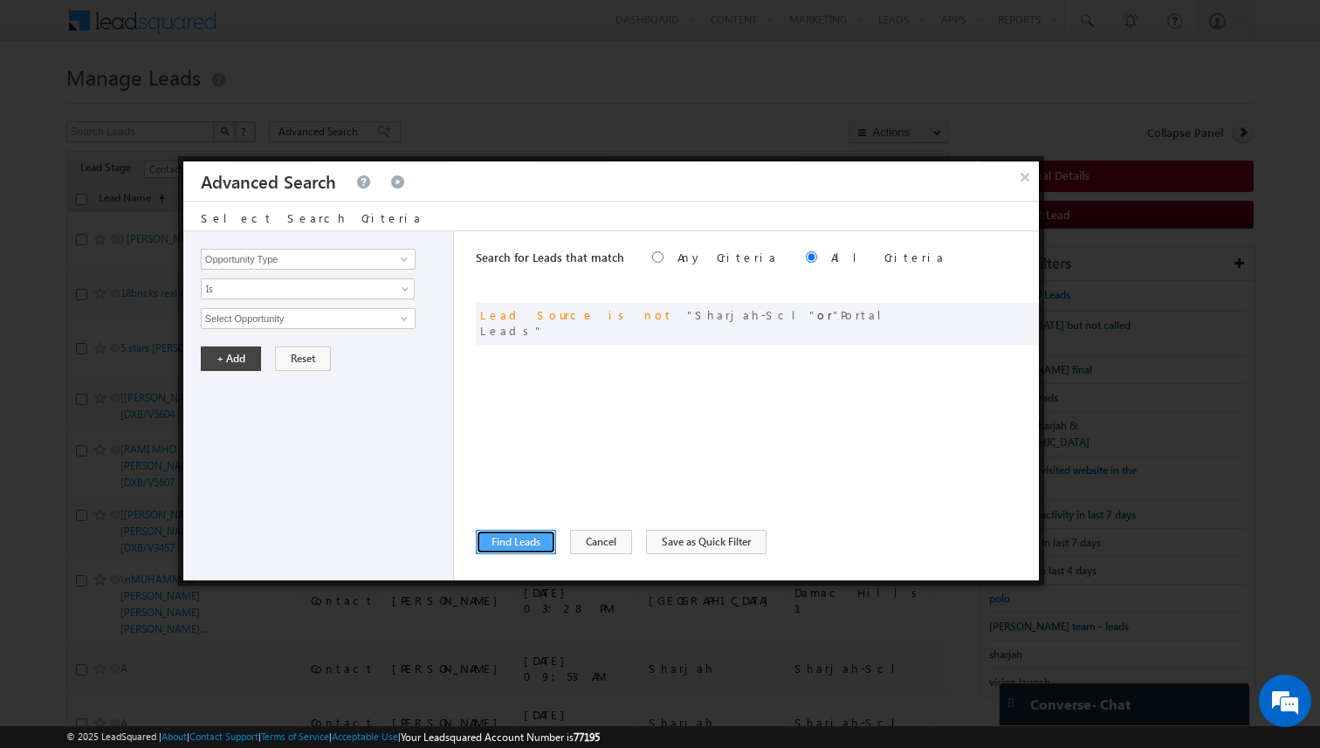
click at [512, 550] on button "Find Leads" at bounding box center [516, 542] width 80 height 24
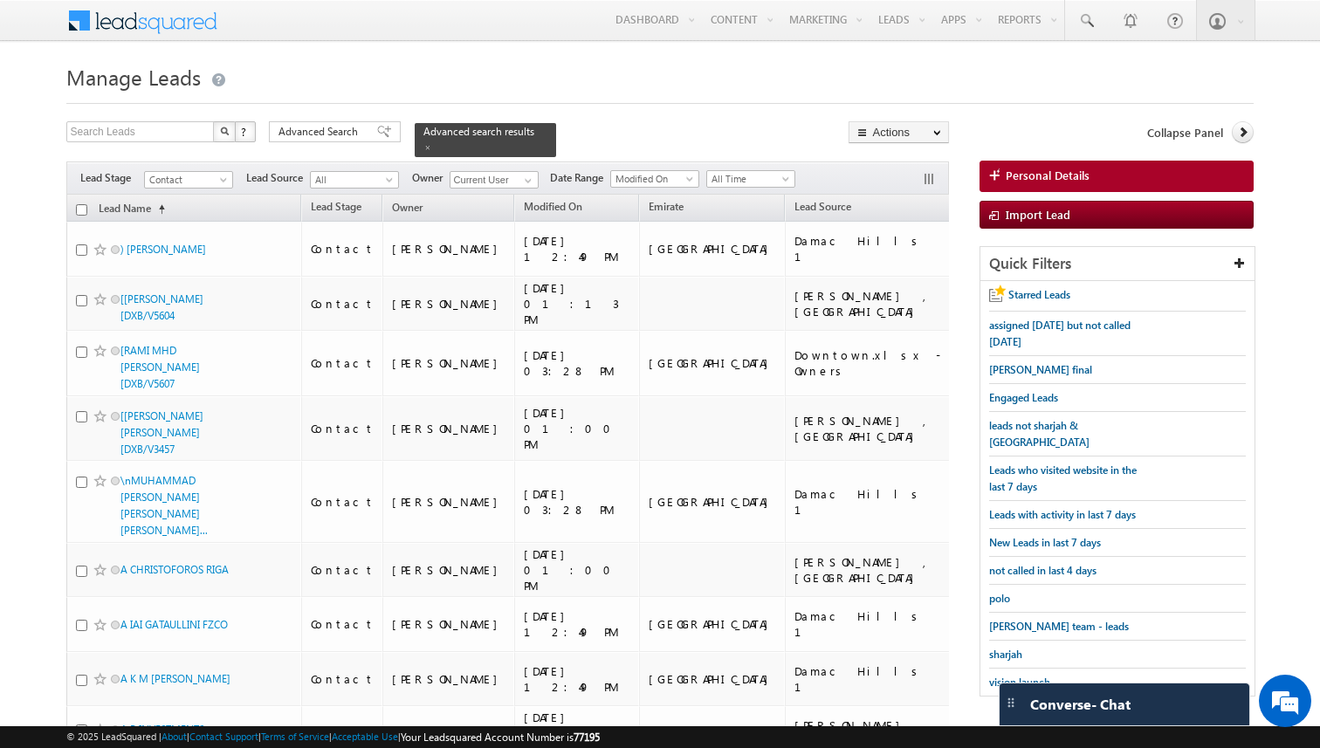
click at [79, 210] on input "checkbox" at bounding box center [81, 209] width 11 height 11
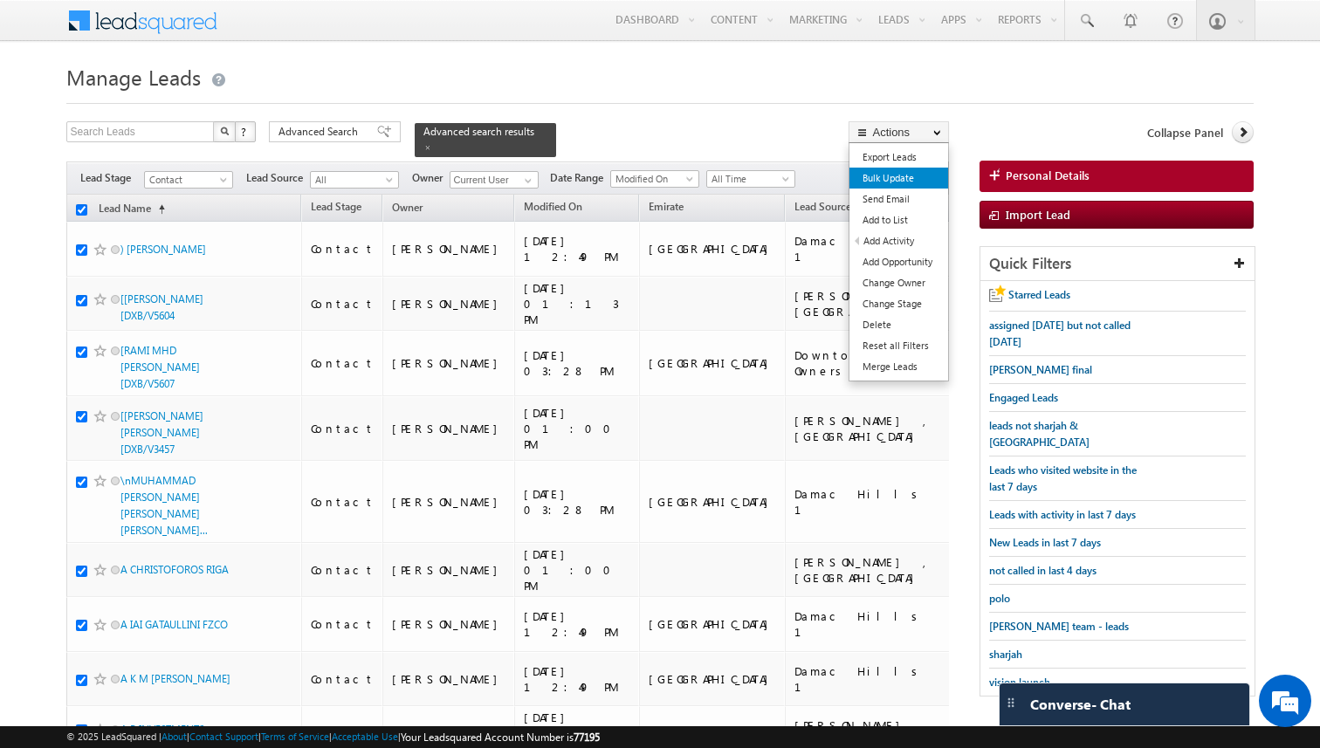
click at [882, 177] on link "Bulk Update" at bounding box center [898, 178] width 99 height 21
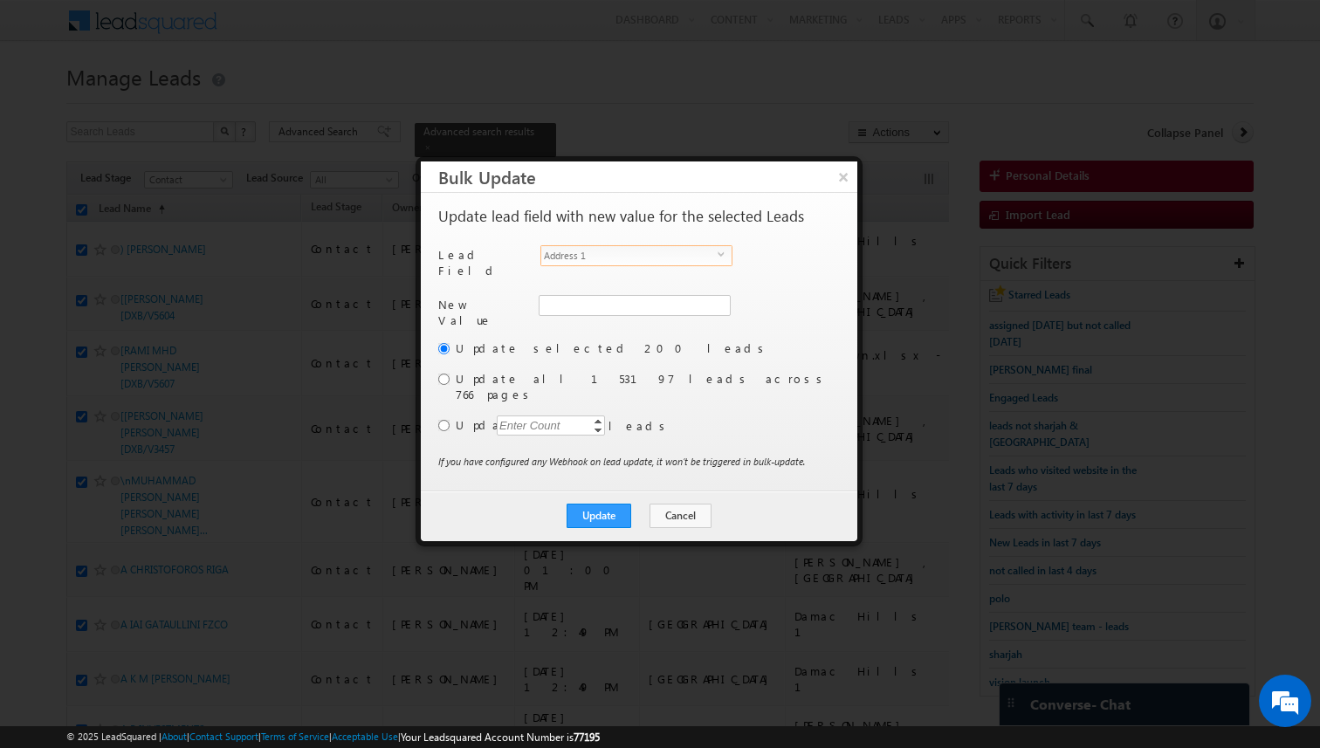
click at [674, 258] on span "Address 1" at bounding box center [629, 255] width 176 height 19
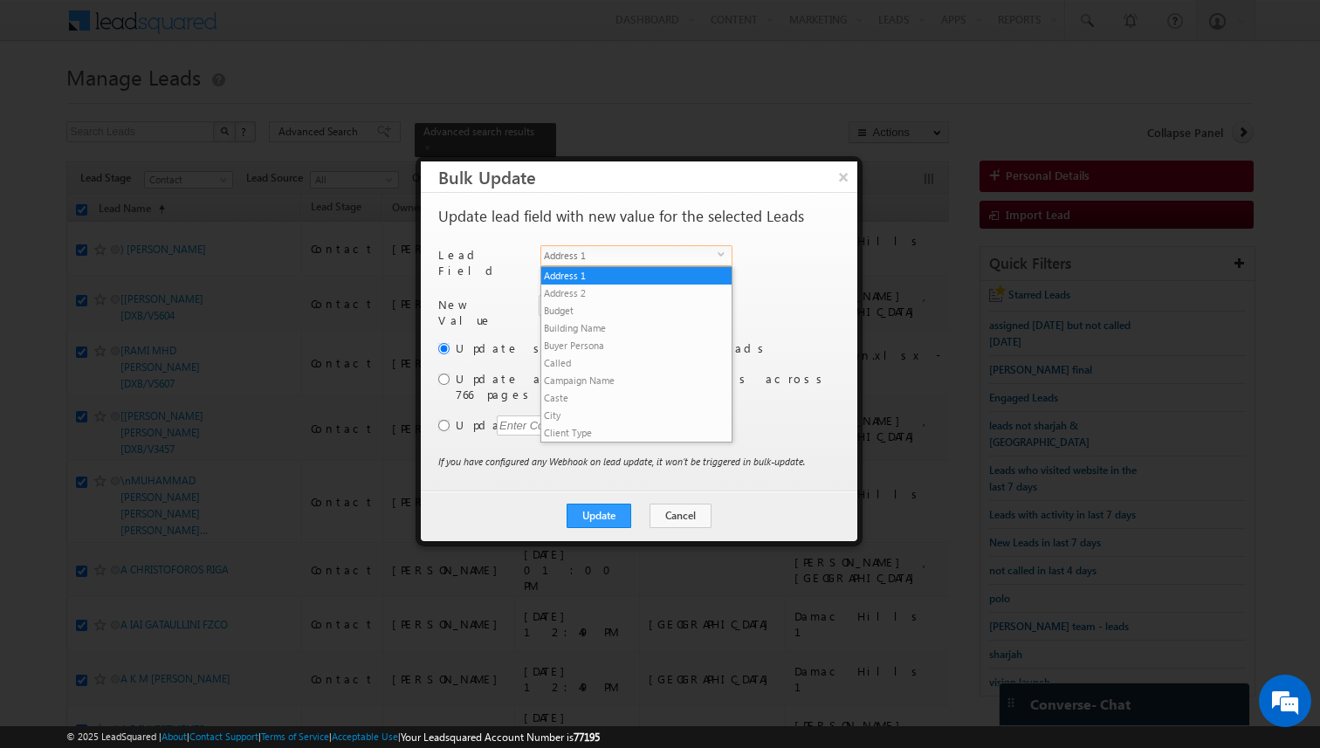
scroll to position [682, 0]
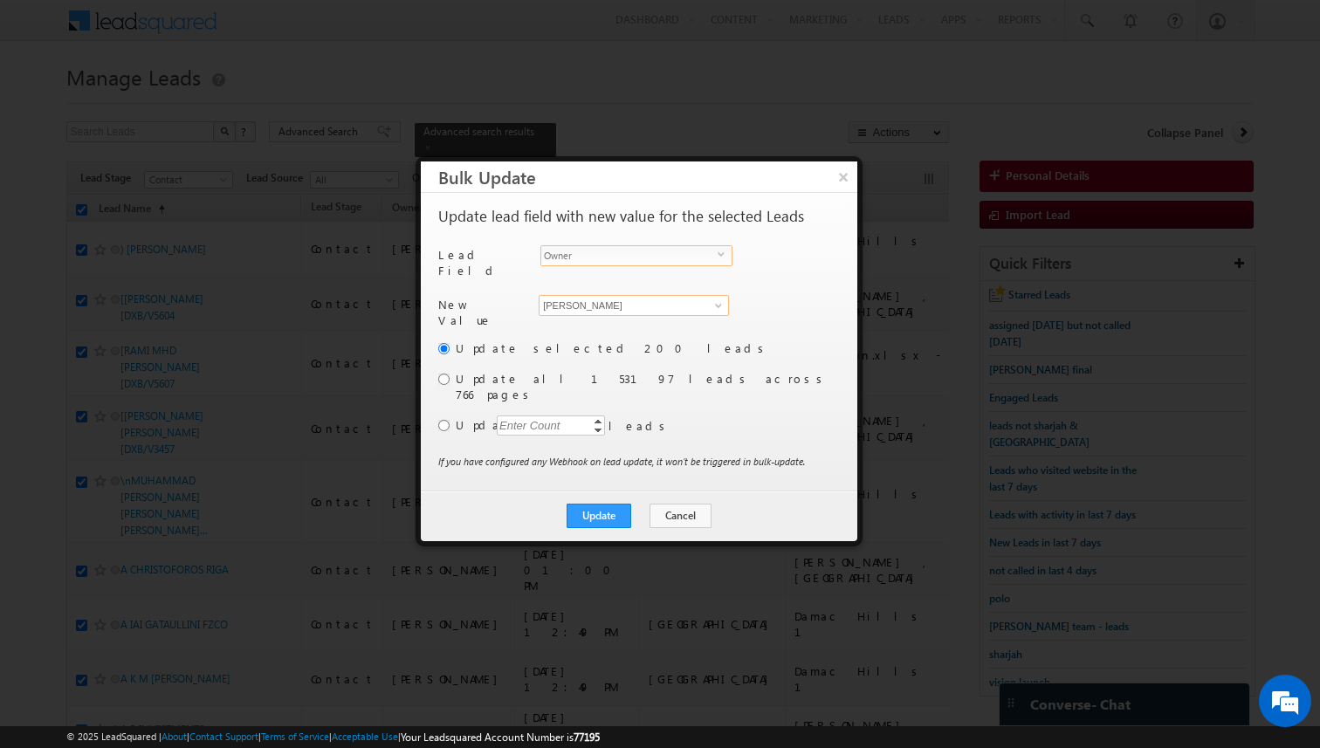
click at [626, 295] on input "[PERSON_NAME]" at bounding box center [634, 305] width 190 height 21
click at [599, 318] on link "[PERSON_NAME] [PERSON_NAME][EMAIL_ADDRESS][DOMAIN_NAME]" at bounding box center [634, 332] width 190 height 33
click at [443, 420] on input "radio" at bounding box center [443, 425] width 11 height 11
click at [499, 415] on div "Enter Count" at bounding box center [530, 425] width 66 height 20
click at [727, 412] on div "Update selected 200 leads Update all 153197 leads across 766 pages Update Enter…" at bounding box center [637, 396] width 398 height 113
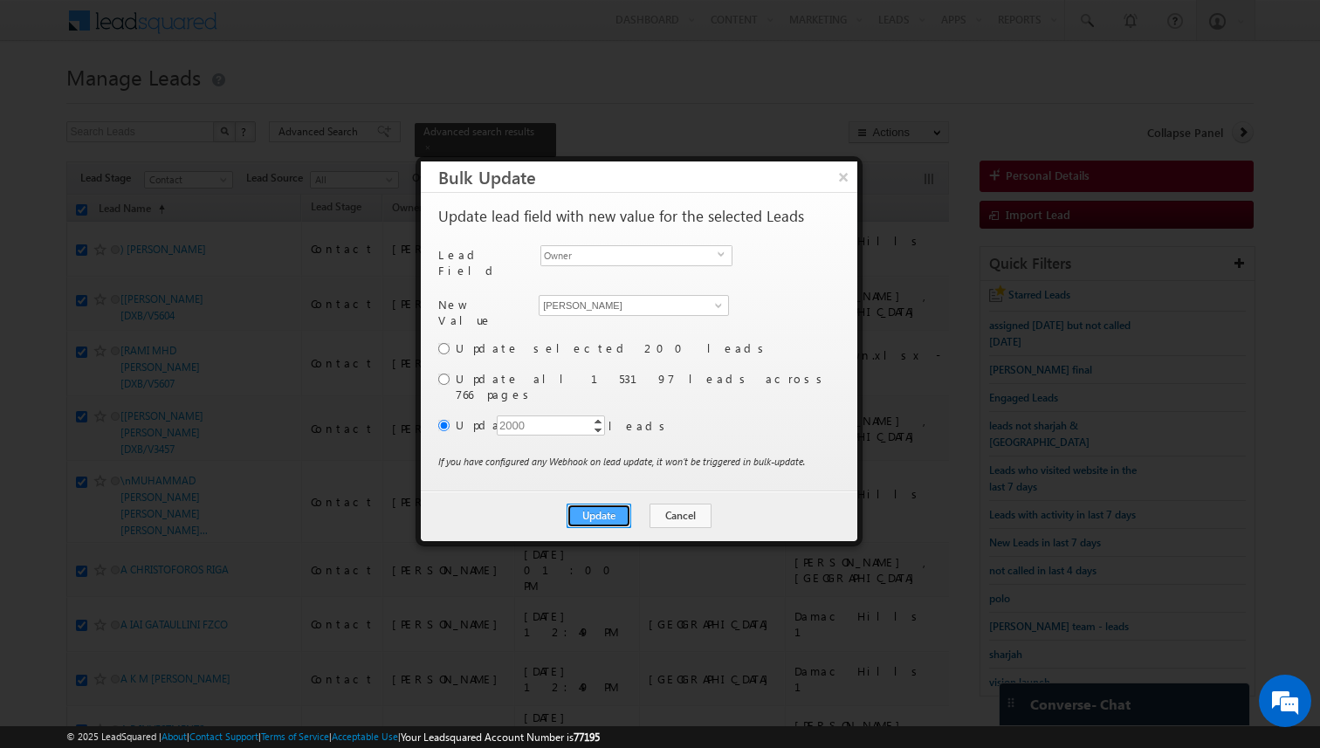
click at [594, 504] on button "Update" at bounding box center [599, 516] width 65 height 24
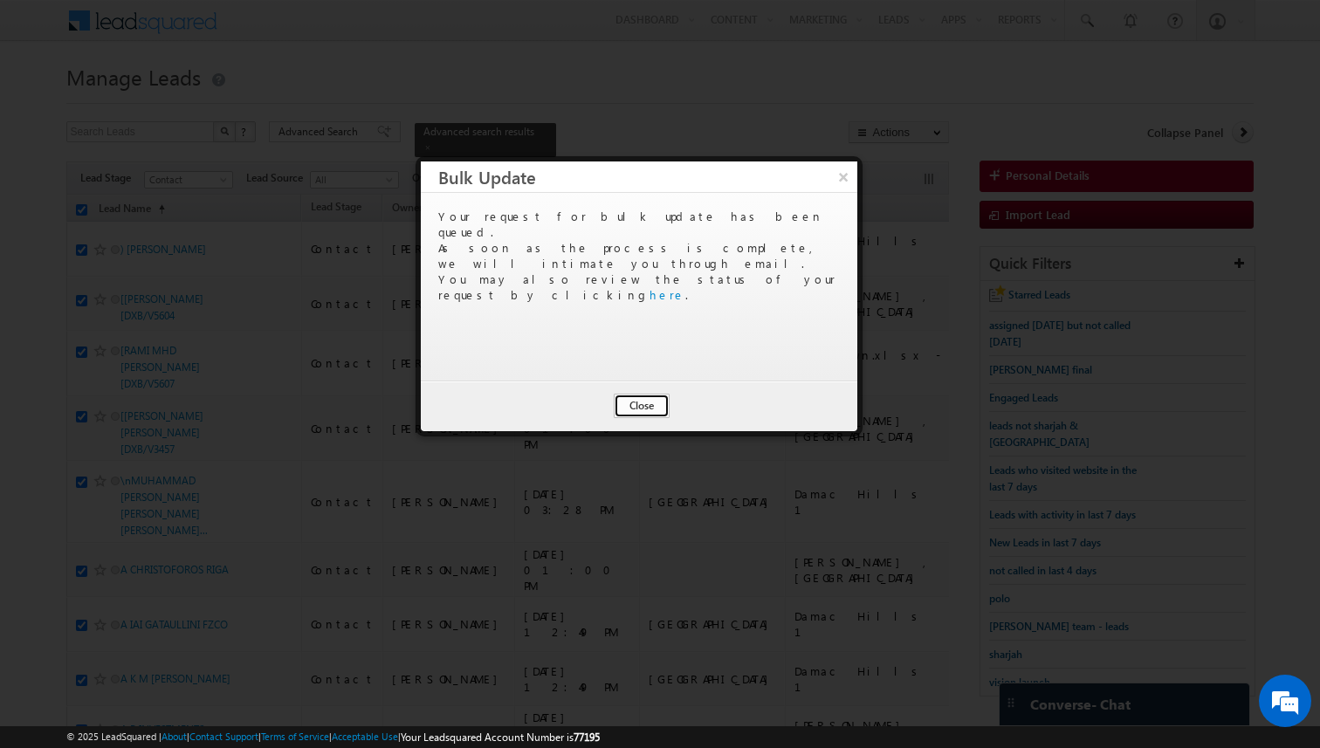
click at [642, 405] on button "Close" at bounding box center [642, 406] width 56 height 24
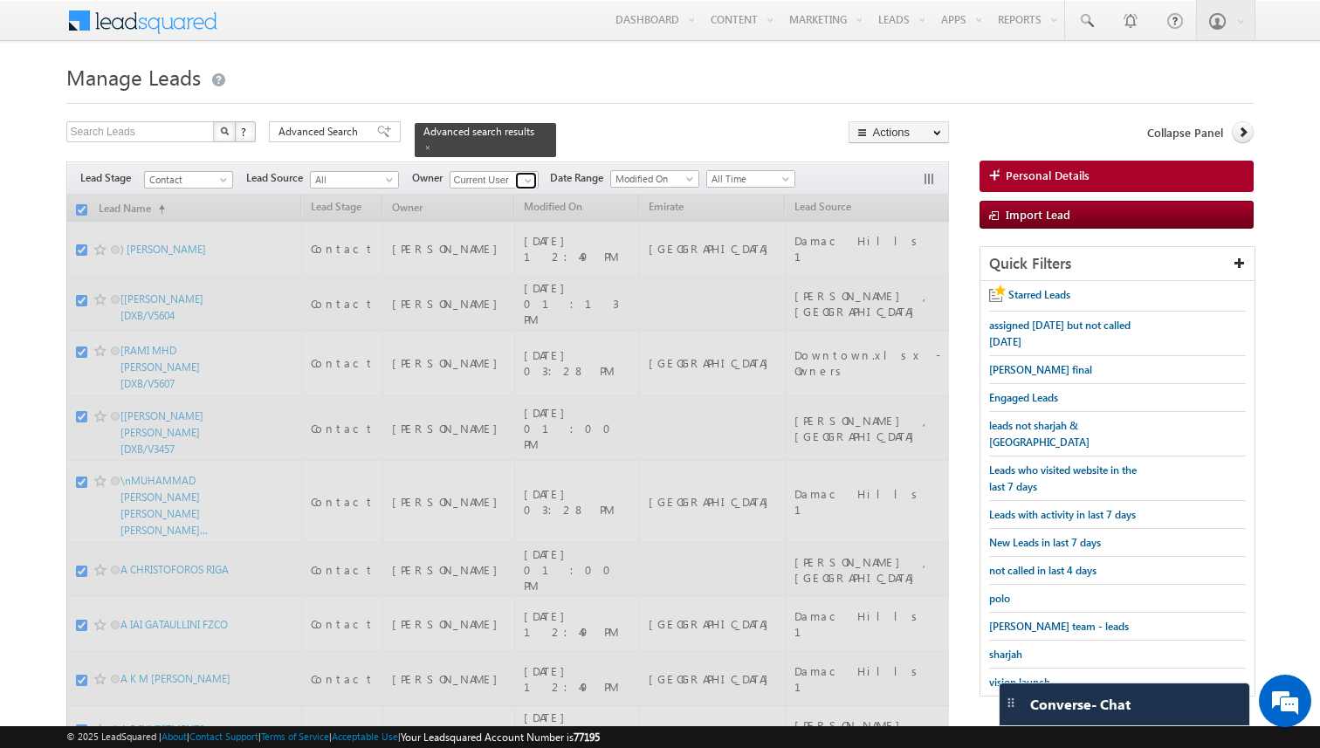
click at [532, 181] on span at bounding box center [528, 181] width 14 height 14
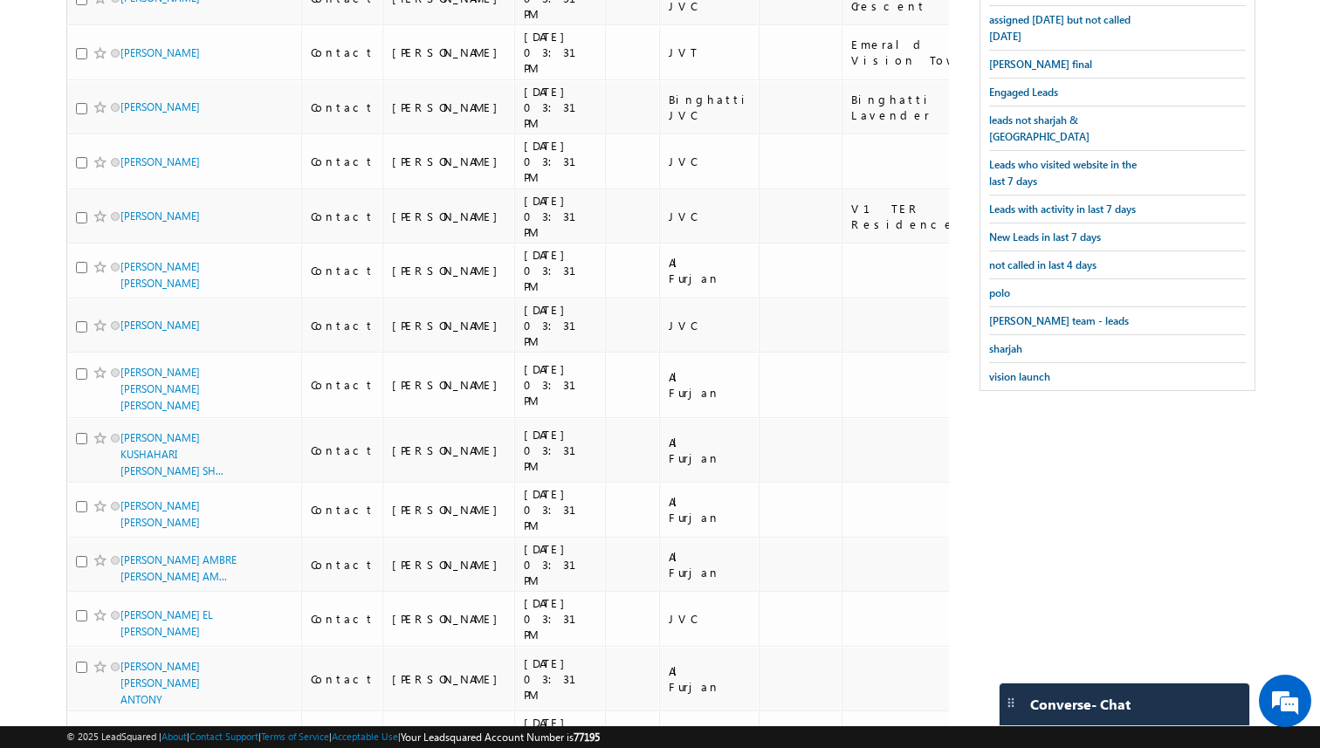
scroll to position [0, 0]
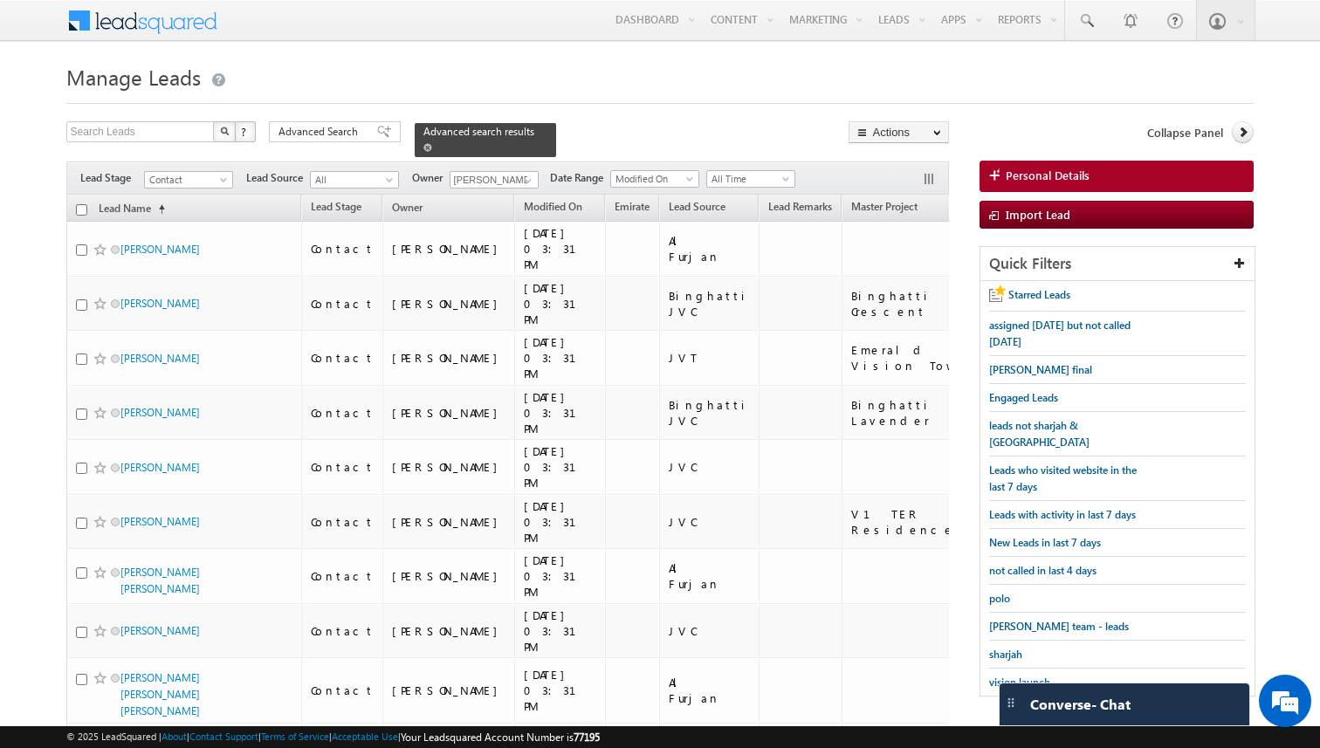
click at [423, 145] on span at bounding box center [427, 147] width 9 height 9
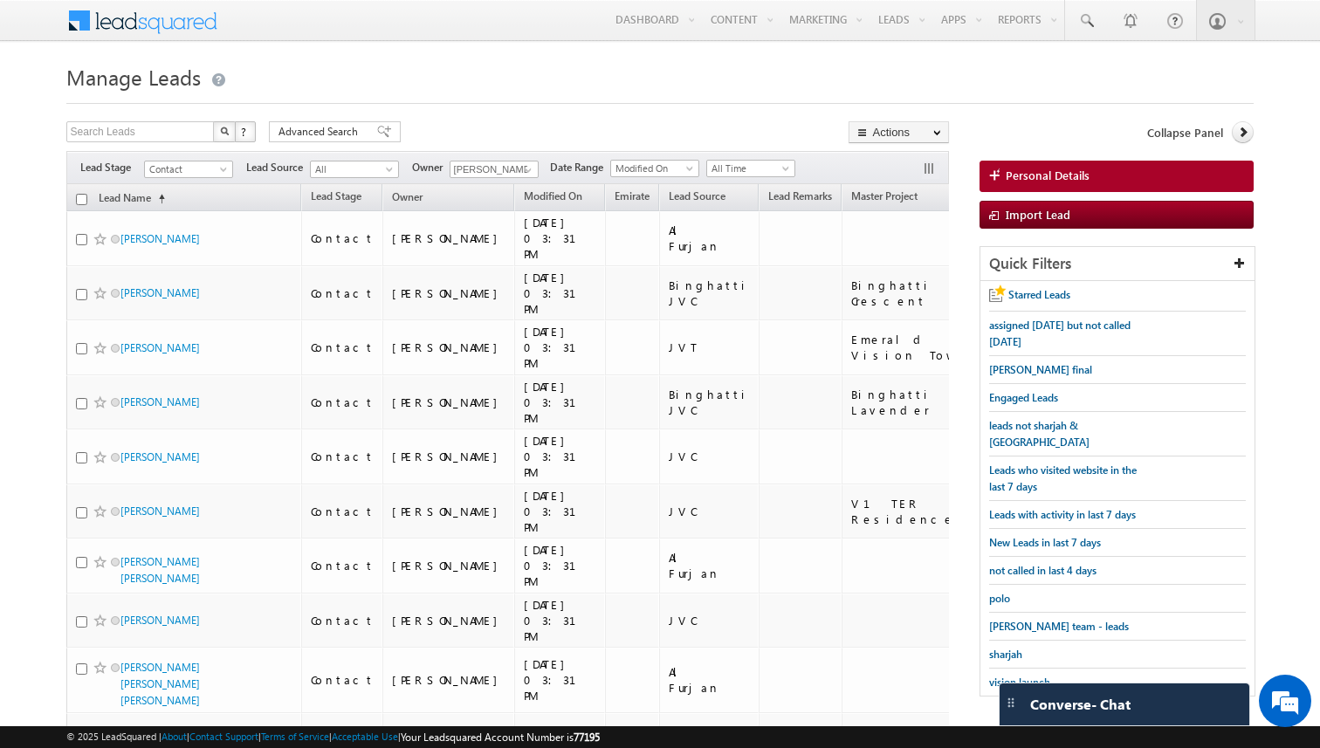
click at [81, 202] on input "checkbox" at bounding box center [81, 199] width 11 height 11
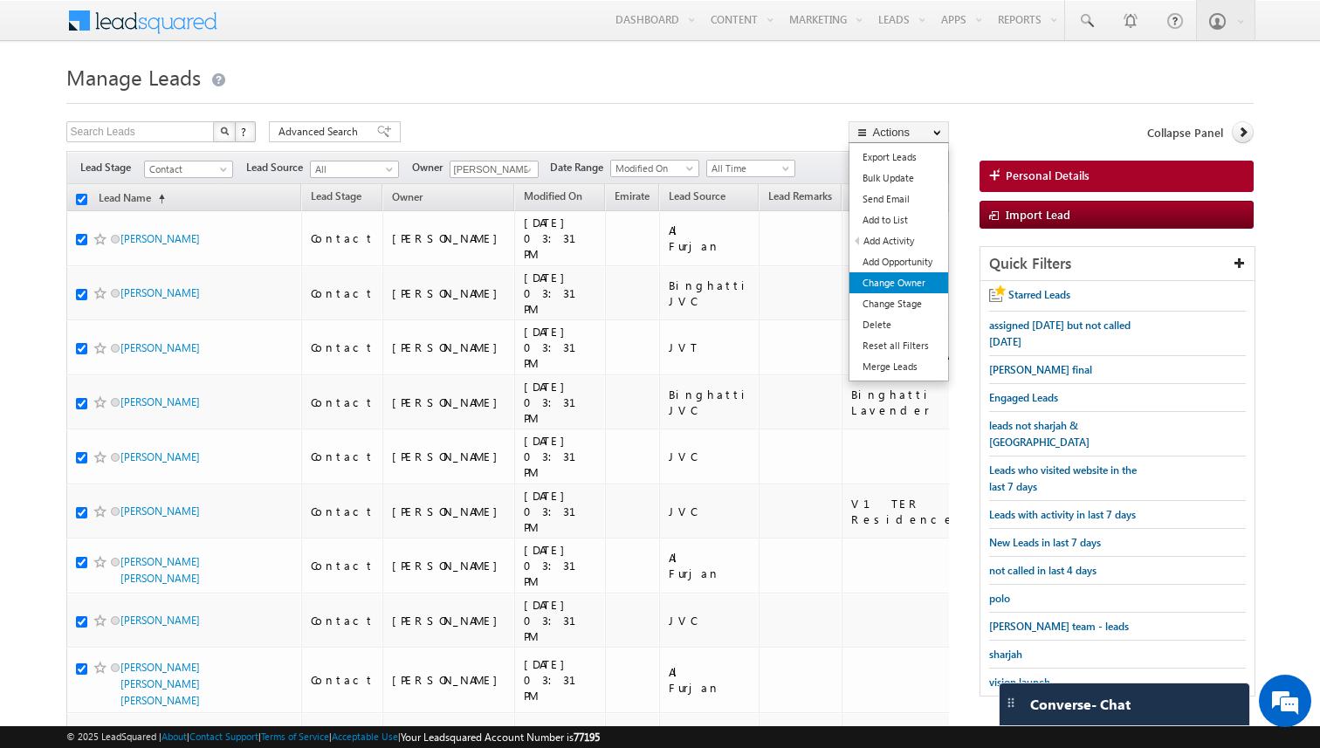
click at [910, 286] on link "Change Owner" at bounding box center [898, 282] width 99 height 21
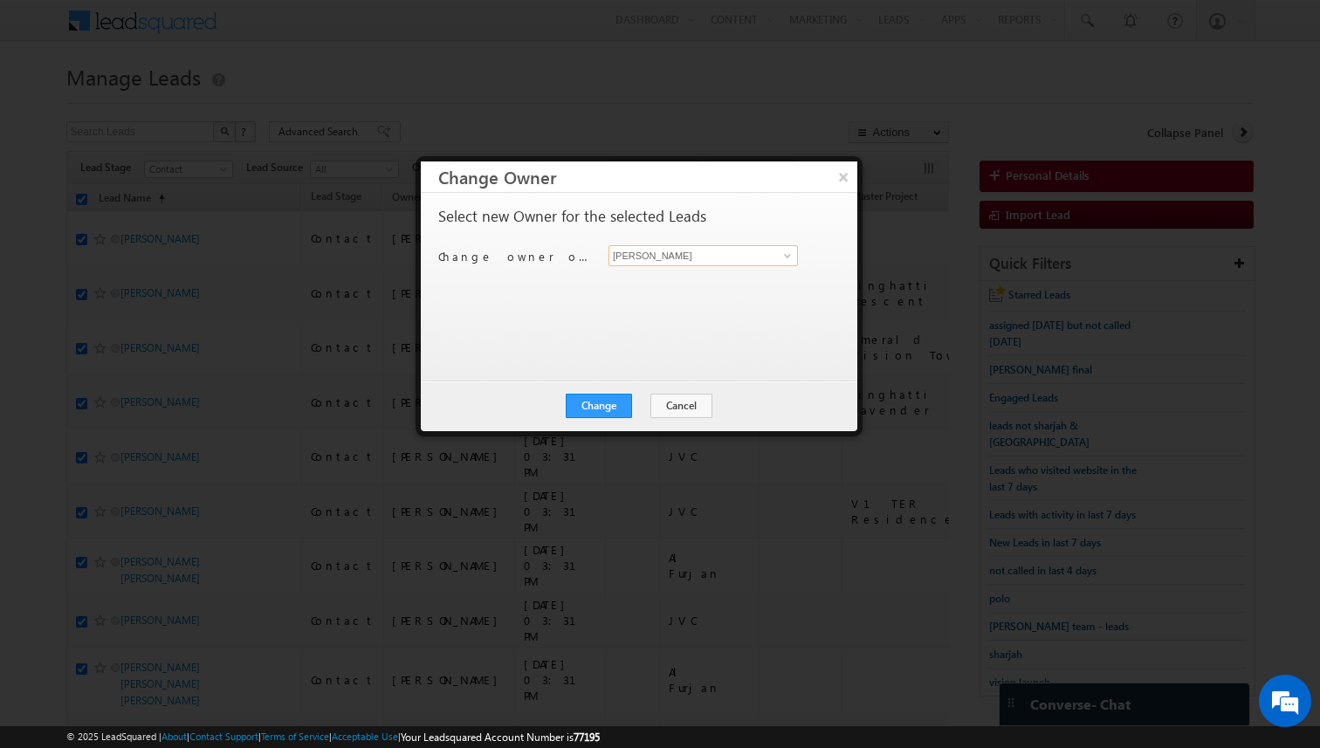
click at [698, 262] on input "[PERSON_NAME]" at bounding box center [702, 255] width 189 height 21
click at [615, 399] on button "Change" at bounding box center [599, 406] width 66 height 24
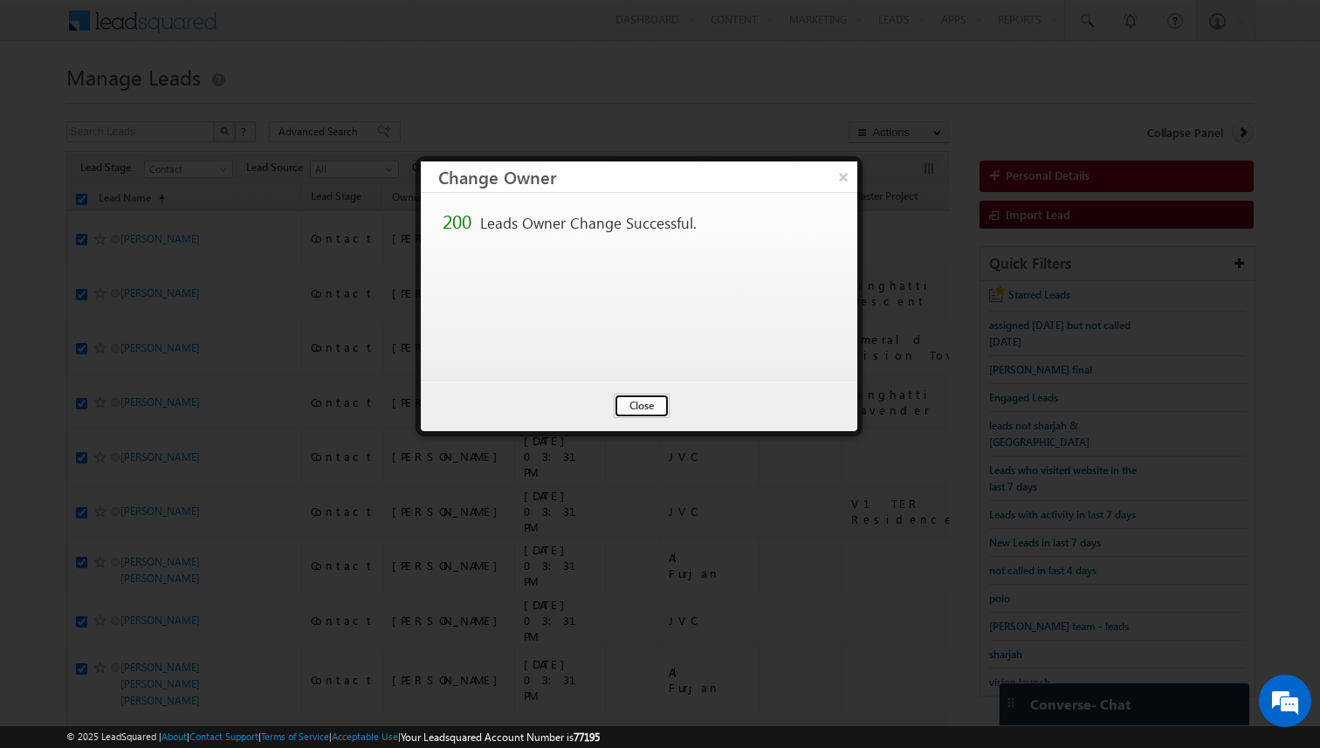
click at [645, 405] on button "Close" at bounding box center [642, 406] width 56 height 24
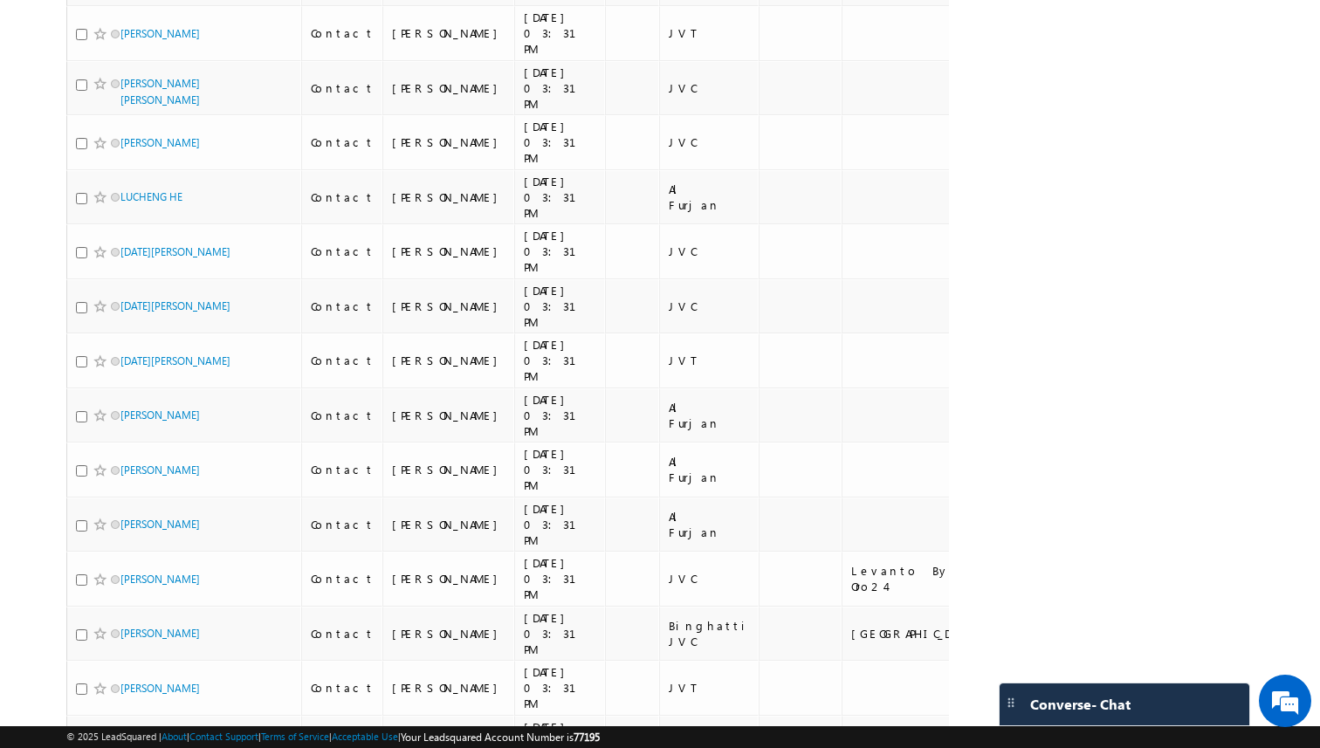
scroll to position [10704, 0]
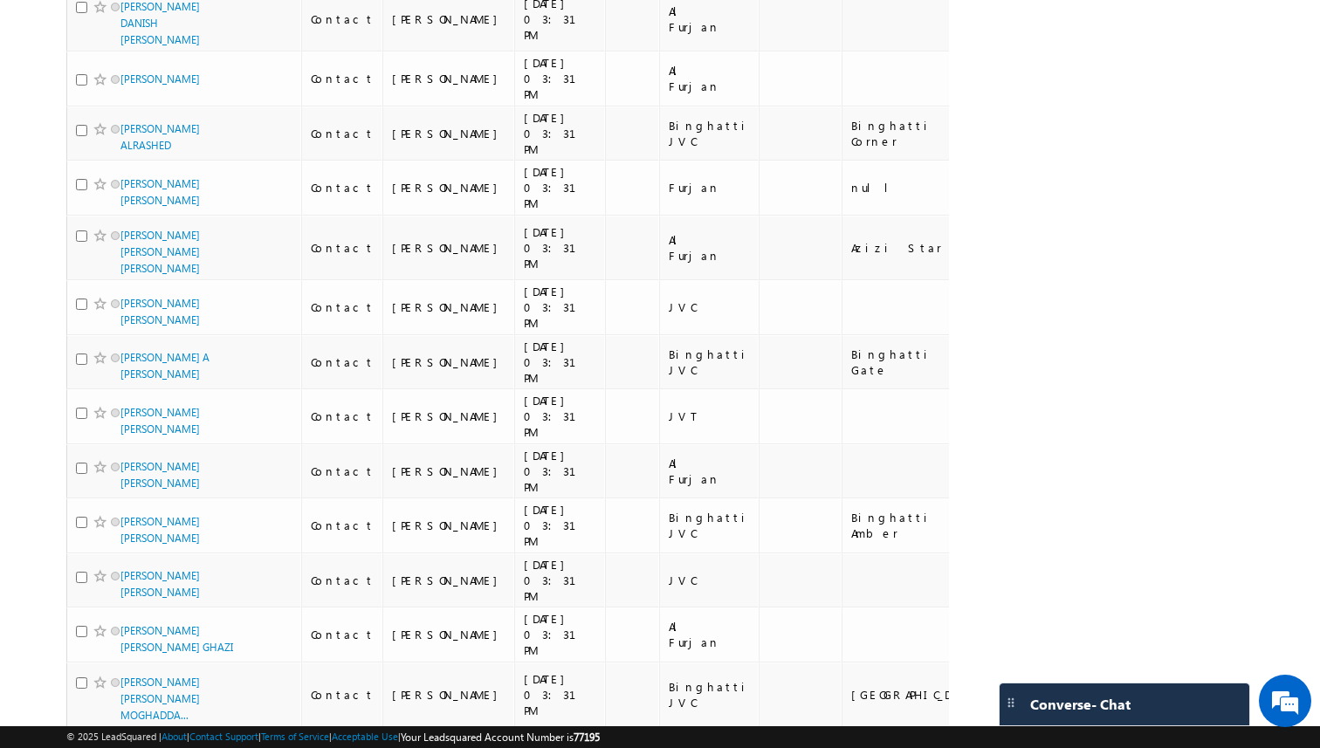
scroll to position [0, 0]
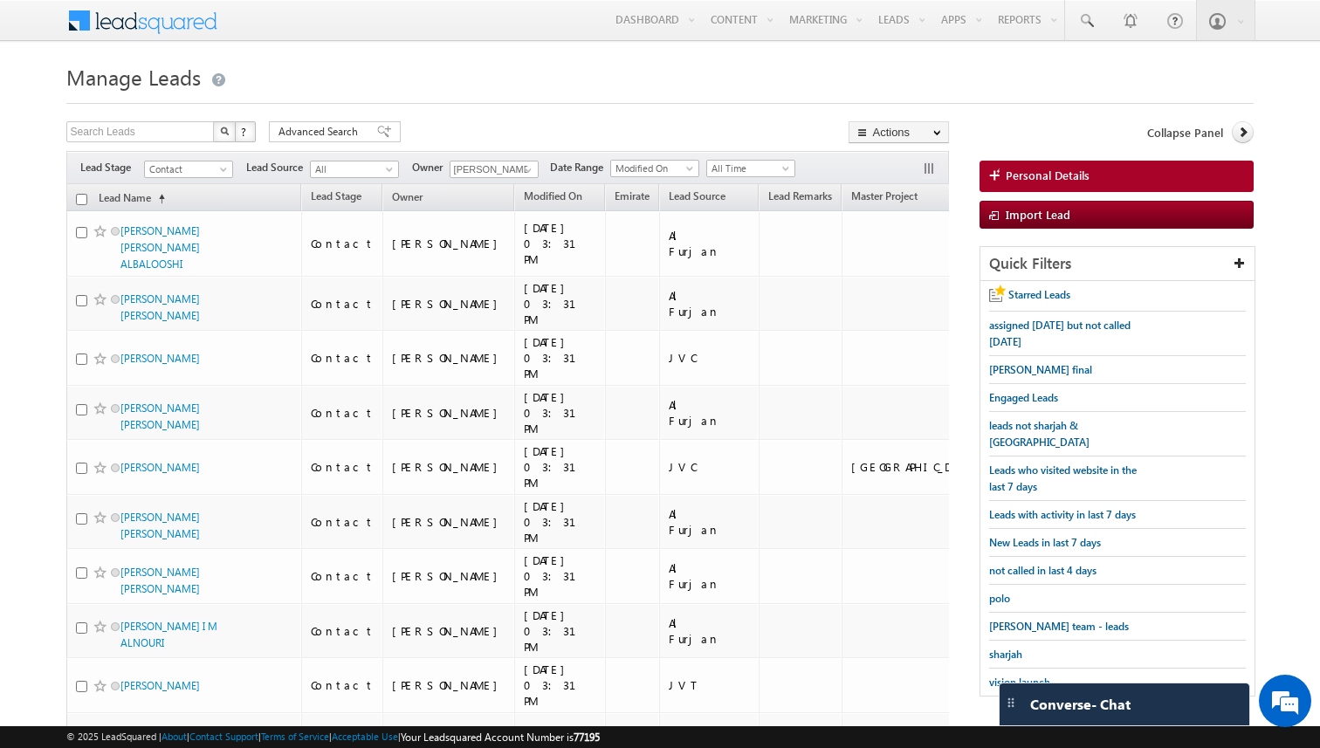
click at [81, 198] on input "checkbox" at bounding box center [81, 199] width 11 height 11
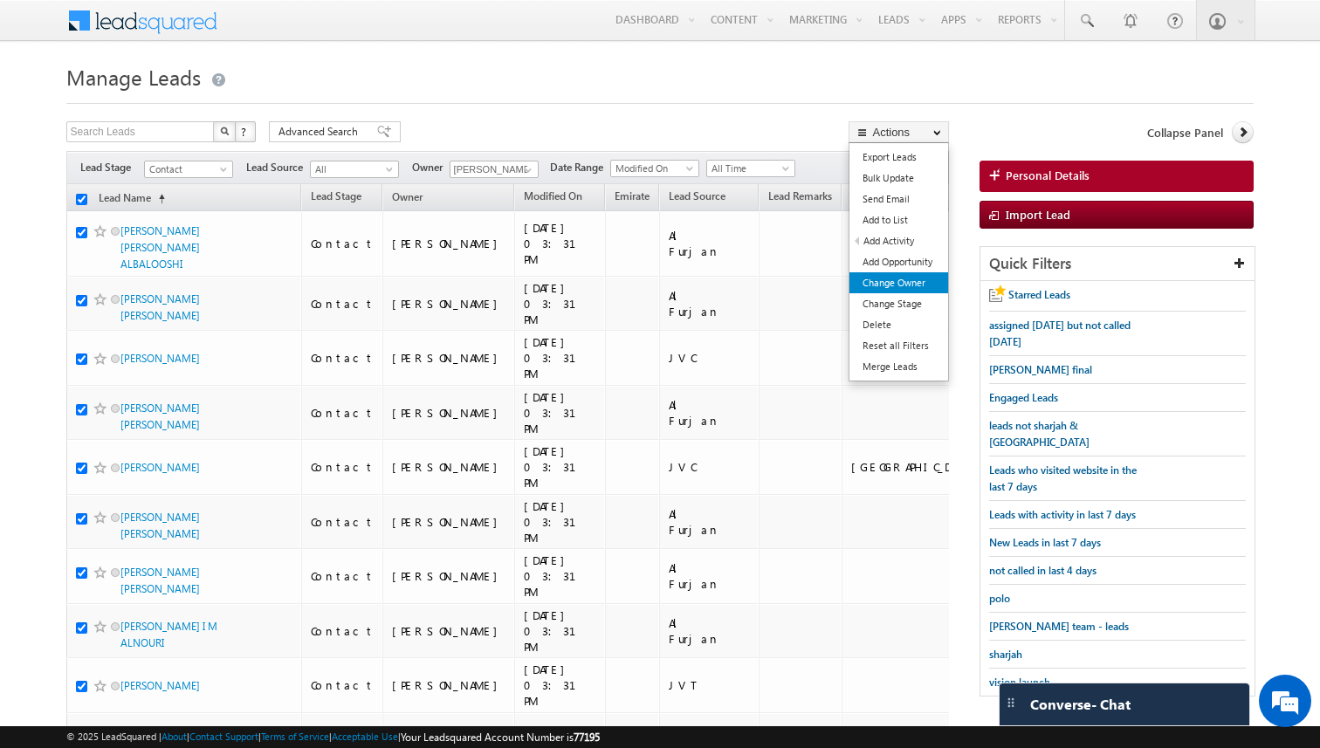
click at [896, 282] on link "Change Owner" at bounding box center [898, 282] width 99 height 21
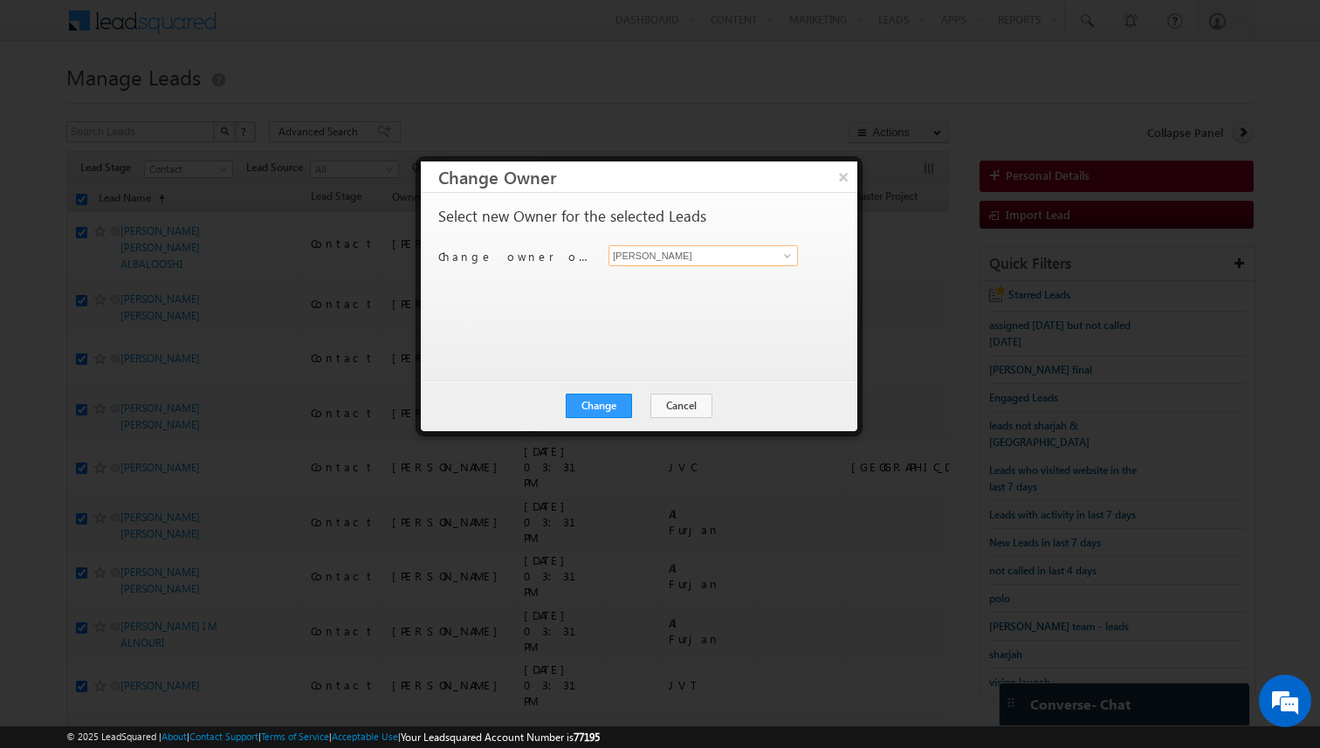
click at [662, 251] on input "[PERSON_NAME]" at bounding box center [702, 255] width 189 height 21
click at [596, 407] on button "Change" at bounding box center [599, 406] width 66 height 24
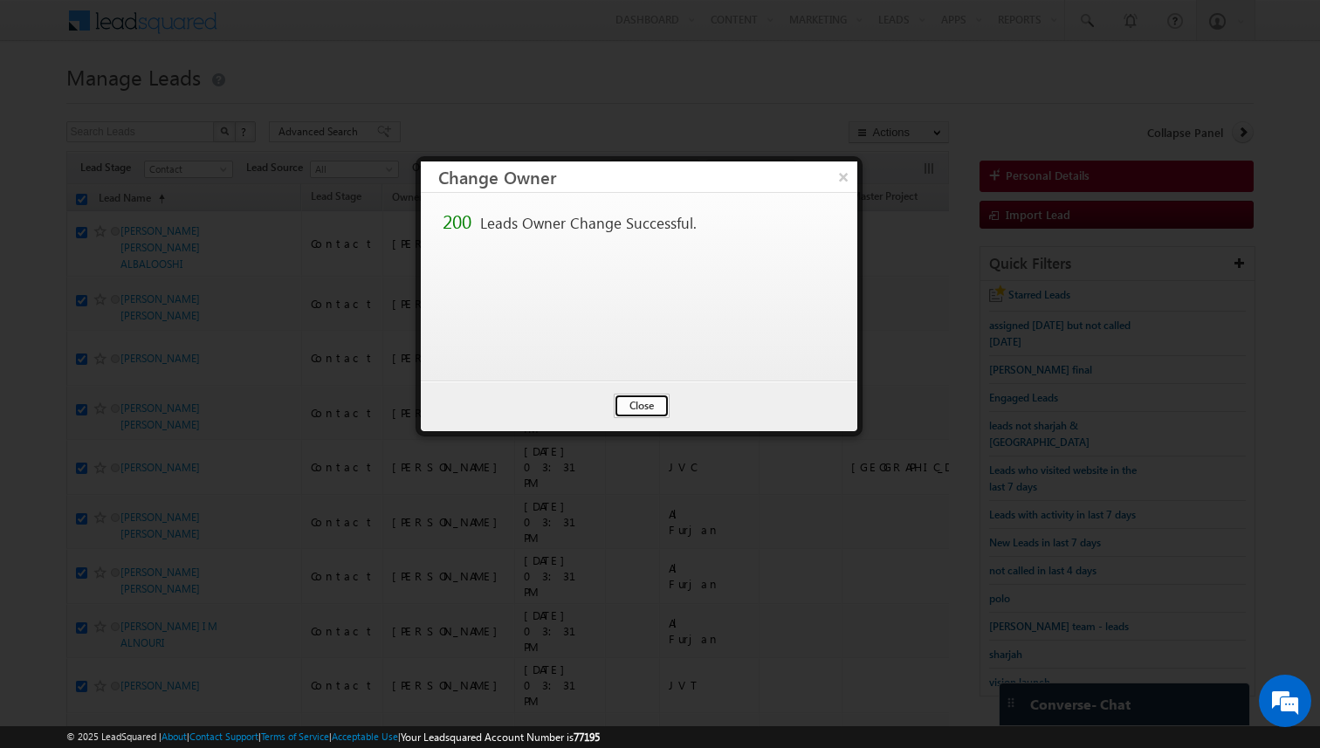
click at [651, 407] on button "Close" at bounding box center [642, 406] width 56 height 24
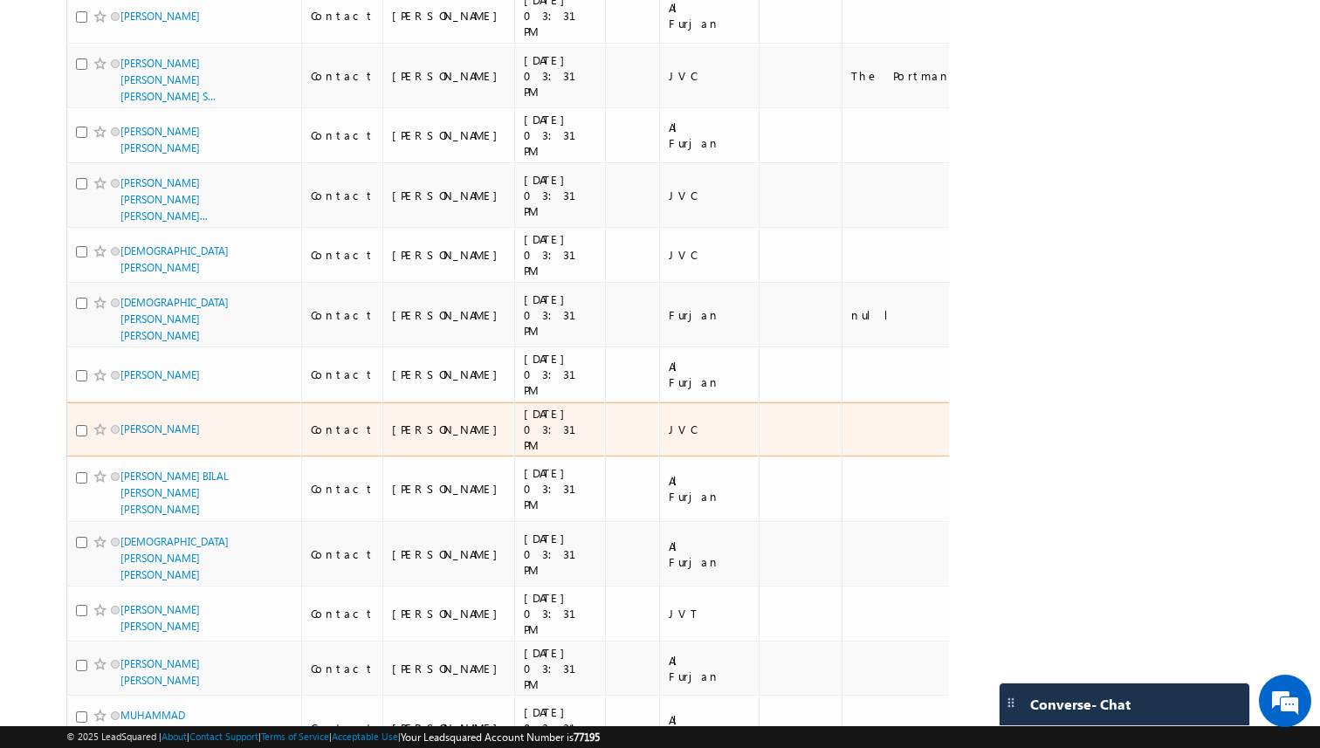
scroll to position [10729, 0]
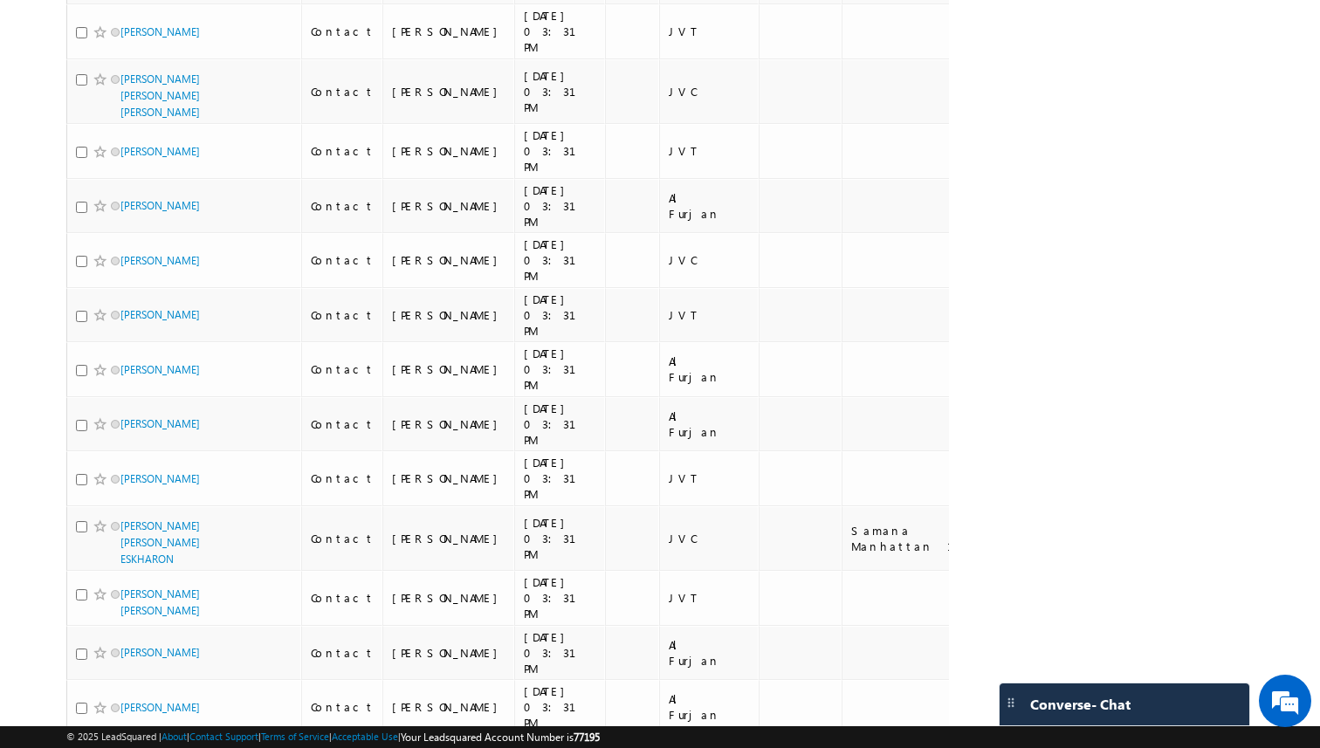
scroll to position [0, 0]
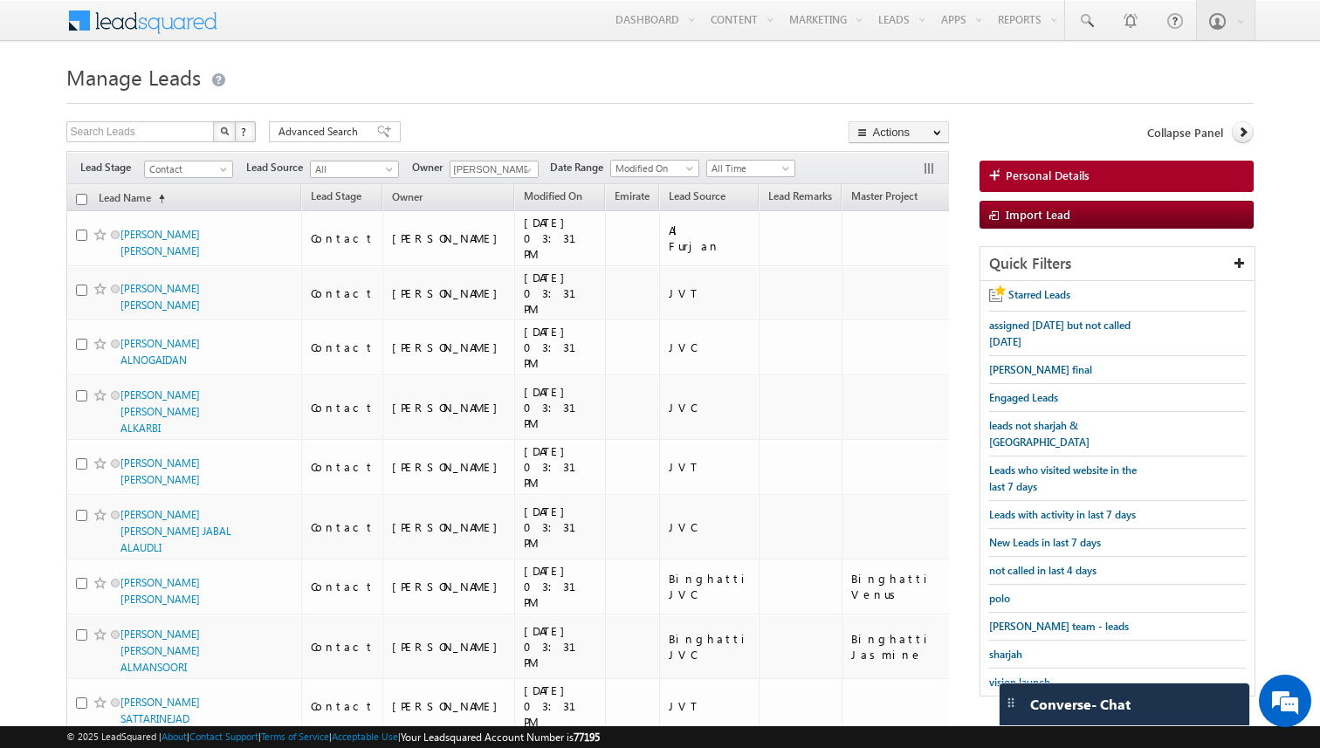
click at [82, 199] on input "checkbox" at bounding box center [81, 199] width 11 height 11
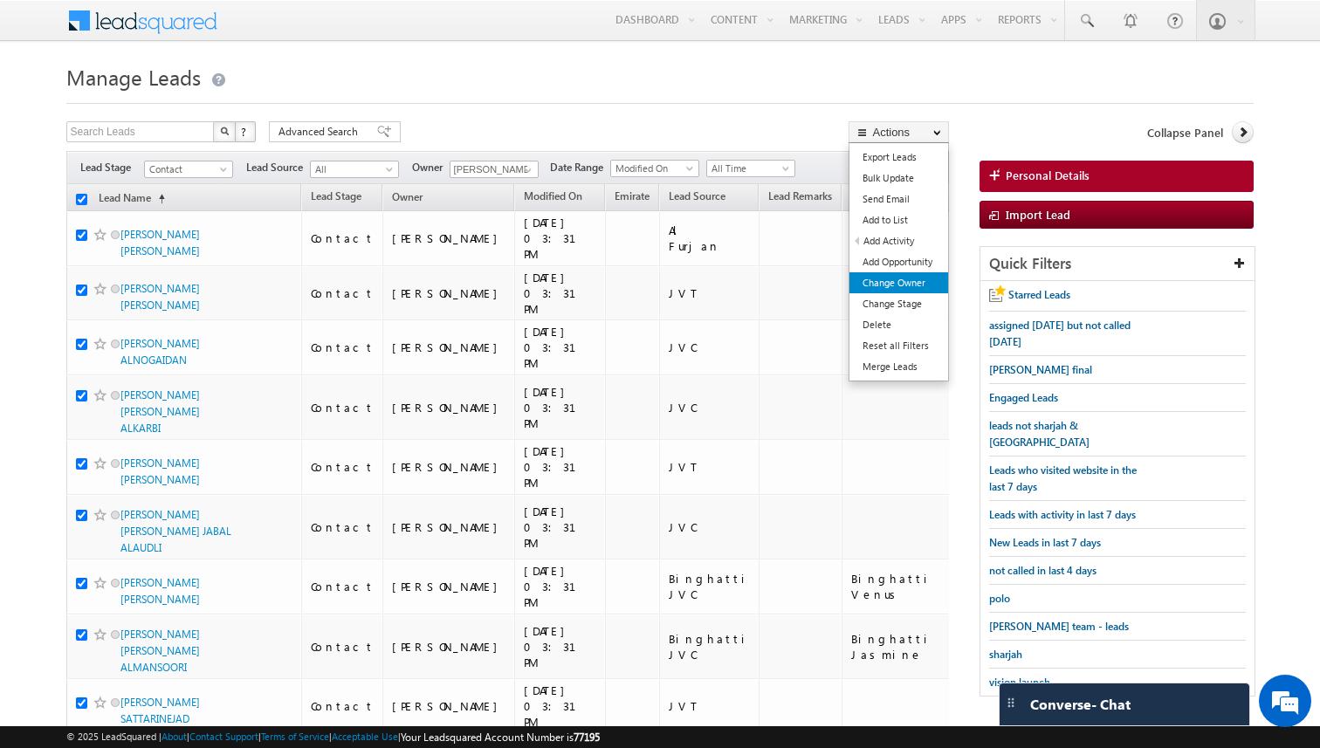
click at [905, 278] on link "Change Owner" at bounding box center [898, 282] width 99 height 21
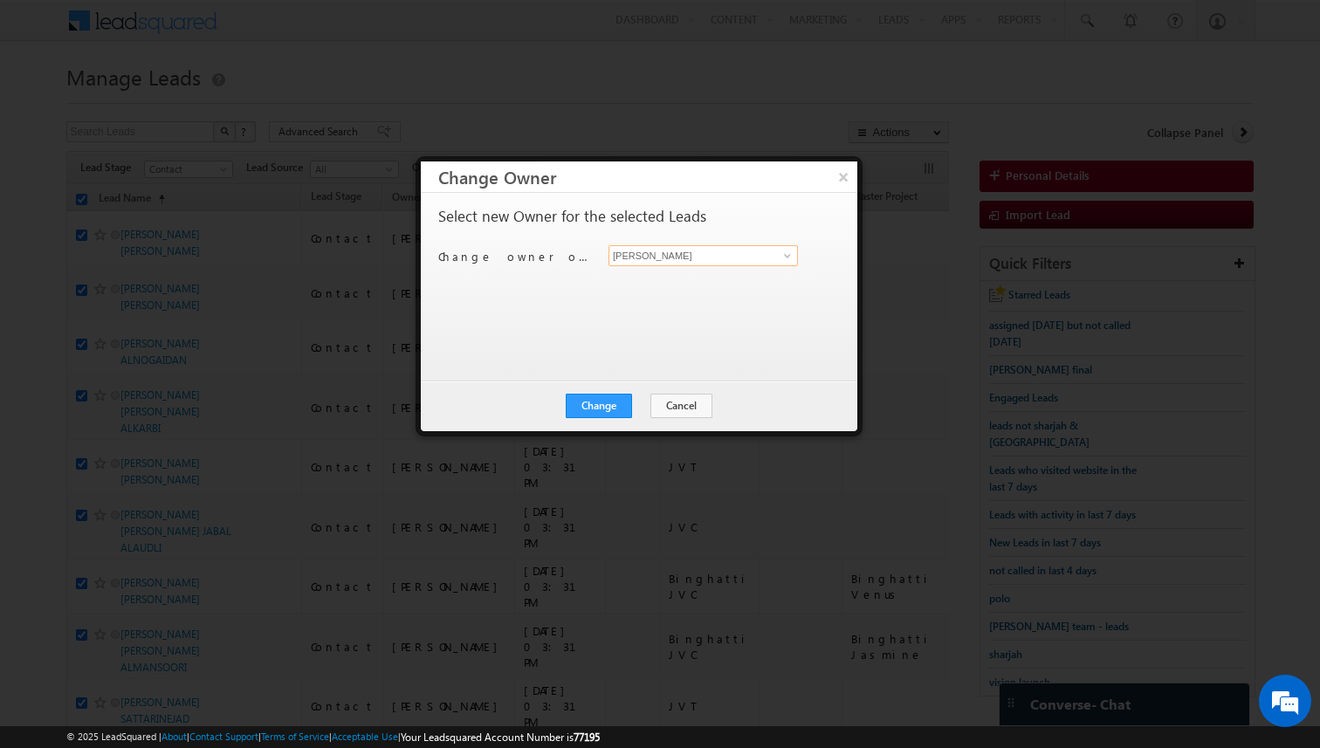
click at [690, 258] on input "[PERSON_NAME]" at bounding box center [702, 255] width 189 height 21
click at [599, 405] on button "Change" at bounding box center [599, 406] width 66 height 24
